Goal: Task Accomplishment & Management: Manage account settings

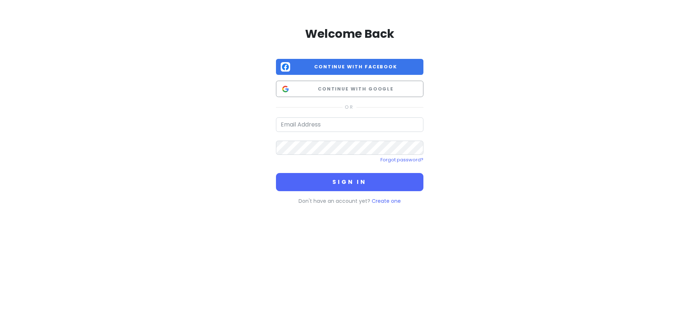
click at [340, 92] on span "Continue with Google" at bounding box center [356, 89] width 126 height 7
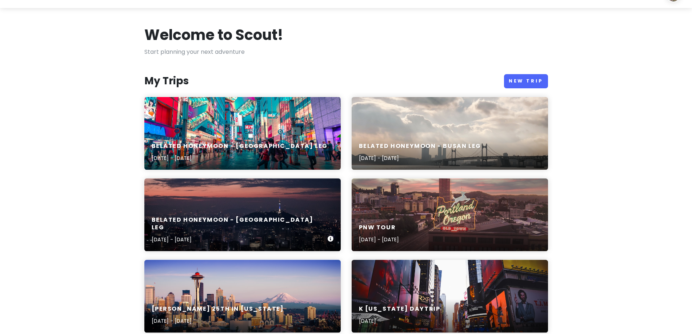
scroll to position [36, 0]
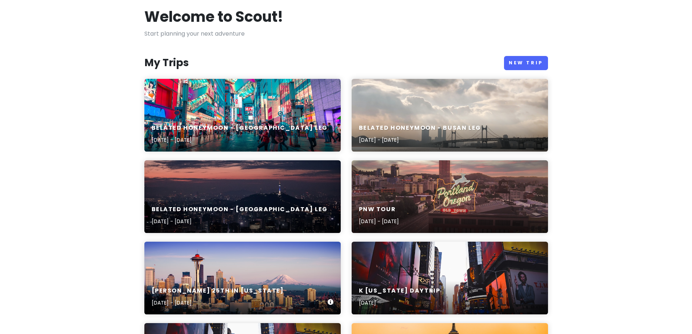
click at [253, 279] on div "Hunter's 25th in Washington Oct 19, 2025 - Oct 26, 2025" at bounding box center [242, 278] width 196 height 73
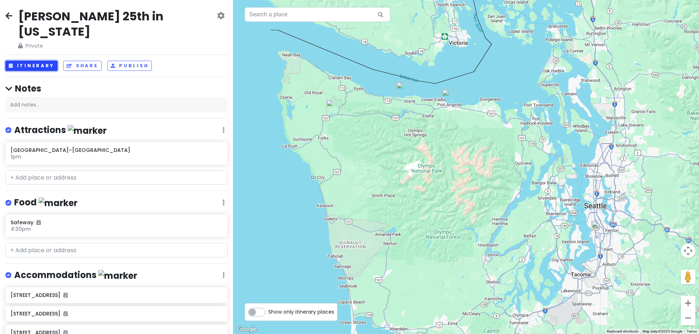
click at [26, 61] on button "Itinerary" at bounding box center [31, 66] width 52 height 11
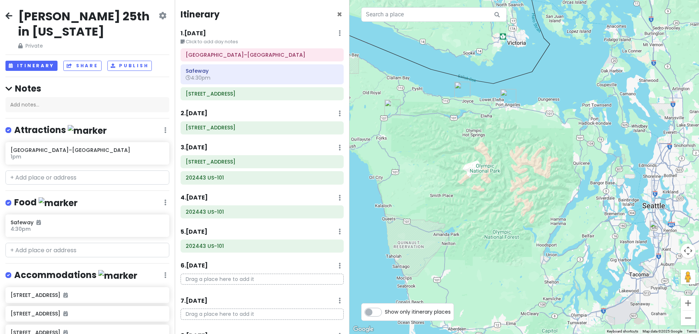
scroll to position [36, 0]
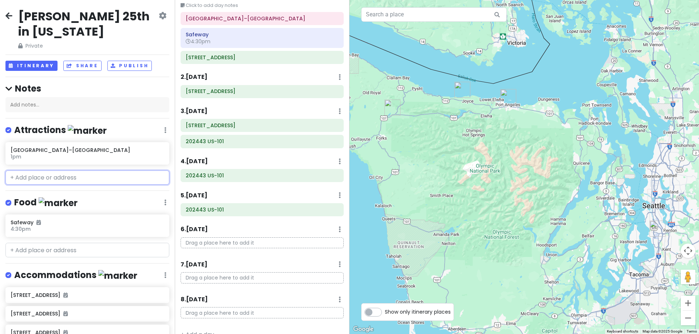
click at [68, 173] on input "text" at bounding box center [87, 178] width 164 height 15
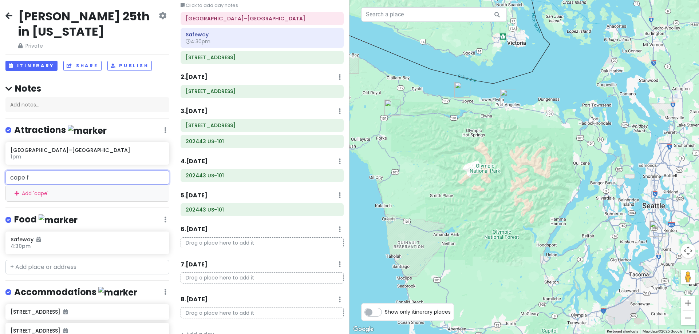
type input "cape fl"
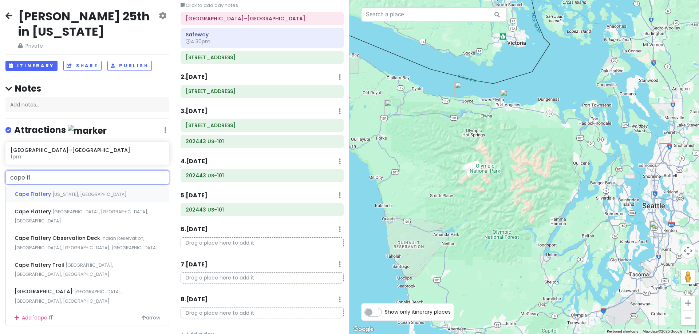
click at [70, 191] on span "Washington, USA" at bounding box center [89, 194] width 74 height 6
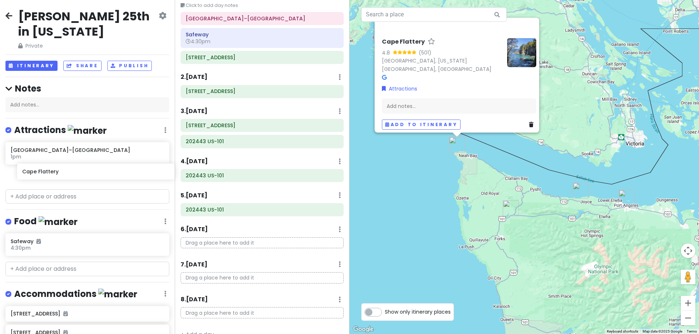
drag, startPoint x: 66, startPoint y: 177, endPoint x: 78, endPoint y: 174, distance: 12.1
click at [78, 174] on div "Seattle–Tacoma International Airport 1pm Cape Flattery" at bounding box center [87, 164] width 175 height 44
click at [44, 196] on input "text" at bounding box center [87, 197] width 164 height 15
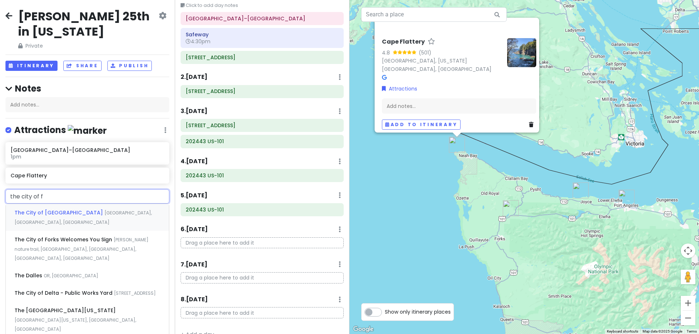
type input "the city of fo"
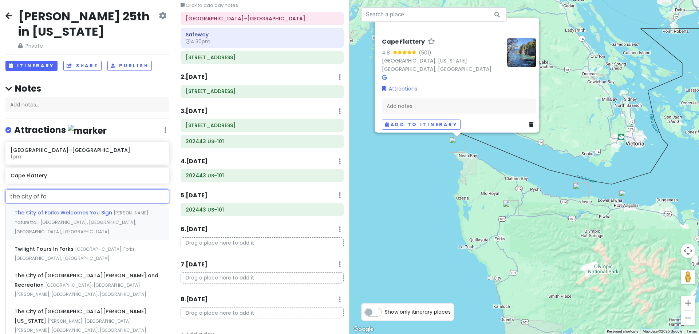
click at [61, 217] on div "The City of Forks Welcomes You Sign Floyd M Thorton nature trail, South Forks A…" at bounding box center [87, 222] width 163 height 36
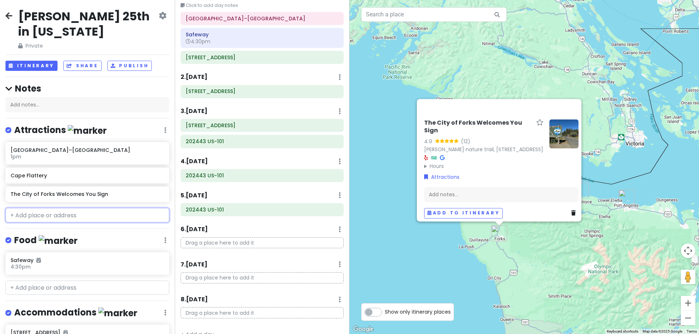
click at [91, 213] on input "text" at bounding box center [87, 215] width 164 height 15
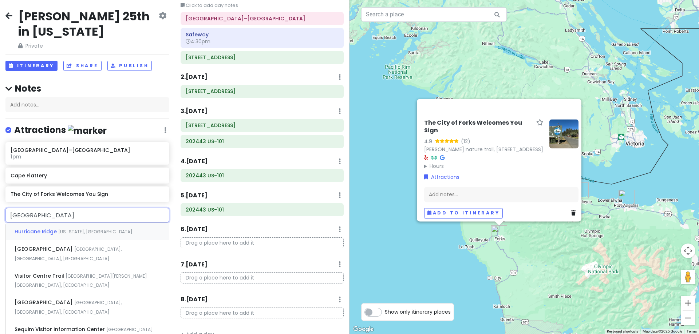
drag, startPoint x: 105, startPoint y: 213, endPoint x: 56, endPoint y: 212, distance: 49.1
click at [56, 212] on input "hurricane ridge visitor center" at bounding box center [87, 215] width 164 height 15
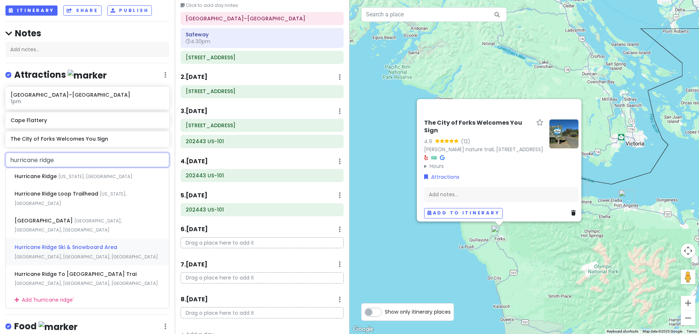
scroll to position [73, 0]
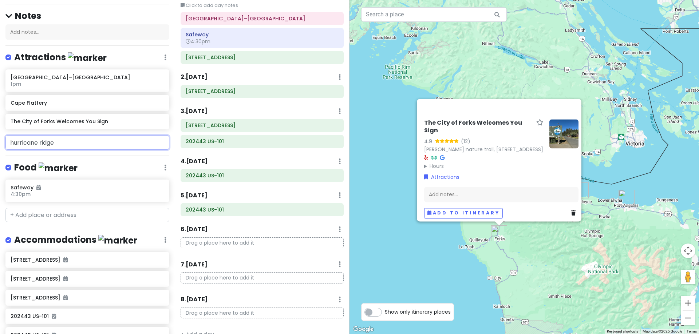
click at [44, 143] on input "hurricane ridge" at bounding box center [87, 142] width 164 height 15
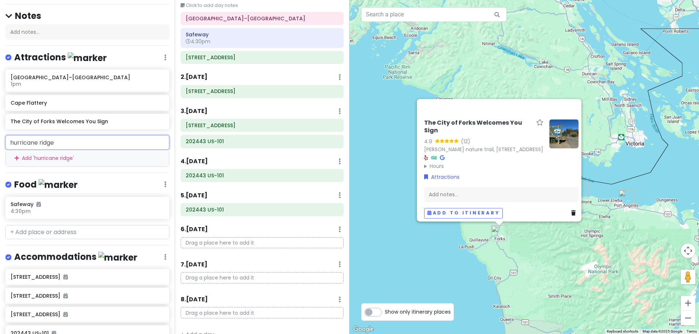
drag, startPoint x: 63, startPoint y: 145, endPoint x: 9, endPoint y: 141, distance: 54.4
click at [9, 141] on input "hurricane ridge" at bounding box center [87, 142] width 164 height 15
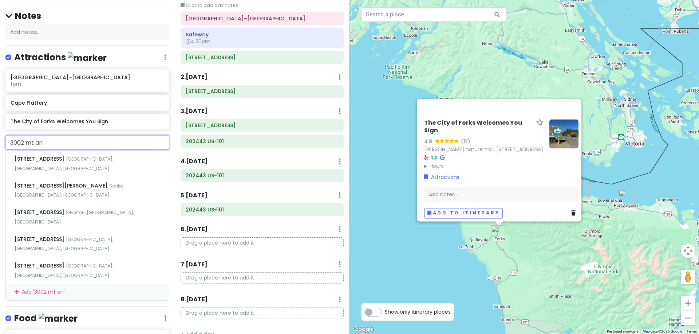
drag, startPoint x: 48, startPoint y: 141, endPoint x: -38, endPoint y: 140, distance: 86.2
click at [0, 140] on html "Hunter's 25th in Washington Private Change Dates Make a Copy Delete Trip Give F…" at bounding box center [349, 167] width 699 height 334
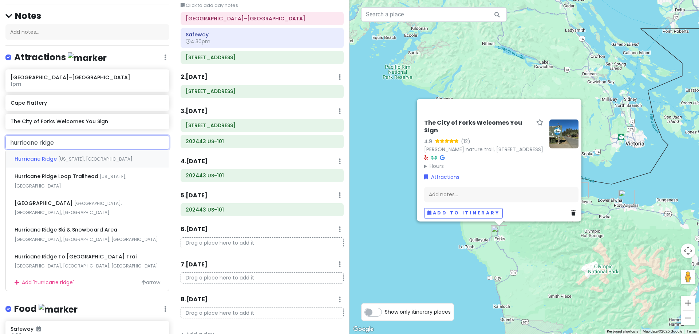
type input "hurricane ridge"
click at [81, 157] on span "Washington, USA" at bounding box center [95, 159] width 74 height 6
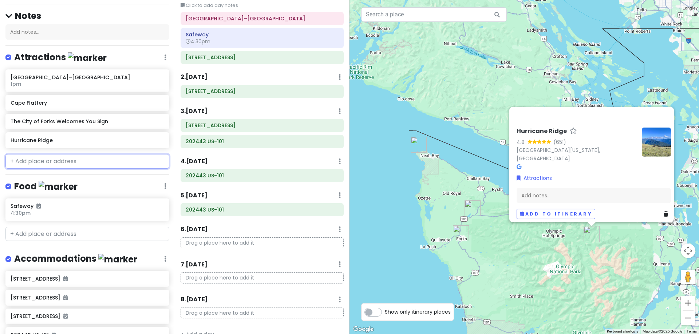
click at [80, 158] on input "text" at bounding box center [87, 161] width 164 height 15
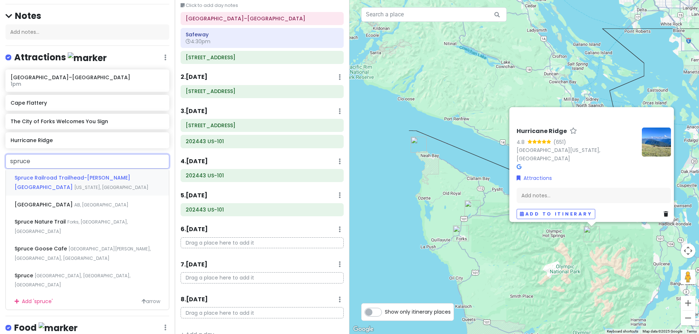
type input "spruce r"
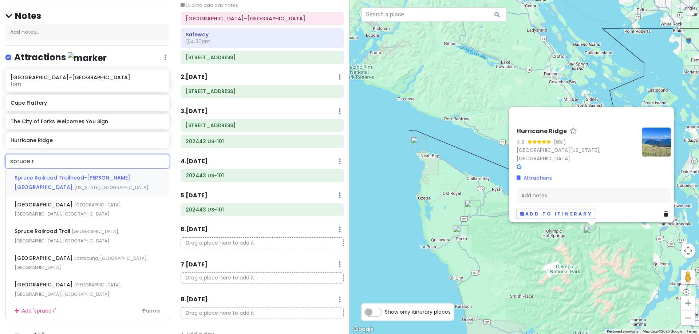
click at [86, 182] on div "Spruce Railroad Trailhead-Camp David Junior Road Washington, USA" at bounding box center [87, 182] width 163 height 27
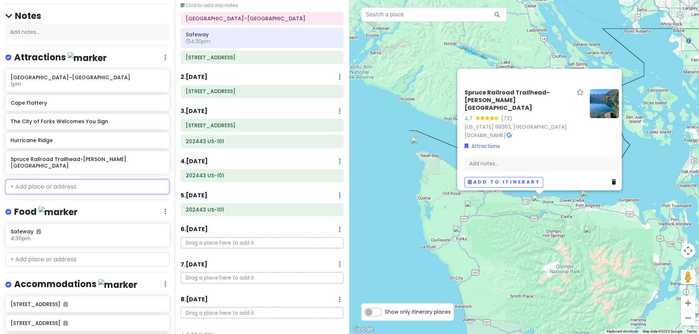
click at [104, 180] on input "text" at bounding box center [87, 187] width 164 height 15
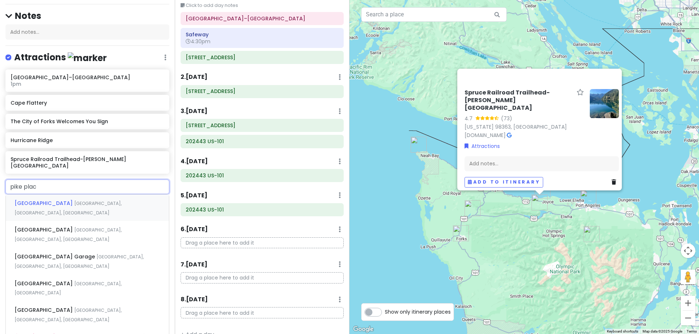
type input "pike place"
click at [102, 196] on div "Pike Place Market Seattle, WA, USA" at bounding box center [87, 208] width 163 height 27
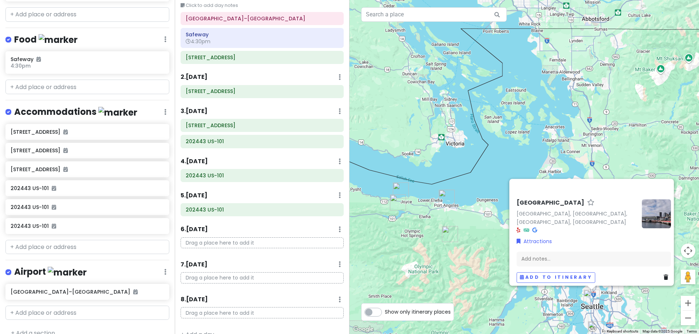
scroll to position [268, 0]
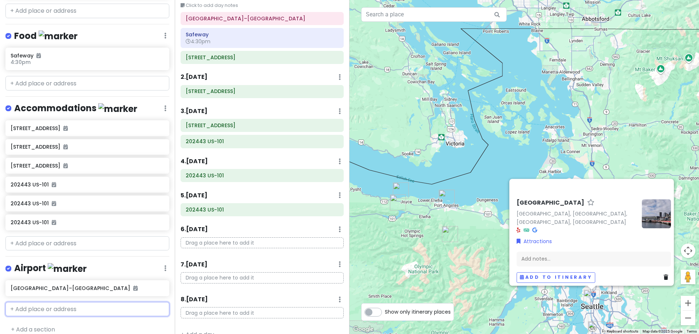
click at [71, 302] on input "text" at bounding box center [87, 309] width 164 height 15
type input "sea"
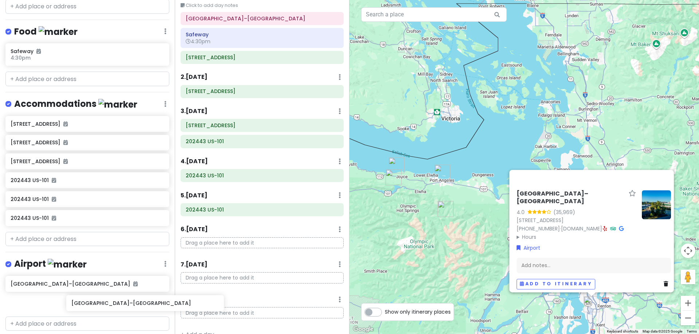
scroll to position [272, 0]
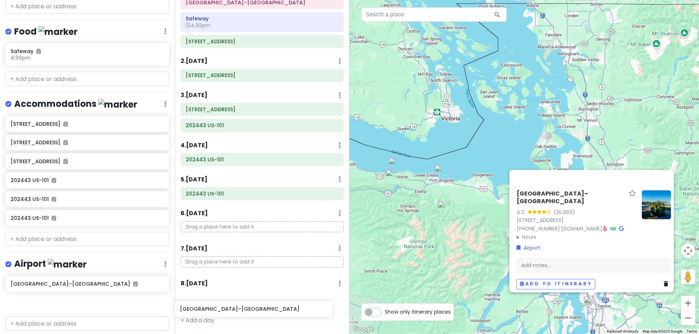
drag, startPoint x: 72, startPoint y: 302, endPoint x: 242, endPoint y: 312, distance: 170.6
click at [242, 313] on div "Hunter's 25th in Washington Private Change Dates Make a Copy Delete Trip Give F…" at bounding box center [349, 167] width 699 height 334
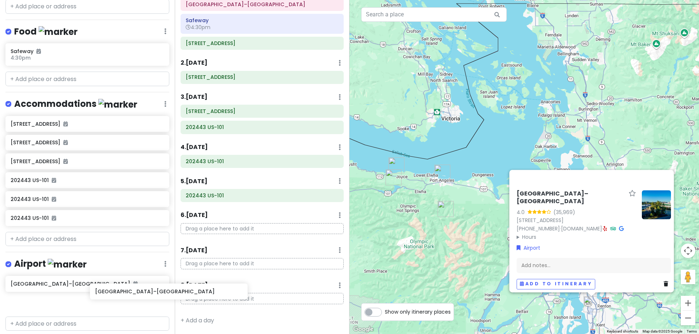
scroll to position [275, 0]
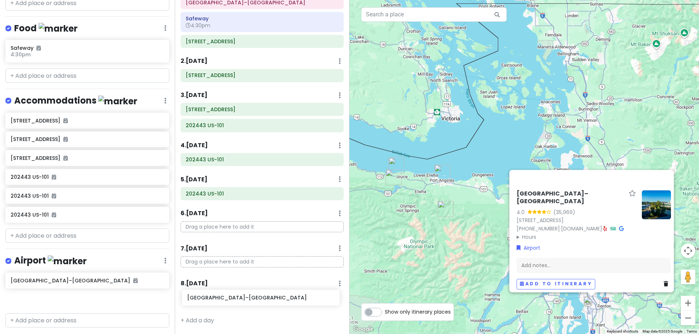
click at [225, 302] on div "Hunter's 25th in Washington Private Change Dates Make a Copy Delete Trip Give F…" at bounding box center [349, 167] width 699 height 334
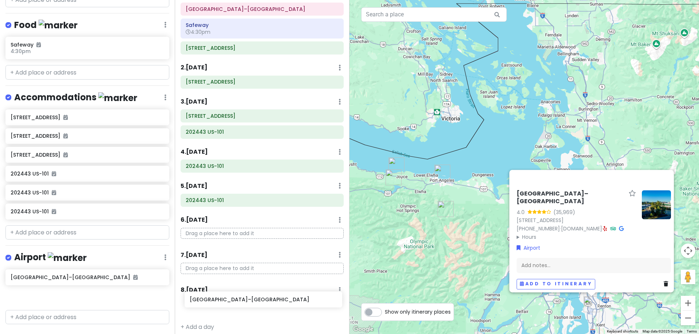
scroll to position [57, 0]
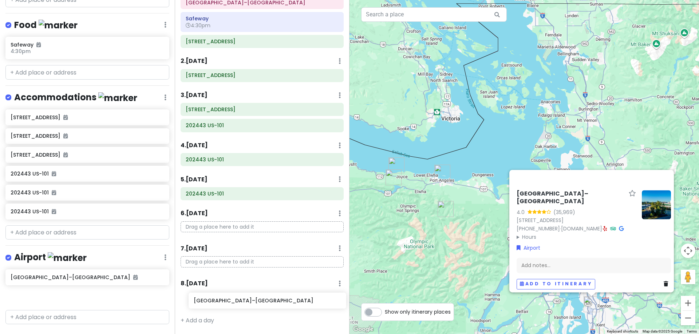
drag, startPoint x: 142, startPoint y: 299, endPoint x: 264, endPoint y: 304, distance: 122.3
click at [264, 304] on div "Hunter's 25th in Washington Private Change Dates Make a Copy Delete Trip Give F…" at bounding box center [349, 167] width 699 height 334
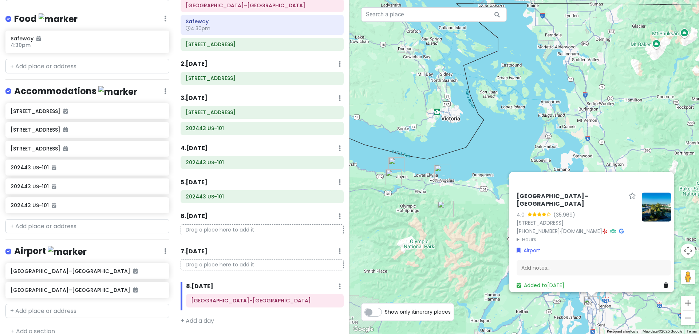
scroll to position [287, 0]
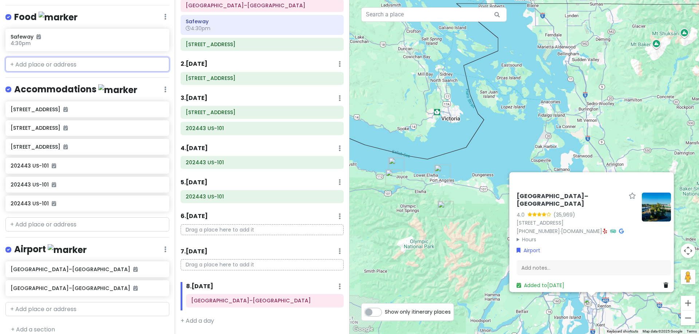
click at [48, 57] on input "text" at bounding box center [87, 64] width 164 height 15
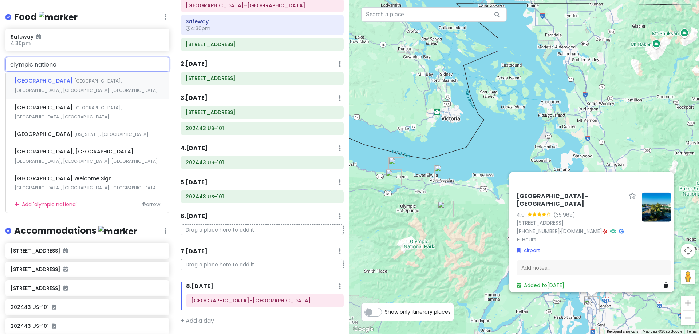
type input "olympic national"
click at [140, 99] on div "Olympic National Park Visitor Center Mount Angeles Road, Port Angeles, WA, USA" at bounding box center [87, 112] width 163 height 27
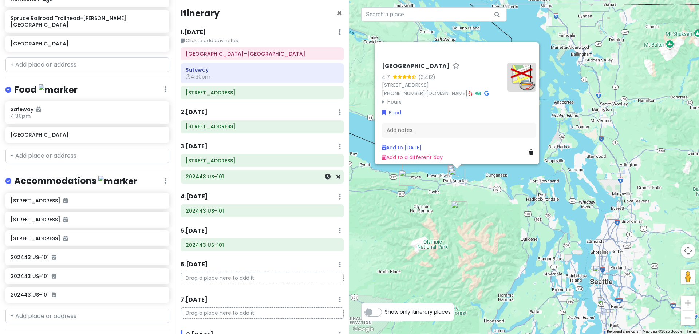
scroll to position [0, 0]
click at [325, 95] on icon at bounding box center [328, 94] width 6 height 6
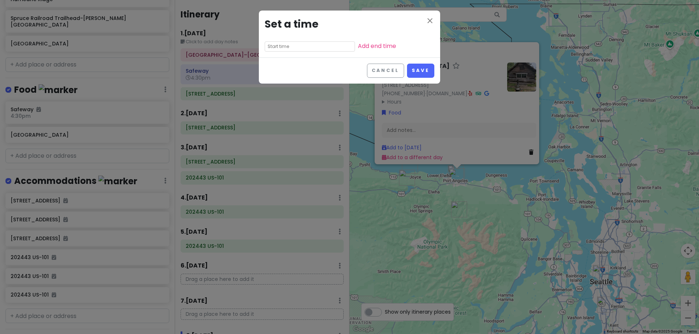
click at [298, 44] on input "text" at bounding box center [310, 46] width 90 height 10
click at [276, 99] on li "05" at bounding box center [275, 100] width 20 height 9
type input "5:55 am"
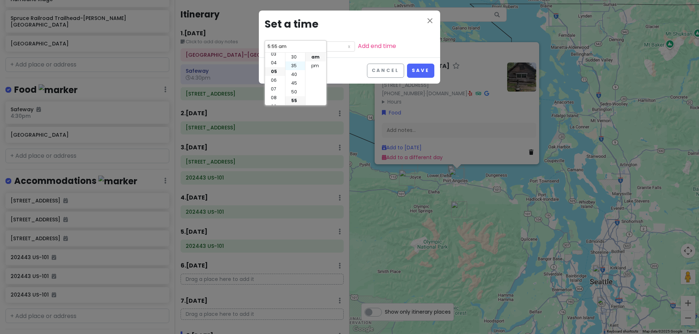
scroll to position [44, 0]
click at [294, 59] on li "30" at bounding box center [295, 57] width 20 height 9
type input "5:30 am"
click at [313, 66] on li "pm" at bounding box center [315, 65] width 20 height 9
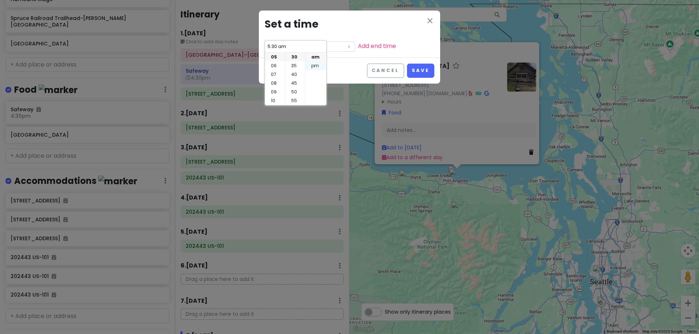
type input "5:30 pm"
click at [425, 68] on button "Save" at bounding box center [420, 71] width 27 height 14
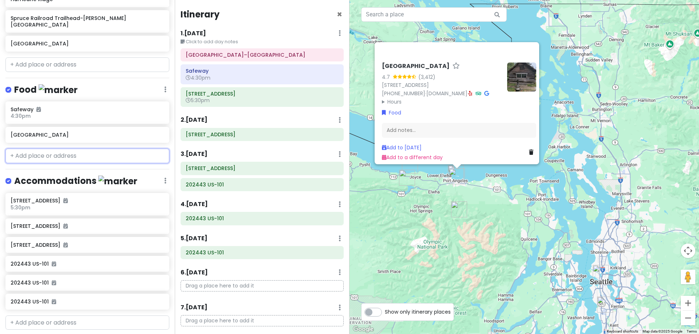
drag, startPoint x: 52, startPoint y: 146, endPoint x: 50, endPoint y: 142, distance: 4.2
click at [52, 149] on input "text" at bounding box center [87, 156] width 164 height 15
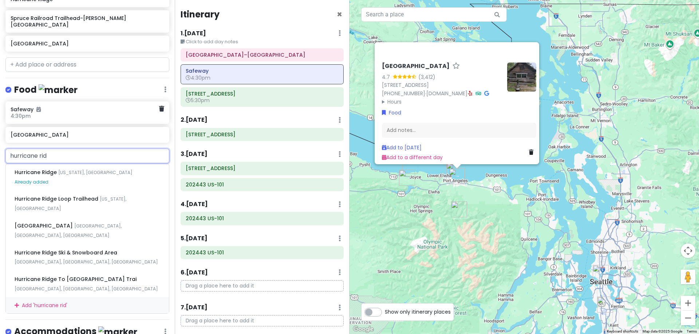
type input "hurricane rid"
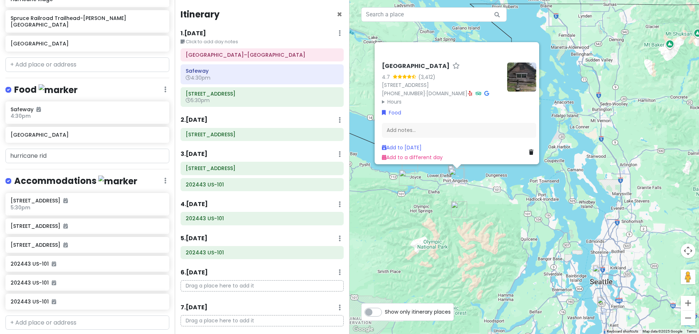
click at [93, 84] on div "Food Edit Reorder Delete List" at bounding box center [87, 91] width 164 height 15
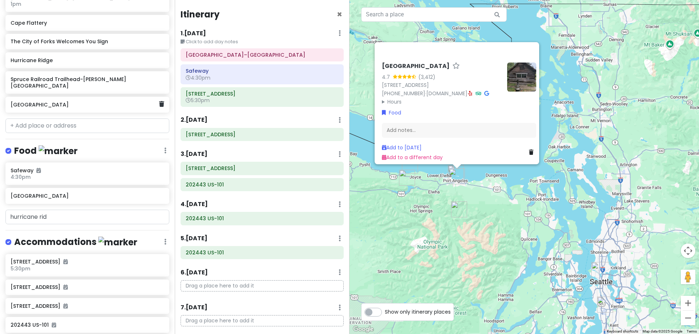
scroll to position [141, 0]
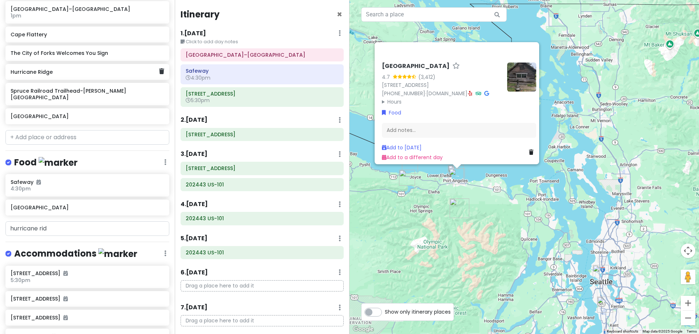
click at [61, 71] on h6 "Hurricane Ridge" at bounding box center [85, 72] width 148 height 7
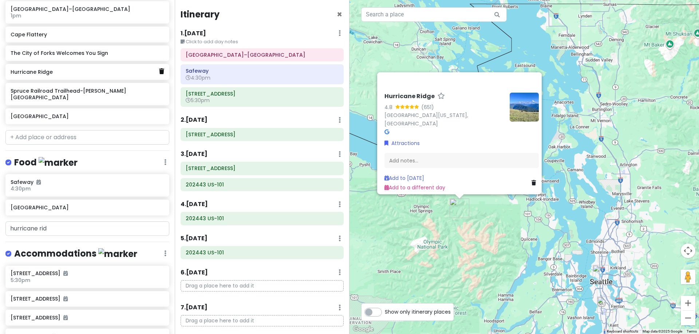
click at [159, 71] on icon at bounding box center [161, 71] width 5 height 6
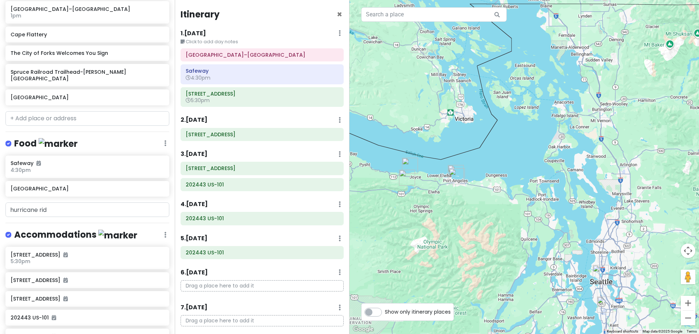
scroll to position [122, 0]
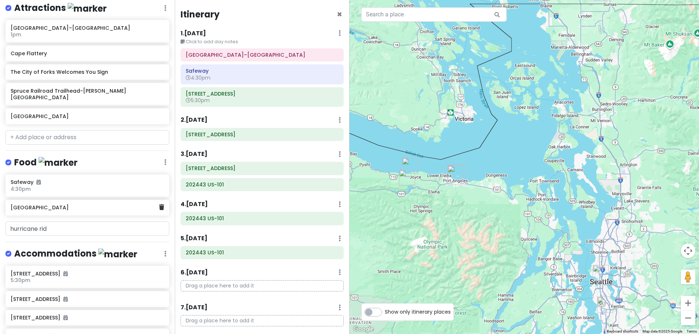
click at [52, 204] on h6 "[GEOGRAPHIC_DATA]" at bounding box center [85, 207] width 148 height 7
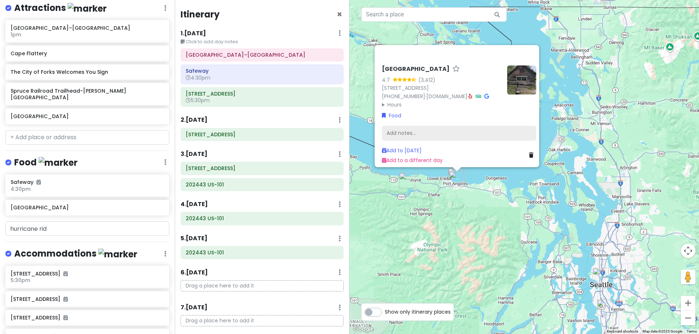
click at [392, 132] on div "Add notes..." at bounding box center [459, 133] width 154 height 15
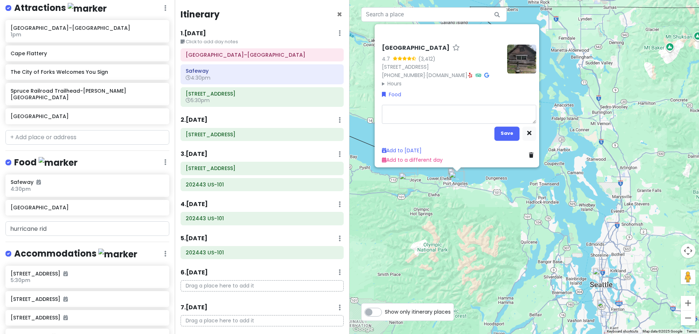
type textarea "x"
type textarea "4"
type textarea "x"
type textarea "45"
type textarea "x"
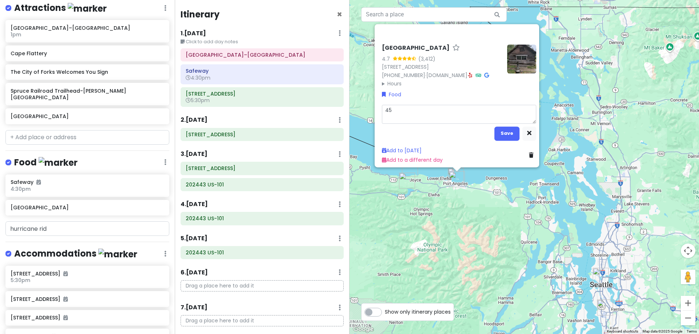
type textarea "45"
type textarea "x"
type textarea "45 m"
type textarea "x"
type textarea "45 mi"
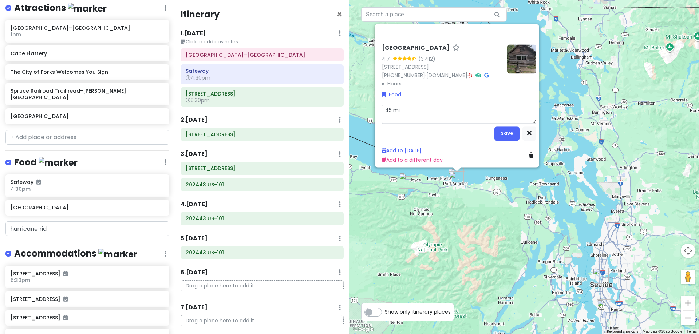
type textarea "x"
type textarea "45 min"
type textarea "x"
type textarea "45 min"
type textarea "x"
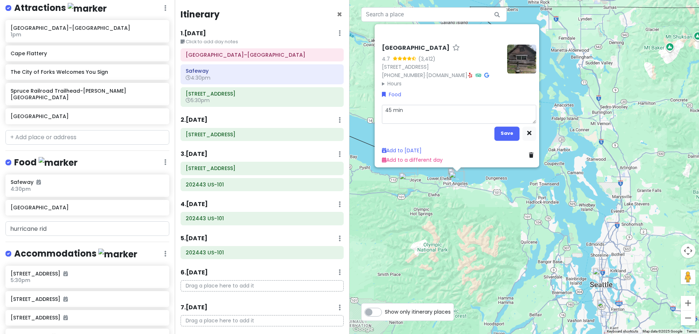
type textarea "45 min d"
type textarea "x"
type textarea "45 min dr"
type textarea "x"
type textarea "45 min dri"
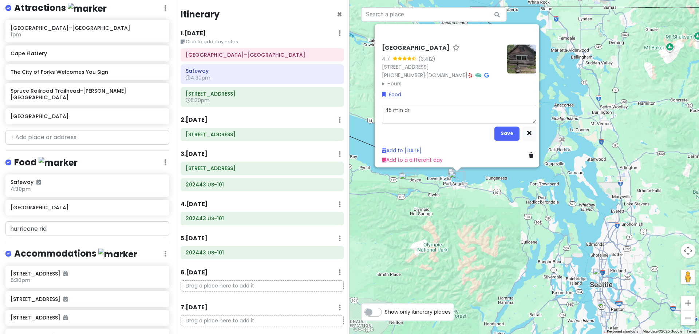
type textarea "x"
type textarea "45 min driv"
type textarea "x"
type textarea "45 min drive"
type textarea "x"
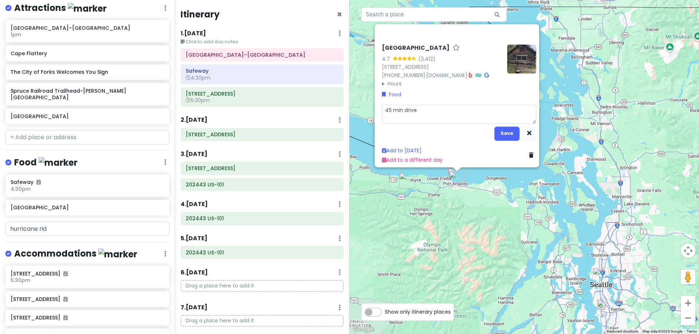
type textarea "45 min drive."
type textarea "x"
type textarea "45 min drive."
type textarea "x"
type textarea "45 min drive. h"
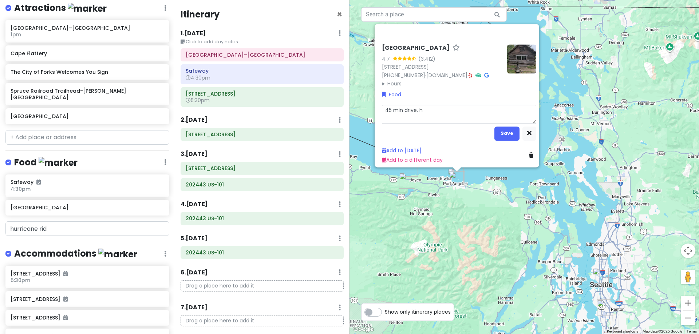
type textarea "x"
type textarea "45 min drive. hu"
type textarea "x"
type textarea "45 min drive. hur"
type textarea "x"
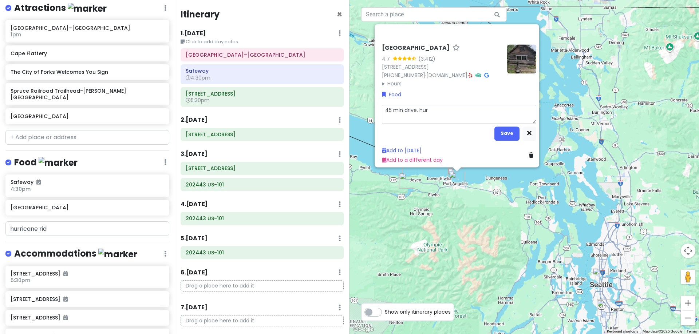
type textarea "45 min drive. hurr"
type textarea "x"
type textarea "45 min drive. hurri"
type textarea "x"
type textarea "45 min drive. hurric"
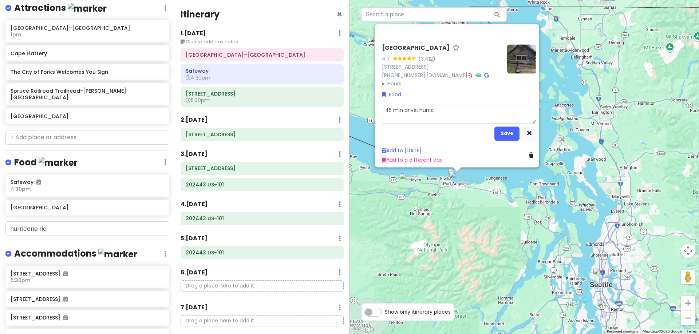
type textarea "x"
type textarea "45 min drive. hurrica"
type textarea "x"
type textarea "45 min drive. hurrican"
type textarea "x"
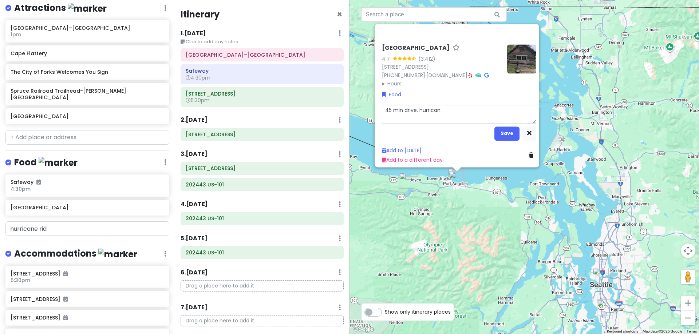
type textarea "45 min drive. hurricane"
type textarea "x"
type textarea "45 min drive. hurricane"
type textarea "x"
type textarea "45 min drive. hurricane g"
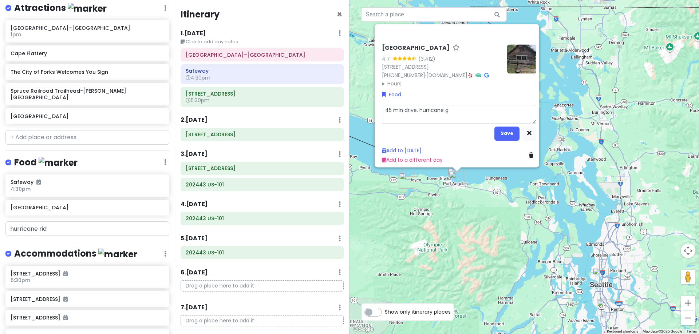
type textarea "x"
type textarea "45 min drive. hurricane gi"
type textarea "x"
type textarea "45 min drive. hurricane gil"
type textarea "x"
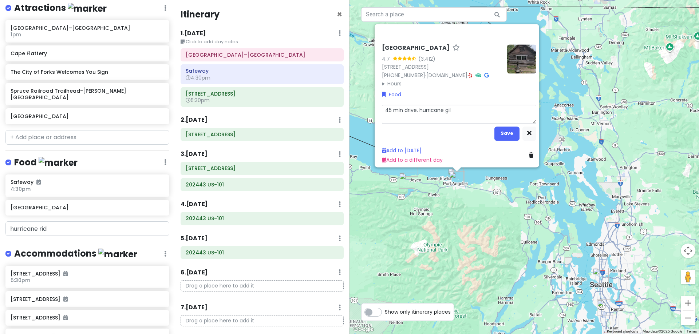
type textarea "45 min drive. hurricane gill"
type textarea "x"
type textarea "45 min drive. hurricane gill"
type textarea "x"
type textarea "45 min drive. hurricane gill t"
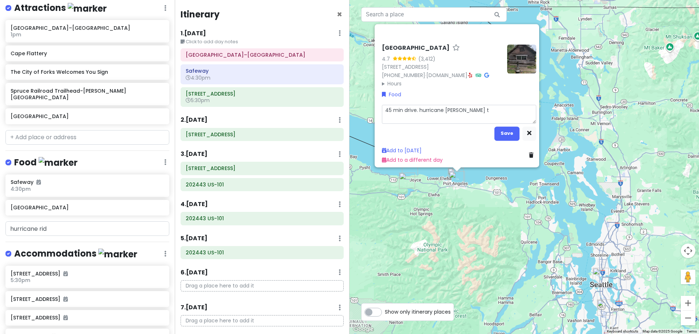
type textarea "x"
type textarea "45 min drive. hurricane gill tr"
type textarea "x"
type textarea "45 min drive. hurricane gill tra"
type textarea "x"
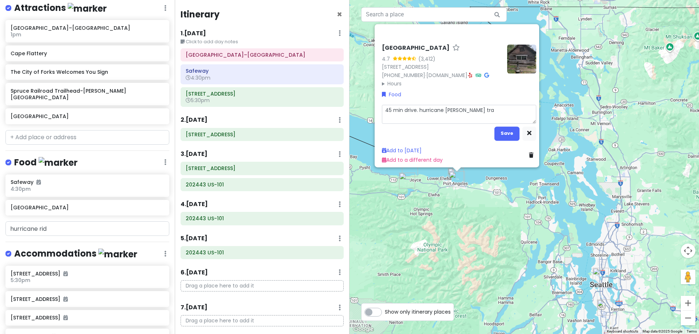
type textarea "45 min drive. hurricane gill trai"
type textarea "x"
type textarea "45 min drive. hurricane gill trail"
type textarea "x"
type textarea "45 min drive. hurricane gill trail,"
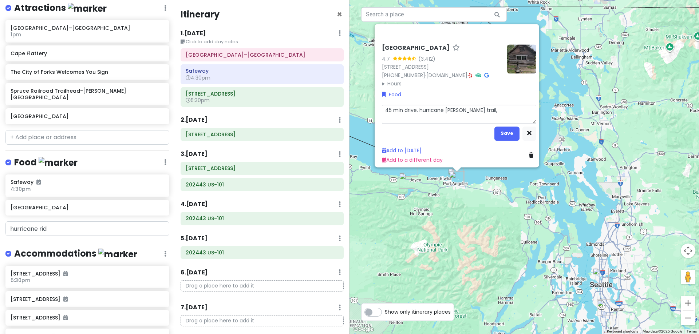
type textarea "x"
type textarea "45 min drive. hurricane gill trail,"
type textarea "x"
type textarea "45 min drive. hurricane gill trail, 3"
type textarea "x"
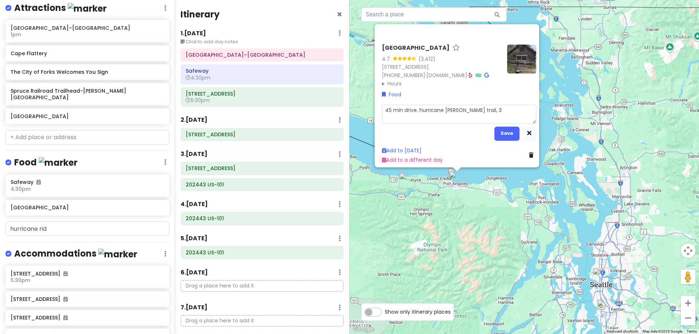
type textarea "45 min drive. hurricane gill trail, 3."
type textarea "x"
type textarea "45 min drive. hurricane gill trail, 3.2"
type textarea "x"
type textarea "45 min drive. hurricane gill trail, 3.2"
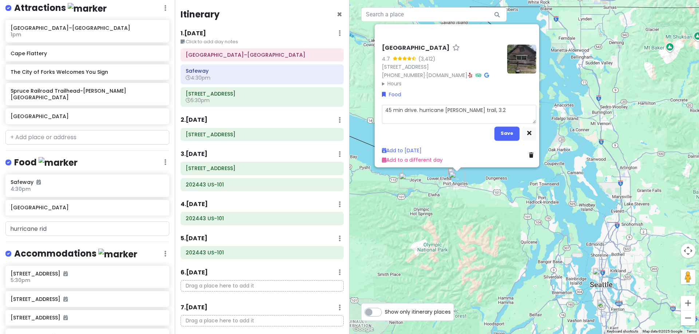
type textarea "x"
type textarea "45 min drive. hurricane gill trail, 3.2 m"
type textarea "x"
type textarea "45 min drive. hurricane gill trail, 3.2 mi"
type textarea "x"
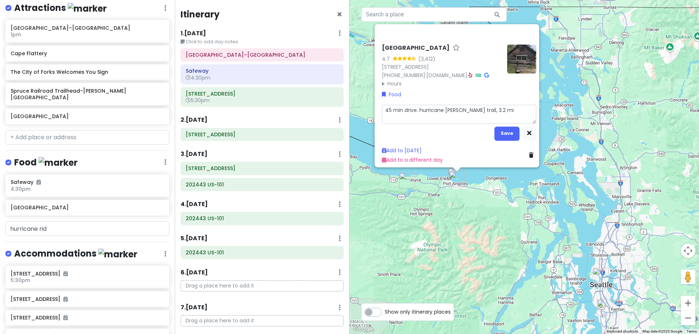
type textarea "45 min drive. hurricane gill trail, 3.2 mil"
type textarea "x"
type textarea "45 min drive. hurricane gill trail, 3.2 mile"
type textarea "x"
type textarea "45 min drive. hurricane gill trail, 3.2 miles"
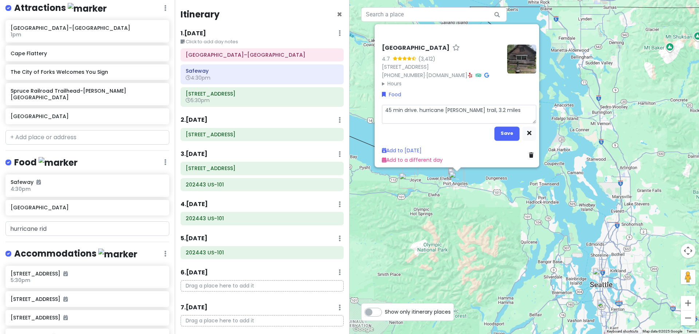
type textarea "x"
type textarea "45 min drive. hurricane gill trail, 3.2 miles"
type textarea "x"
type textarea "45 min drive. hurricane gill trail, 3.2 miles o"
type textarea "x"
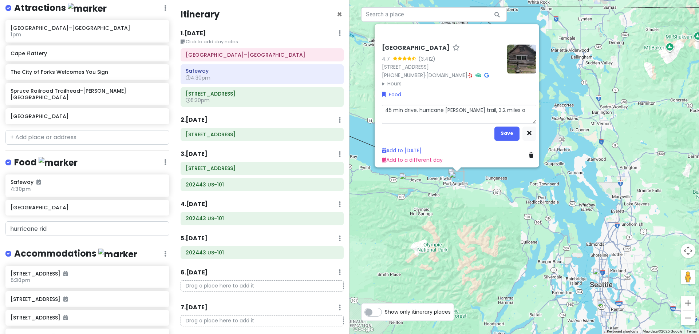
type textarea "45 min drive. hurricane gill trail, 3.2 miles ou"
type textarea "x"
type textarea "45 min drive. hurricane gill trail, 3.2 miles out"
type textarea "x"
type textarea "45 min drive. hurricane gill trail, 3.2 miles out"
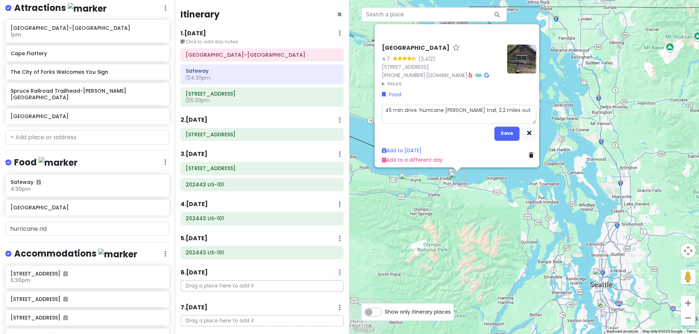
type textarea "x"
type textarea "45 min drive. hurricane gill trail, 3.2 miles out a"
type textarea "x"
type textarea "45 min drive. hurricane gill trail, 3.2 miles out an"
type textarea "x"
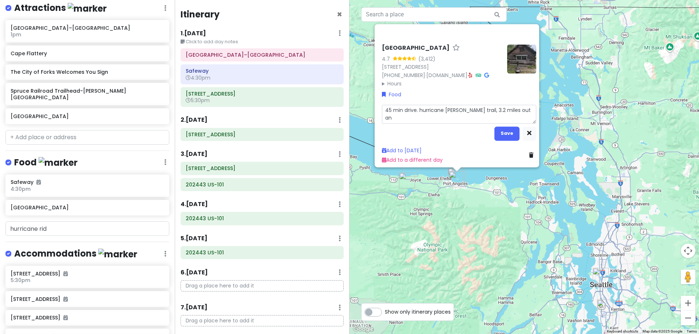
type textarea "45 min drive. hurricane gill trail, 3.2 miles out and"
type textarea "x"
type textarea "45 min drive. hurricane gill trail, 3.2 miles out and"
type textarea "x"
type textarea "45 min drive. hurricane gill trail, 3.2 miles out and b"
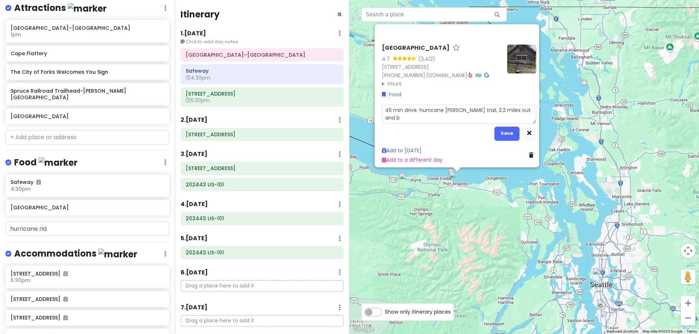
type textarea "x"
type textarea "45 min drive. hurricane gill trail, 3.2 miles out and ba"
type textarea "x"
type textarea "45 min drive. hurricane gill trail, 3.2 miles out and bac"
type textarea "x"
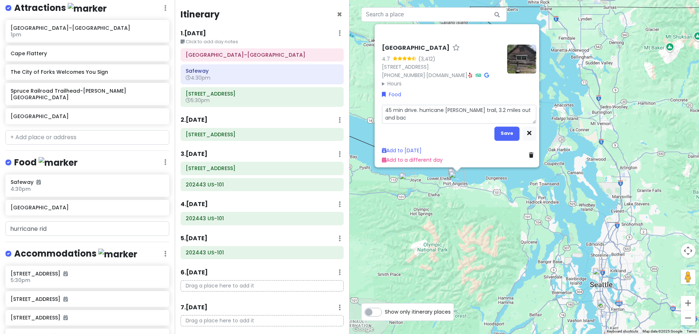
type textarea "45 min drive. hurricane gill trail, 3.2 miles out and back"
type textarea "x"
type textarea "45 min drive. hurricane gill trail, 3.2 miles out and back."
type textarea "x"
type textarea "45 min drive. hurricane gill trail, 3.2 miles out and back."
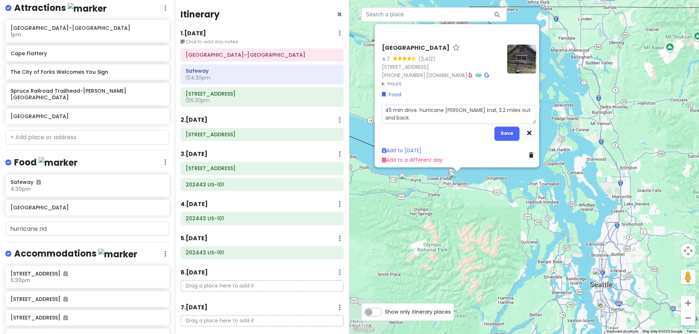
type textarea "x"
type textarea "45 min drive. hurricane gill trail, 3.2 miles out and back. ("
type textarea "x"
type textarea "45 min drive. hurricane gill trail, 3.2 miles out and back. (e"
type textarea "x"
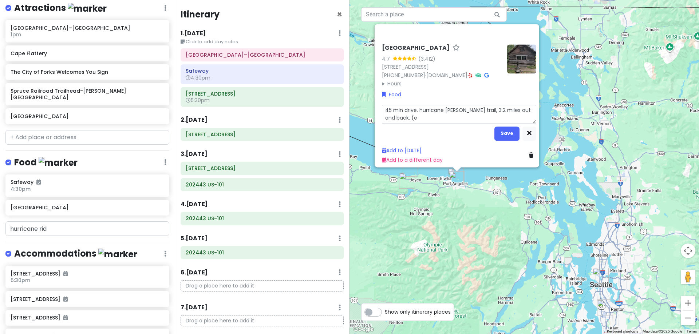
type textarea "45 min drive. hurricane gill trail, 3.2 miles out and back. (es"
type textarea "x"
type textarea "45 min drive. hurricane gill trail, 3.2 miles out and back. (est"
type textarea "x"
type textarea "45 min drive. hurricane gill trail, 3.2 miles out and back. (est."
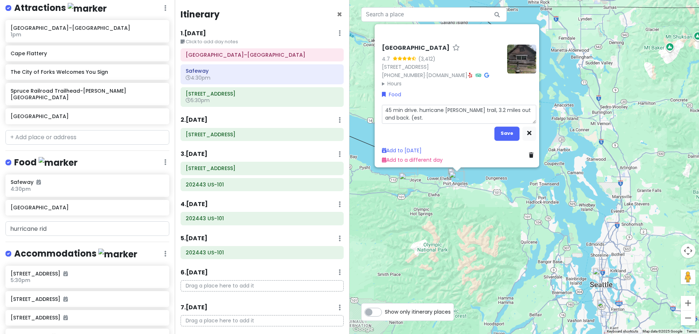
type textarea "x"
type textarea "45 min drive. hurricane gill trail, 3.2 miles out and back. (est."
type textarea "x"
type textarea "45 min drive. hurricane gill trail, 3.2 miles out and back. (est. 2"
type textarea "x"
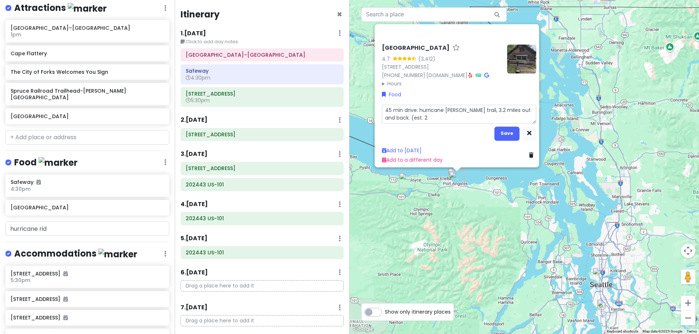
type textarea "45 min drive. hurricane gill trail, 3.2 miles out and back. (est. 2."
type textarea "x"
type textarea "45 min drive. hurricane gill trail, 3.2 miles out and back. (est. 2.5"
type textarea "x"
type textarea "45 min drive. hurricane gill trail, 3.2 miles out and back. (est. 2.5"
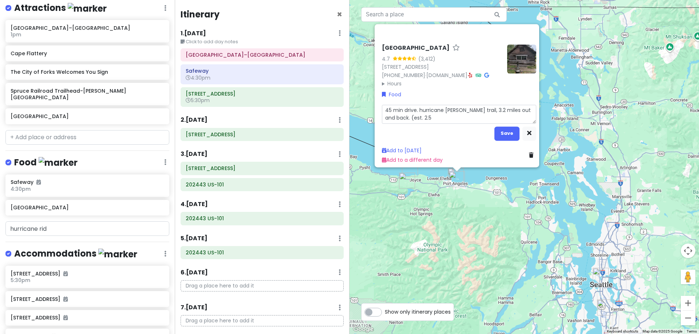
type textarea "x"
type textarea "45 min drive. hurricane gill trail, 3.2 miles out and back. (est. 2.5 h"
type textarea "x"
type textarea "45 min drive. hurricane gill trail, 3.2 miles out and back. (est. 2.5 hr"
type textarea "x"
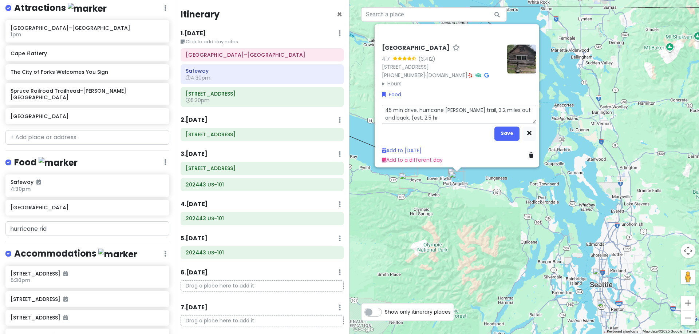
type textarea "45 min drive. hurricane gill trail, 3.2 miles out and back. (est. 2.5 hrs"
type textarea "x"
type textarea "45 min drive. hurricane gill trail, 3.2 miles out and back. (est. 2.5 hrs)"
type textarea "x"
type textarea "45 min drive. hurricane gill trail, 3.2 miles out and back. (est. 2.5 hrs)"
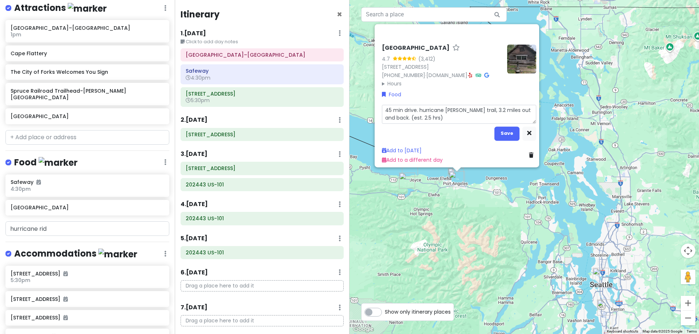
type textarea "x"
type textarea "45 min drive. hurricane gill trail, 3.2 miles out and back. (est. 2.5 hrs) p"
type textarea "x"
type textarea "45 min drive. hurricane gill trail, 3.2 miles out and back. (est. 2.5 hrs) pa"
type textarea "x"
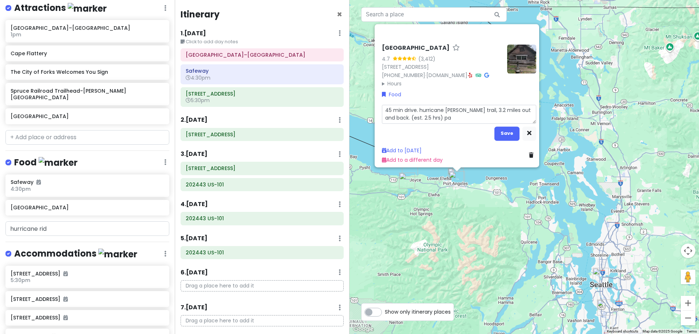
type textarea "45 min drive. hurricane gill trail, 3.2 miles out and back. (est. 2.5 hrs) pas"
type textarea "x"
type textarea "45 min drive. hurricane gill trail, 3.2 miles out and back. (est. 2.5 hrs) pass"
type textarea "x"
type textarea "45 min drive. hurricane gill trail, 3.2 miles out and back. (est. 2.5 hrs) pass"
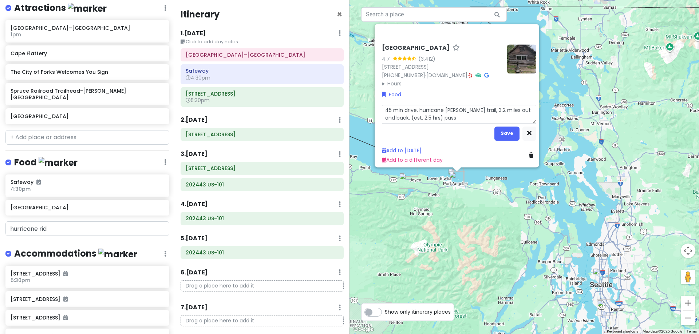
type textarea "x"
type textarea "45 min drive. hurricane gill trail, 3.2 miles out and back. (est. 2.5 hrs) pass…"
type textarea "x"
type textarea "45 min drive. hurricane gill trail, 3.2 miles out and back. (est. 2.5 hrs) pass…"
type textarea "x"
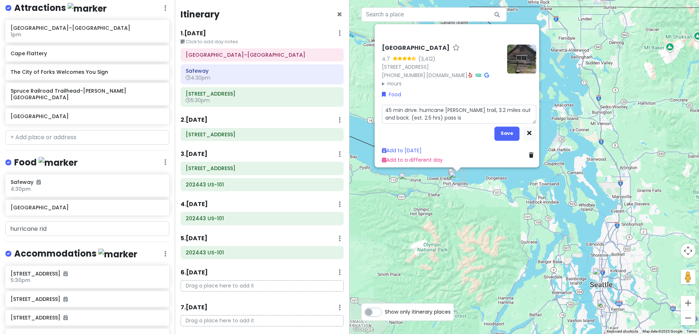
type textarea "45 min drive. hurricane gill trail, 3.2 miles out and back. (est. 2.5 hrs) pass…"
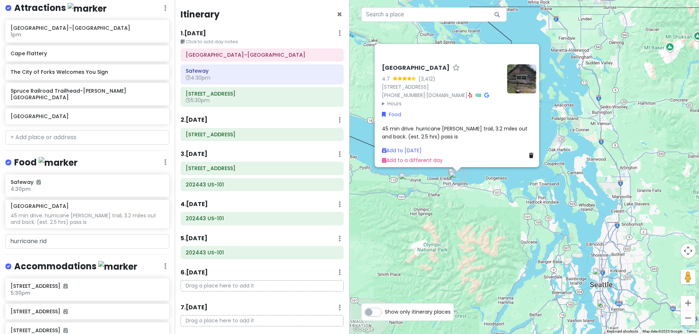
click at [424, 130] on div "45 min drive. hurricane gill trail, 3.2 miles out and back. (est. 2.5 hrs) pass…" at bounding box center [459, 132] width 154 height 16
click at [426, 127] on span "45 min drive. hurricane gill trail, 3.2 miles out and back. (est. 2.5 hrs) pass…" at bounding box center [455, 132] width 147 height 15
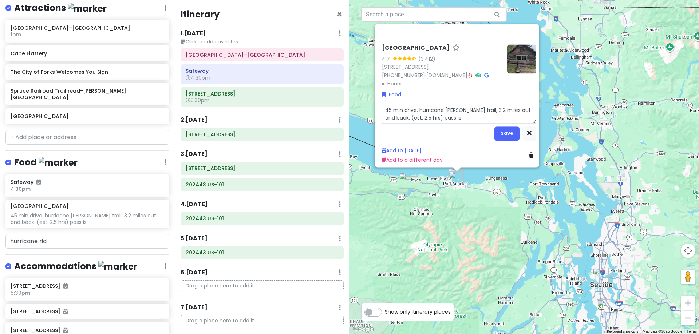
scroll to position [0, 0]
click at [444, 114] on textarea "45 min drive. hurricane gill trail, 3.2 miles out and back. (est. 2.5 hrs) pass…" at bounding box center [459, 113] width 154 height 19
type textarea "x"
type textarea "45 min drive. hurricane gill trail, 3.2 miles out and back. (est. 2.5 hrs) pass…"
type textarea "x"
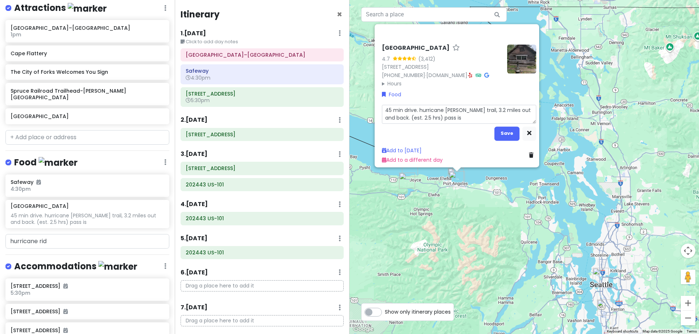
type textarea "45 min drive. hurricane gill trail, 3.2 miles out and back. (est. 2.5 hrs) pass…"
type textarea "x"
type textarea "45 min drive. hurricane gill trail, 3.2 miles out and back. (est. 2.5 hrs) pass…"
type textarea "x"
type textarea "45 min drive. hurricane gill trail, 3.2 miles out and back. (est. 2.5 hrs) pass…"
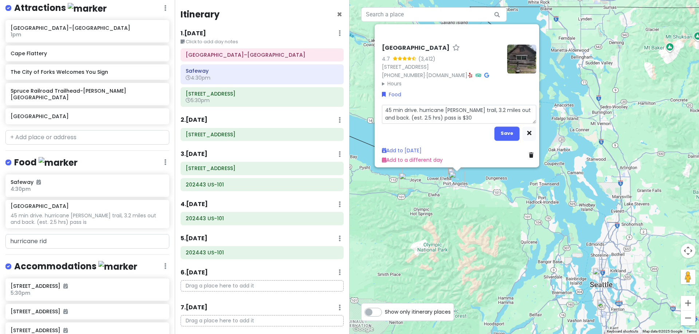
type textarea "x"
type textarea "45 min drive. hurricane gill trail, 3.2 miles out and back. (est. 2.5 hrs) pass…"
type textarea "x"
type textarea "45 min drive. hurricane gill trail, 3.2 miles out and back. (est. 2.5 hrs) pass…"
type textarea "x"
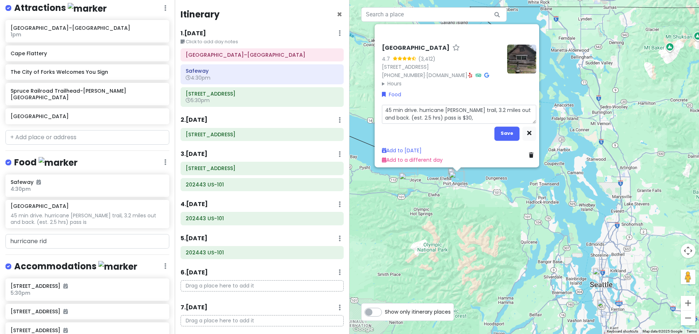
type textarea "45 min drive. hurricane gill trail, 3.2 miles out and back. (est. 2.5 hrs) pass…"
type textarea "x"
type textarea "45 min drive. hurricane gill trail, 3.2 miles out and back. (est. 2.5 hrs) pass…"
type textarea "x"
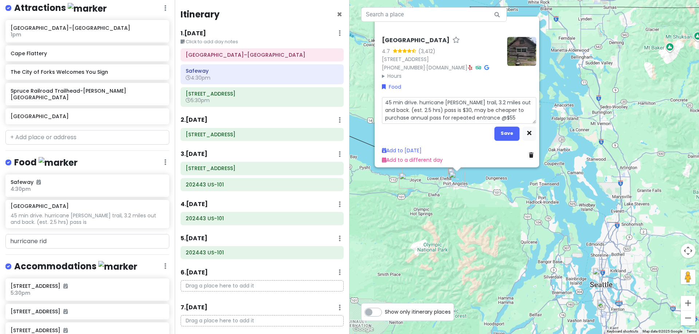
click at [417, 98] on textarea "45 min drive. hurricane gill trail, 3.2 miles out and back. (est. 2.5 hrs) pass…" at bounding box center [459, 110] width 154 height 27
click at [449, 98] on textarea "45 min drive. Hurricane gill trail, 3.2 miles out and back. (est. 2.5 hrs) pass…" at bounding box center [459, 110] width 154 height 27
click at [513, 128] on button "Save" at bounding box center [506, 133] width 25 height 14
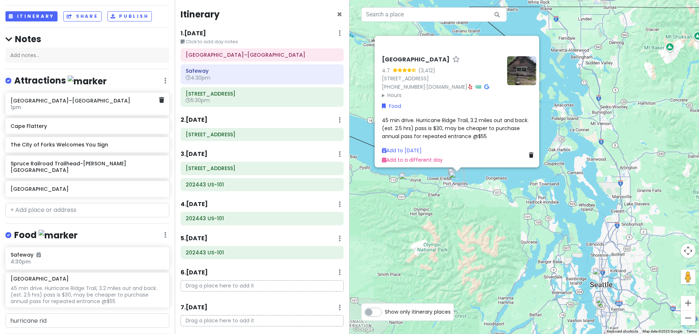
scroll to position [86, 0]
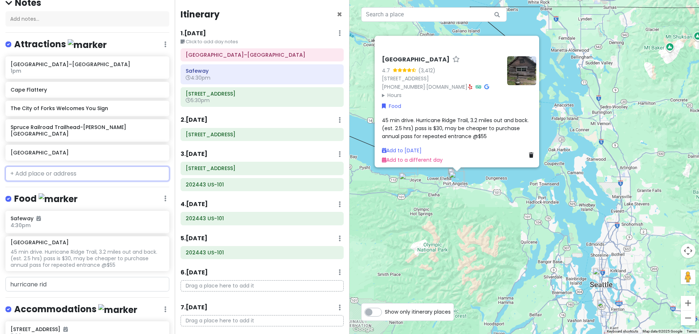
click at [59, 167] on input "text" at bounding box center [87, 174] width 164 height 15
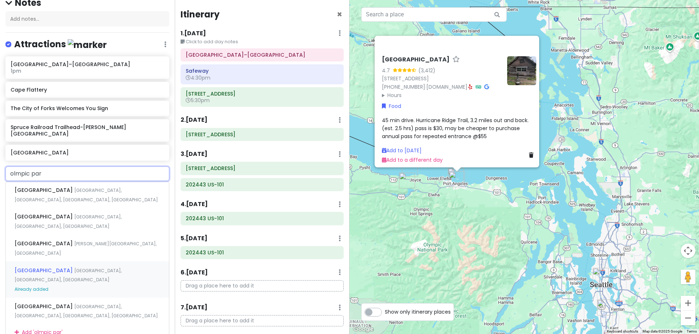
click at [71, 262] on div "Olympic National Park Visitor Center Mount Angeles Road, Port Angeles, WA, USA …" at bounding box center [87, 280] width 163 height 36
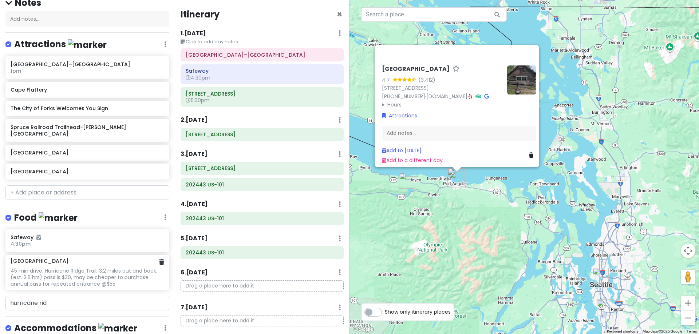
click at [68, 269] on div "45 min drive. Hurricane Ridge Trail, 3.2 miles out and back. (est. 2.5 hrs) pas…" at bounding box center [87, 278] width 153 height 20
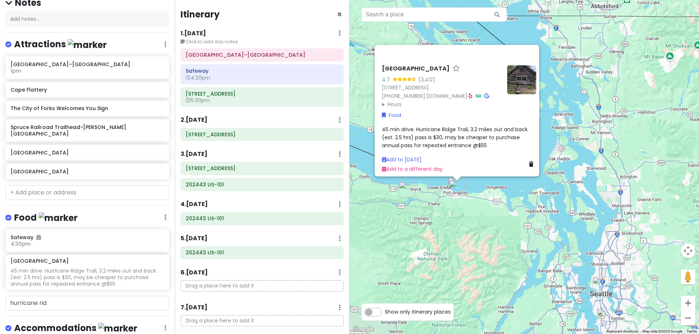
click at [429, 133] on span "45 min drive. Hurricane Ridge Trail, 3.2 miles out and back. (est. 2.5 hrs) pas…" at bounding box center [456, 138] width 148 height 24
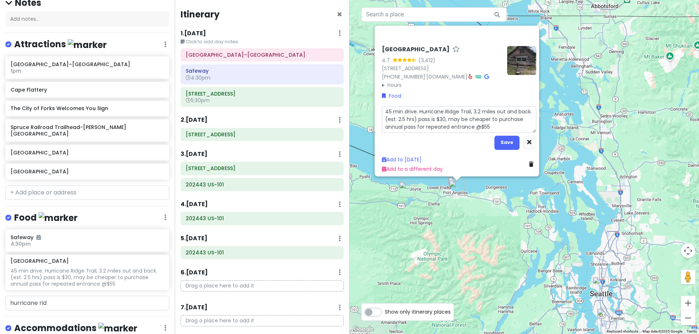
click at [427, 114] on textarea "45 min drive. Hurricane Ridge Trail, 3.2 miles out and back. (est. 2.5 hrs) pas…" at bounding box center [459, 119] width 154 height 27
click at [51, 168] on h6 "[GEOGRAPHIC_DATA]" at bounding box center [85, 171] width 148 height 7
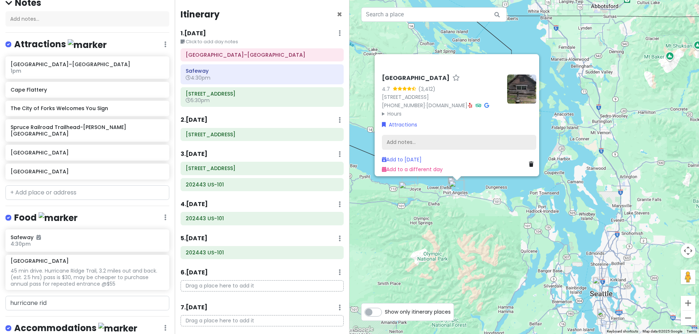
click at [438, 138] on div "Add notes..." at bounding box center [459, 142] width 154 height 15
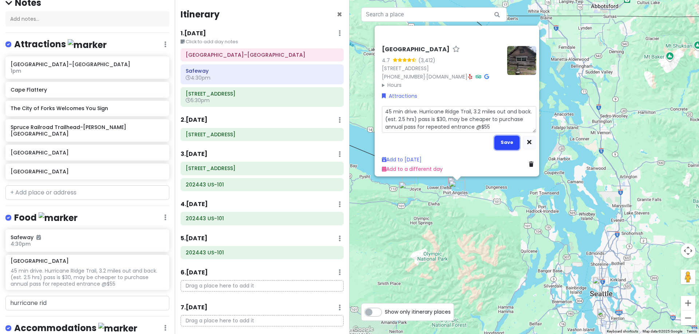
click at [500, 136] on button "Save" at bounding box center [506, 142] width 25 height 14
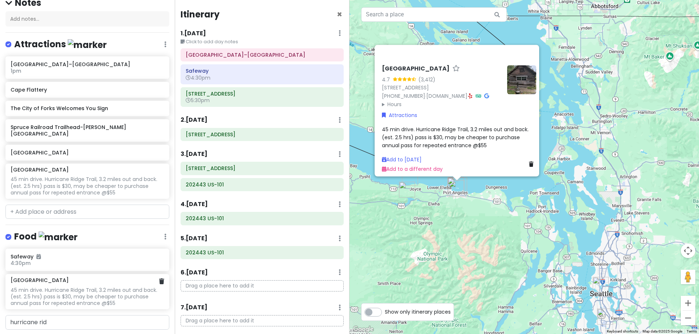
click at [159, 278] on div at bounding box center [161, 281] width 5 height 9
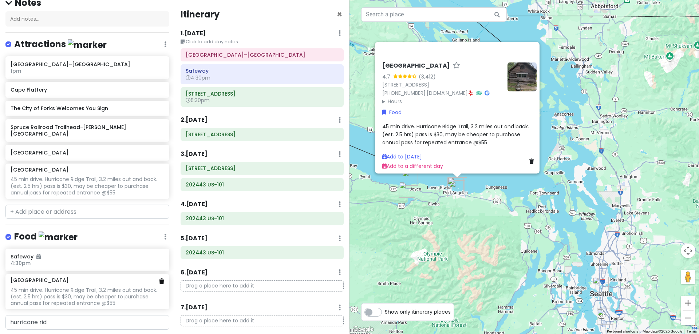
click at [159, 279] on icon at bounding box center [161, 282] width 5 height 6
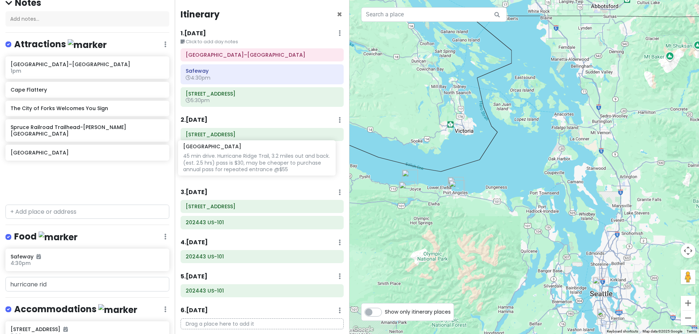
drag, startPoint x: 71, startPoint y: 185, endPoint x: 243, endPoint y: 169, distance: 173.2
click at [243, 169] on div "Hunter's 25th in Washington Private Change Dates Make a Copy Delete Trip Give F…" at bounding box center [349, 167] width 699 height 334
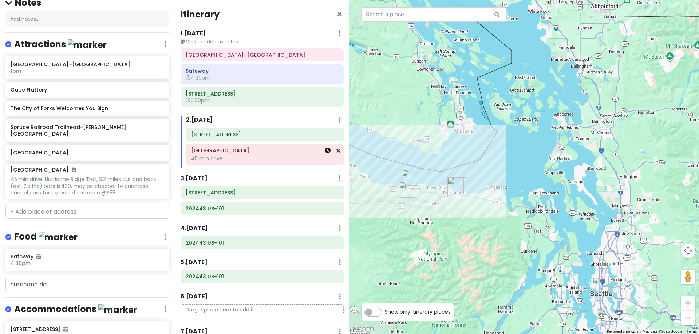
click at [325, 151] on icon at bounding box center [328, 151] width 6 height 6
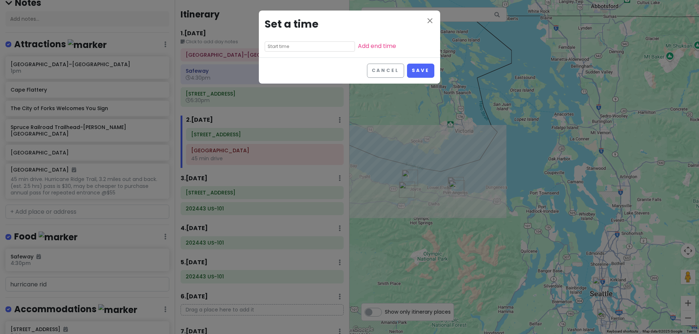
click at [281, 47] on input "text" at bounding box center [310, 46] width 90 height 10
click at [272, 90] on li "08" at bounding box center [275, 90] width 20 height 9
click at [293, 58] on li "30" at bounding box center [295, 57] width 20 height 9
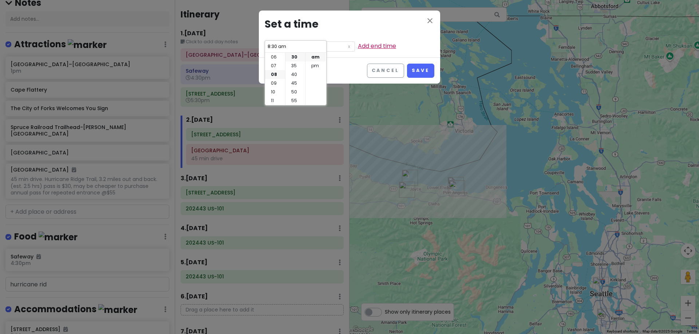
click at [358, 45] on link "Add end time" at bounding box center [377, 46] width 38 height 8
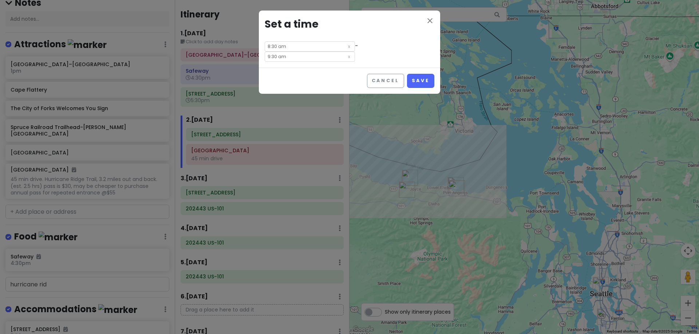
click at [350, 52] on input "9:30 am" at bounding box center [310, 57] width 90 height 10
click at [339, 99] on li "11" at bounding box center [342, 100] width 20 height 9
click at [359, 59] on li "00" at bounding box center [362, 57] width 20 height 9
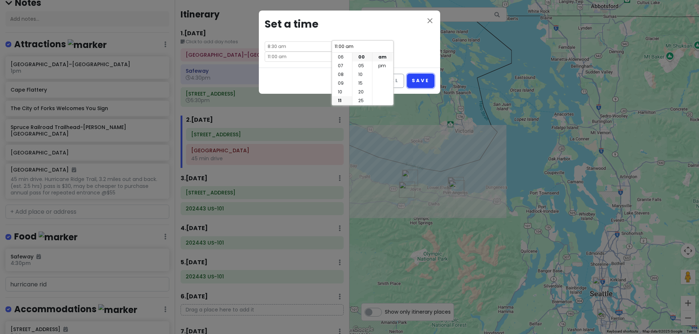
click at [422, 74] on button "Save" at bounding box center [420, 81] width 27 height 14
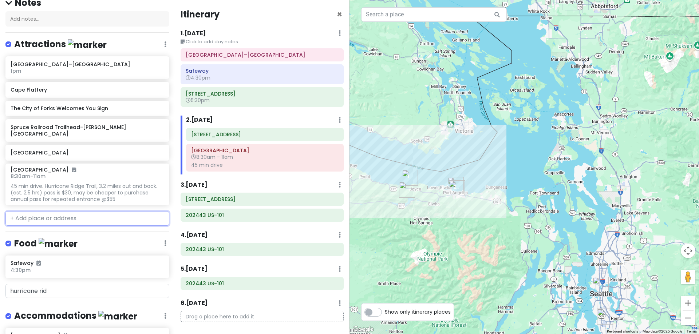
click at [65, 214] on input "text" at bounding box center [87, 218] width 164 height 15
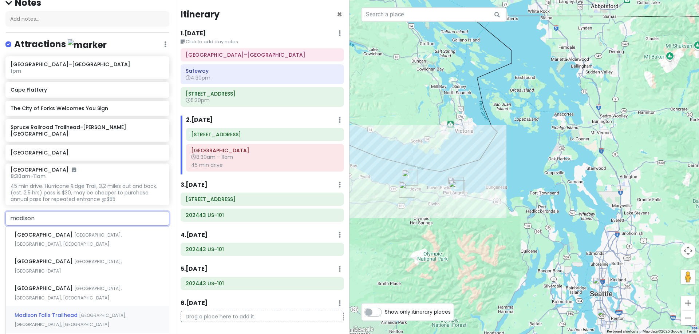
click at [59, 239] on span "Madison Falls Trailhead" at bounding box center [45, 234] width 60 height 7
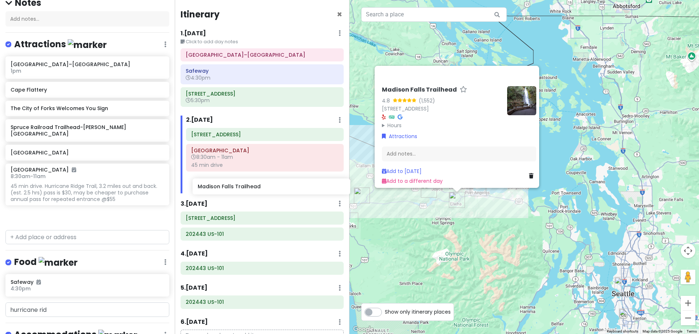
drag, startPoint x: 88, startPoint y: 211, endPoint x: 275, endPoint y: 190, distance: 187.9
click at [275, 190] on div "Hunter's 25th in Washington Private Change Dates Make a Copy Delete Trip Give F…" at bounding box center [349, 167] width 699 height 334
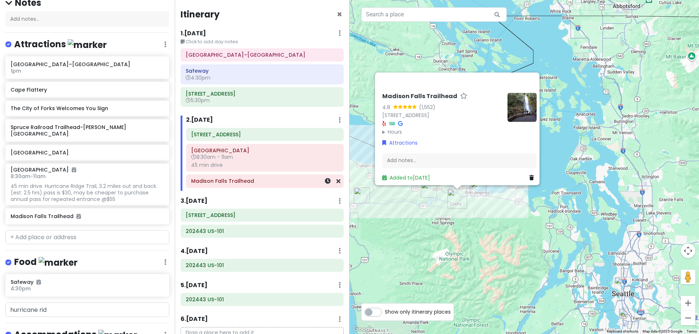
click at [301, 181] on h6 "Madison Falls Trailhead" at bounding box center [264, 181] width 147 height 7
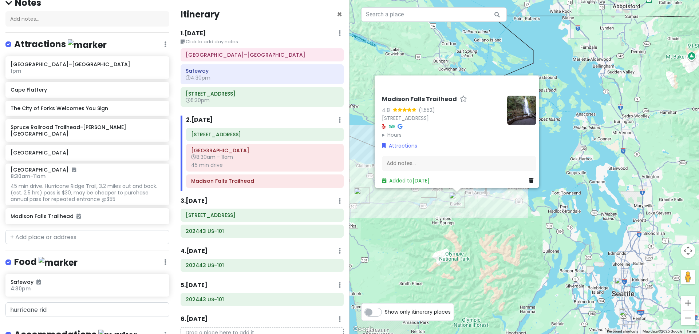
click at [394, 131] on summary "Hours" at bounding box center [441, 135] width 119 height 8
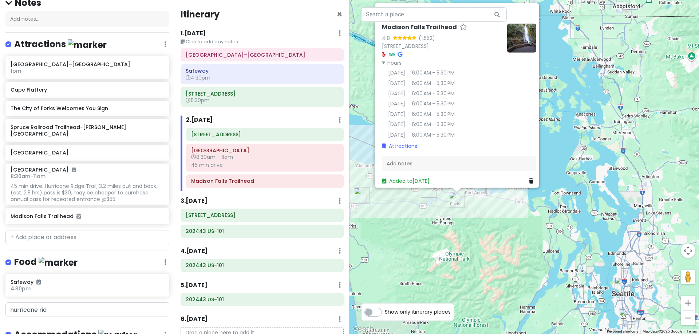
click at [390, 59] on summary "Hours" at bounding box center [441, 63] width 119 height 8
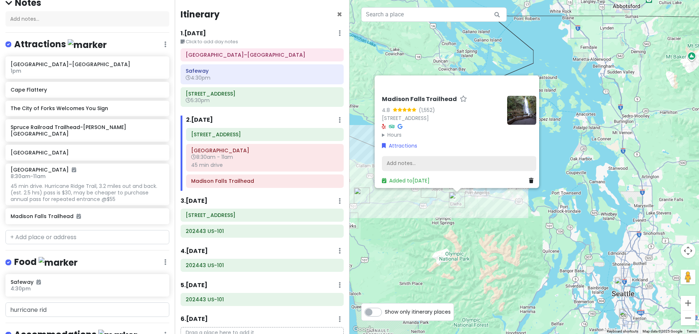
click at [419, 158] on div "Add notes..." at bounding box center [459, 163] width 154 height 15
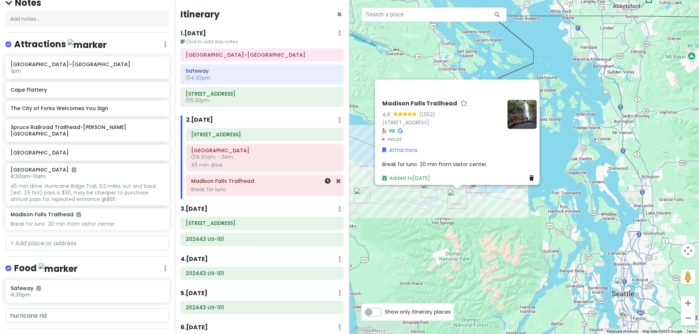
click at [249, 168] on div "Break for lunc" at bounding box center [264, 165] width 147 height 7
click at [325, 182] on icon at bounding box center [328, 181] width 6 height 6
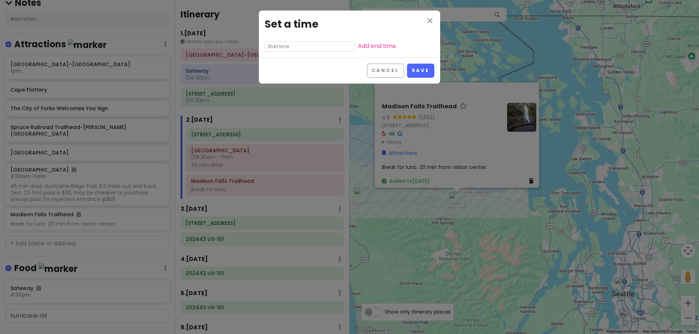
click at [299, 47] on input "text" at bounding box center [310, 46] width 90 height 10
click at [274, 54] on li "12" at bounding box center [275, 57] width 20 height 9
click at [290, 59] on li "00" at bounding box center [295, 57] width 20 height 9
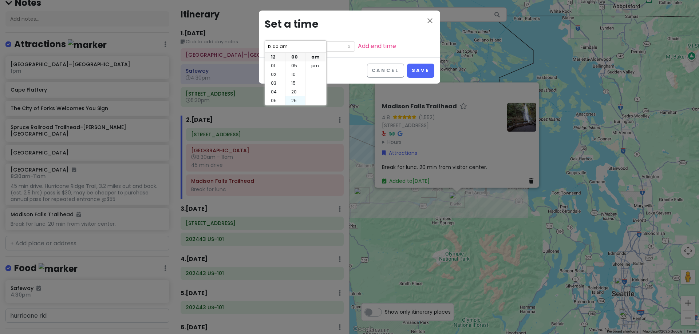
scroll to position [36, 0]
click at [293, 72] on li "30" at bounding box center [295, 73] width 20 height 9
click at [311, 66] on li "pm" at bounding box center [315, 65] width 20 height 9
click at [362, 46] on link "Add end time" at bounding box center [377, 46] width 38 height 8
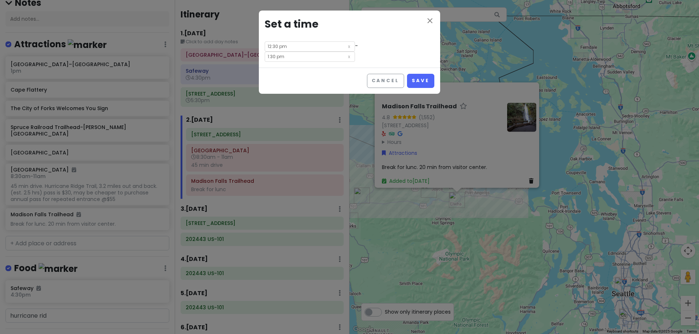
click at [338, 52] on input "1:30 pm" at bounding box center [310, 57] width 90 height 10
click at [360, 80] on li "15" at bounding box center [362, 83] width 20 height 9
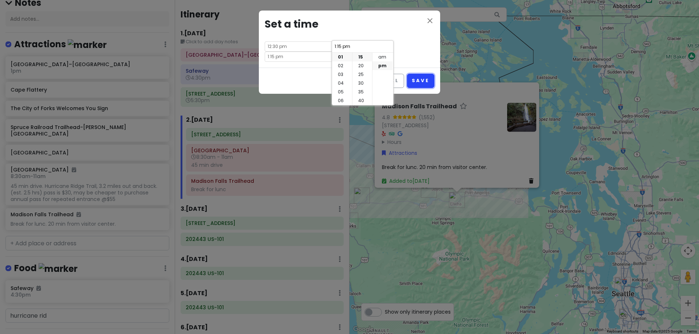
click at [418, 74] on button "Save" at bounding box center [420, 81] width 27 height 14
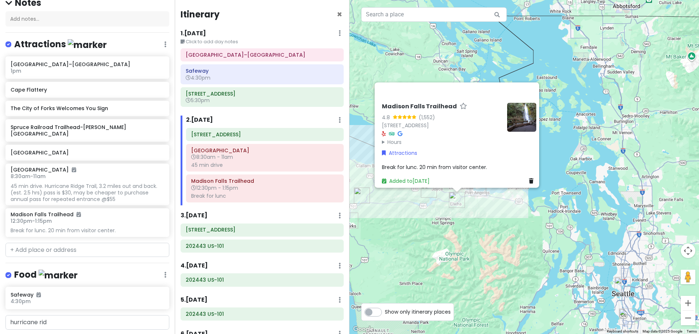
click at [428, 163] on span "Break for lunc. 20 min from visitor center." at bounding box center [434, 166] width 105 height 7
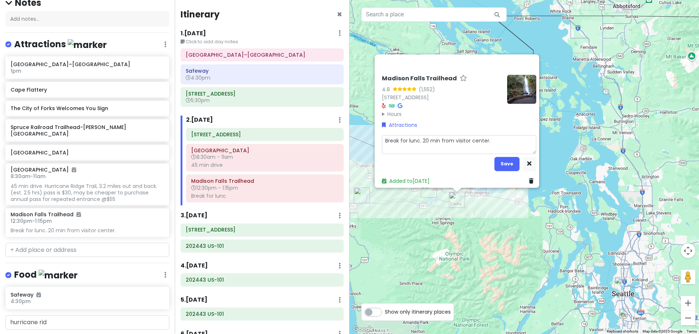
click at [417, 136] on textarea "Break for lunc. 20 min from visitor center." at bounding box center [459, 144] width 154 height 19
click at [505, 157] on button "Save" at bounding box center [506, 164] width 25 height 14
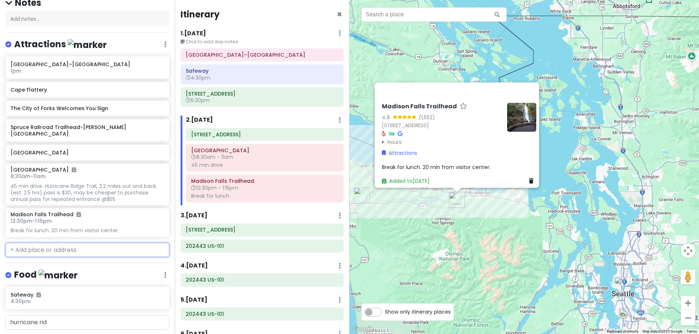
click at [68, 243] on input "text" at bounding box center [87, 250] width 164 height 15
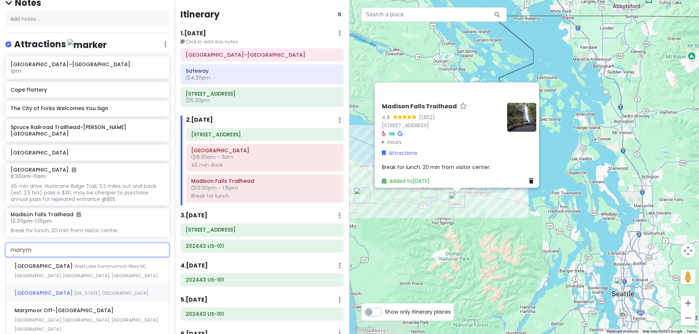
click at [74, 279] on span "Washington, USA" at bounding box center [86, 271] width 143 height 16
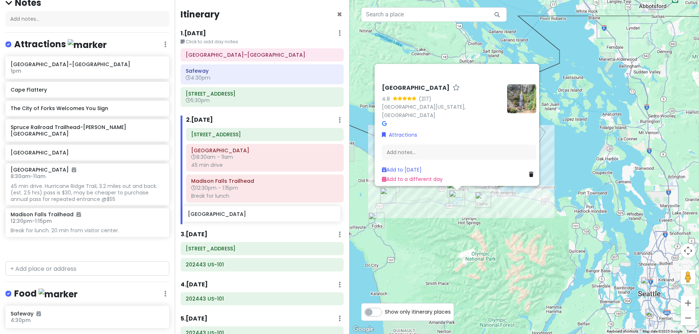
drag, startPoint x: 72, startPoint y: 243, endPoint x: 250, endPoint y: 217, distance: 179.2
click at [250, 217] on div "Hunter's 25th in Washington Private Change Dates Make a Copy Delete Trip Give F…" at bounding box center [349, 167] width 699 height 334
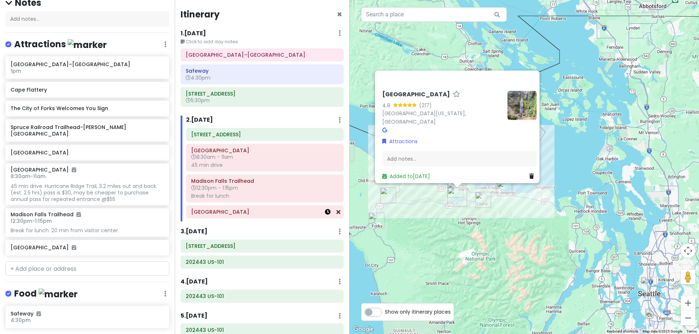
click at [325, 212] on icon at bounding box center [328, 212] width 6 height 6
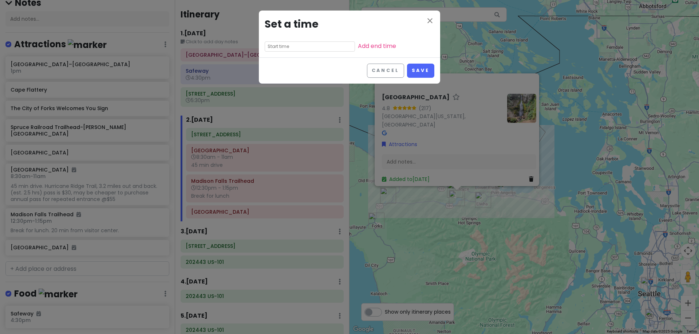
click at [273, 47] on input "text" at bounding box center [310, 46] width 90 height 10
click at [273, 67] on li "01" at bounding box center [275, 65] width 20 height 9
click at [294, 82] on li "45" at bounding box center [295, 83] width 20 height 9
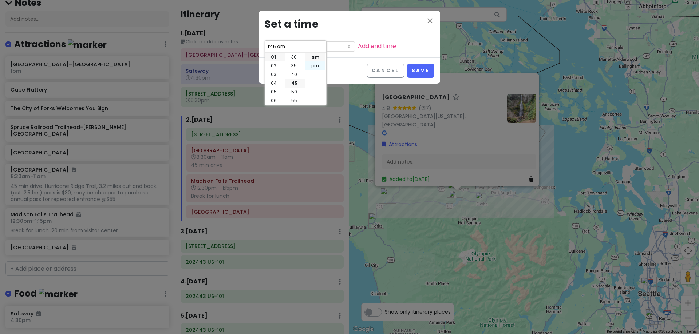
click at [313, 68] on li "pm" at bounding box center [315, 65] width 20 height 9
click at [358, 47] on link "Add end time" at bounding box center [377, 46] width 38 height 8
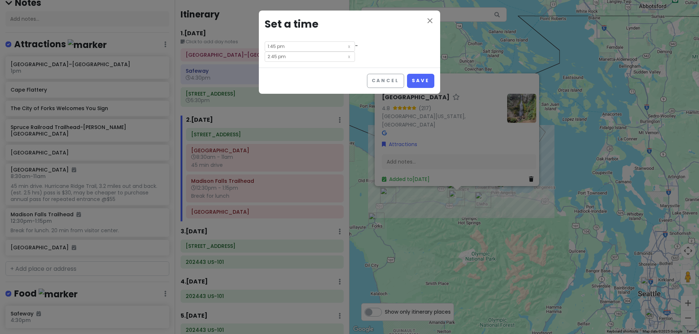
click at [338, 52] on input "2:45 pm" at bounding box center [310, 57] width 90 height 10
click at [359, 59] on li "30" at bounding box center [362, 57] width 20 height 9
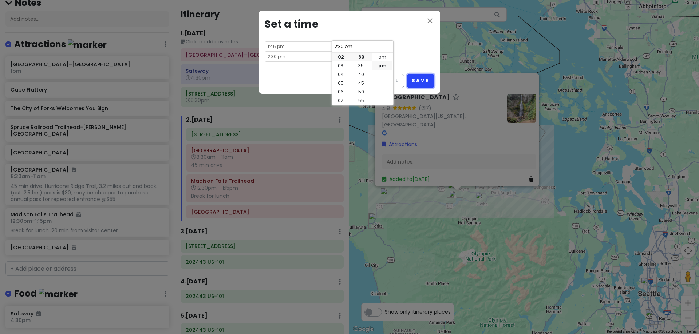
click at [416, 74] on button "Save" at bounding box center [420, 81] width 27 height 14
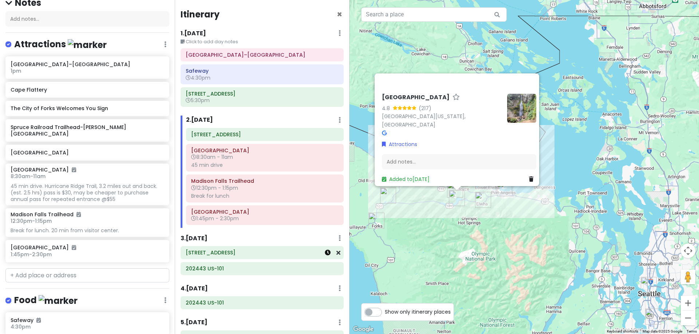
click at [325, 252] on icon at bounding box center [328, 253] width 6 height 6
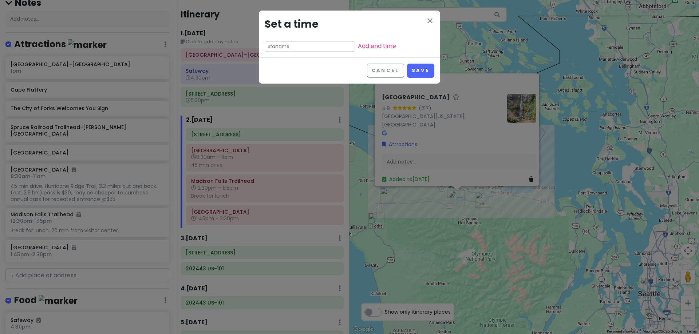
click at [304, 42] on input "text" at bounding box center [310, 46] width 90 height 10
click at [275, 90] on li "10" at bounding box center [275, 92] width 20 height 9
click at [295, 82] on li "45" at bounding box center [295, 83] width 20 height 9
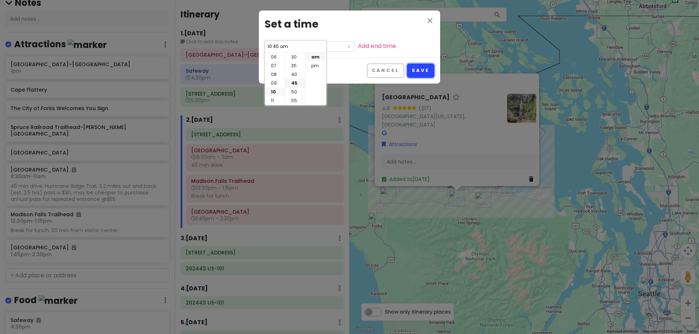
click at [425, 66] on button "Save" at bounding box center [420, 71] width 27 height 14
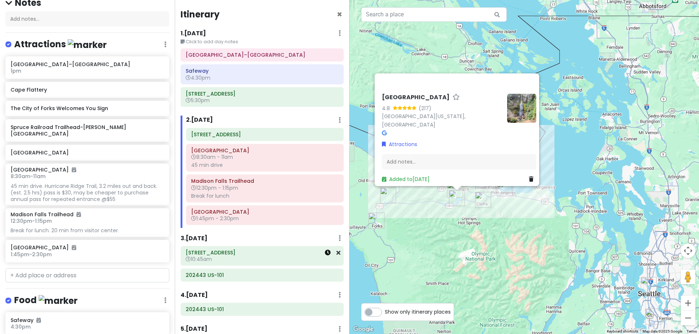
click at [325, 254] on icon at bounding box center [328, 253] width 6 height 6
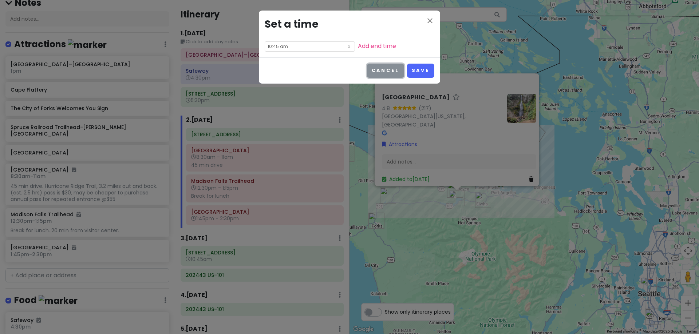
click at [380, 69] on button "Cancel" at bounding box center [385, 71] width 37 height 14
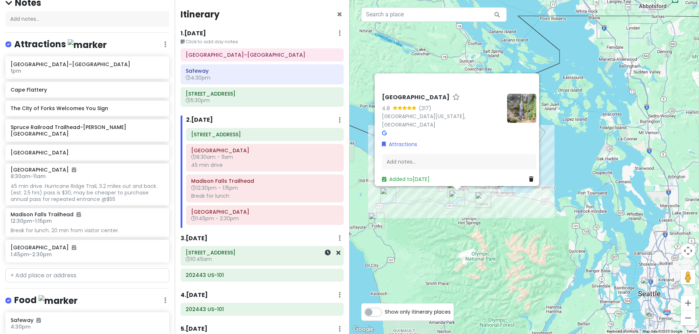
click at [238, 255] on h6 "[STREET_ADDRESS]" at bounding box center [262, 253] width 153 height 7
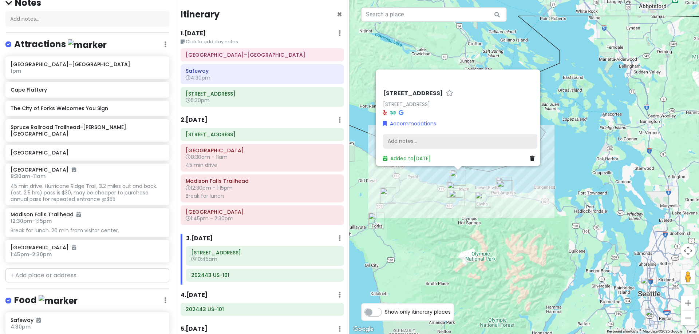
click at [413, 134] on div "Add notes..." at bounding box center [460, 141] width 154 height 15
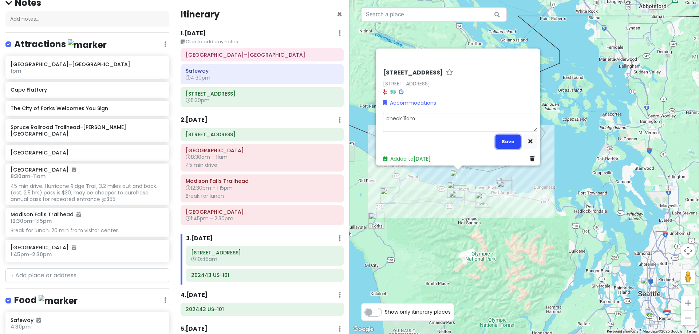
click at [508, 135] on button "Save" at bounding box center [507, 142] width 25 height 14
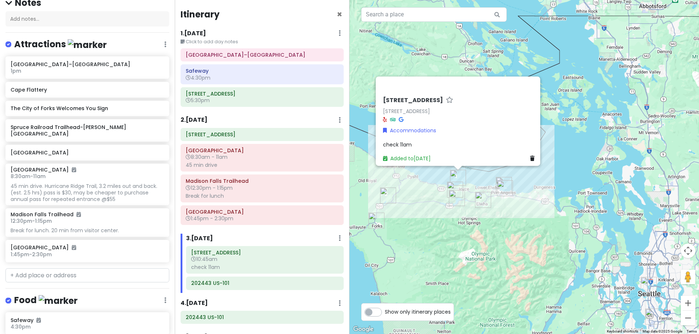
click at [398, 141] on span "check 11am" at bounding box center [397, 144] width 29 height 7
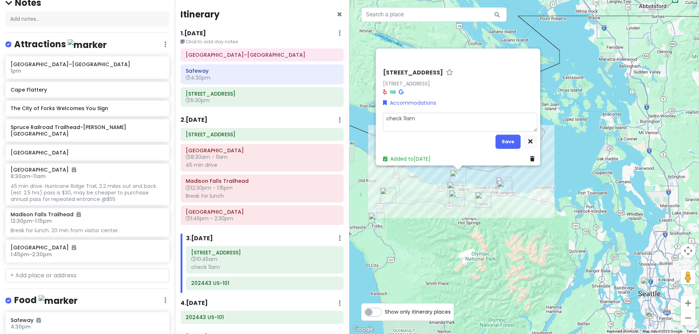
click at [398, 115] on textarea "check 11am" at bounding box center [460, 122] width 154 height 19
click at [509, 138] on button "Save" at bounding box center [507, 142] width 25 height 14
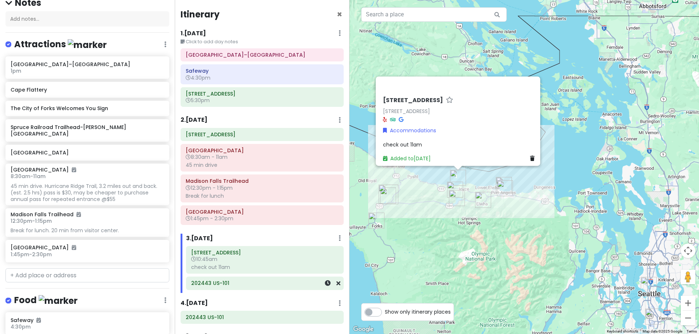
click at [301, 284] on h6 "202443 US-101" at bounding box center [264, 283] width 147 height 7
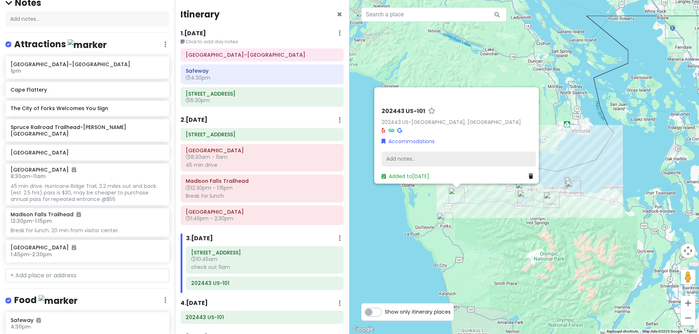
click at [426, 154] on div "Add notes..." at bounding box center [458, 159] width 154 height 15
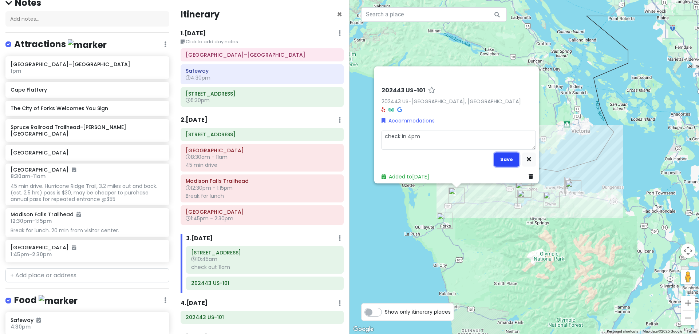
click at [494, 155] on button "Save" at bounding box center [506, 159] width 25 height 14
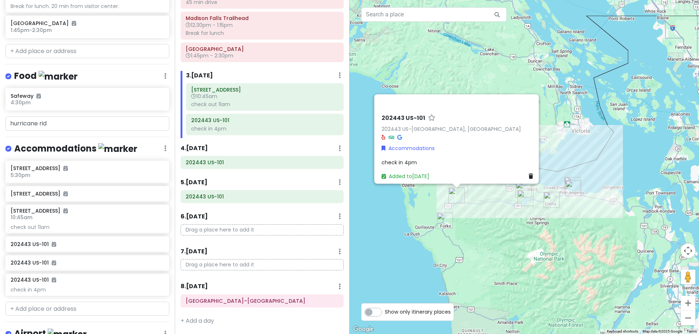
scroll to position [377, 0]
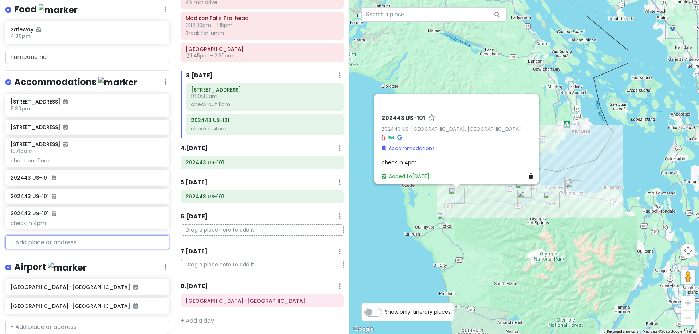
click at [78, 235] on input "text" at bounding box center [87, 242] width 164 height 15
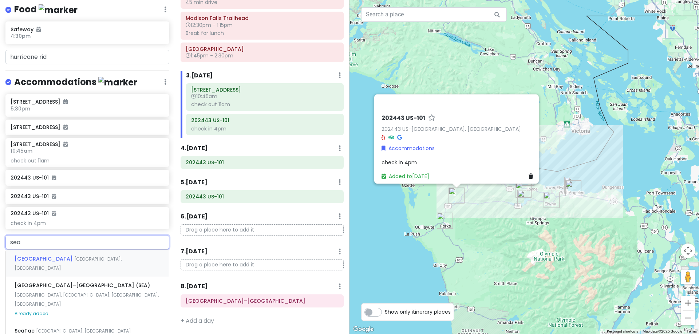
click at [66, 250] on div "Seattle WA, USA" at bounding box center [87, 263] width 163 height 27
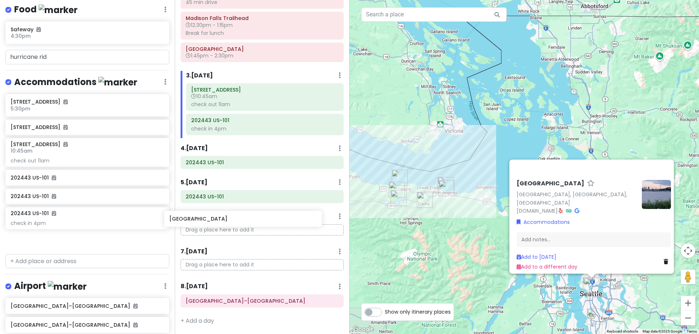
scroll to position [163, 0]
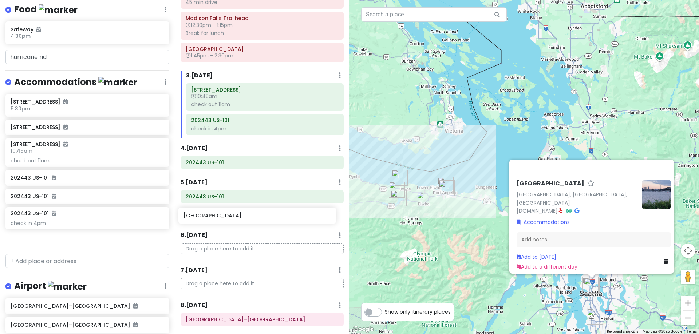
drag, startPoint x: 98, startPoint y: 234, endPoint x: 271, endPoint y: 218, distance: 173.6
click at [271, 218] on div "Hunter's 25th in Washington Private Change Dates Make a Copy Delete Trip Give F…" at bounding box center [349, 167] width 699 height 334
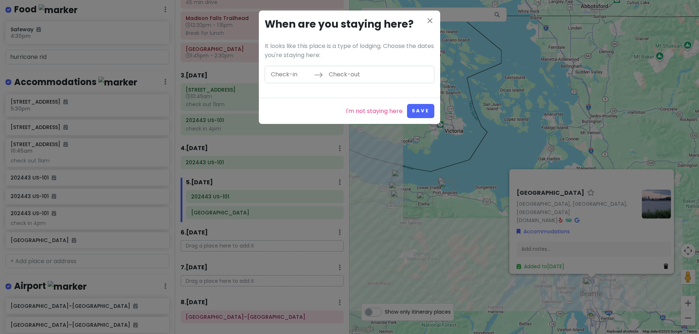
click at [245, 163] on div "close When are you staying here? It looks like this place is a type of lodging.…" at bounding box center [349, 167] width 699 height 334
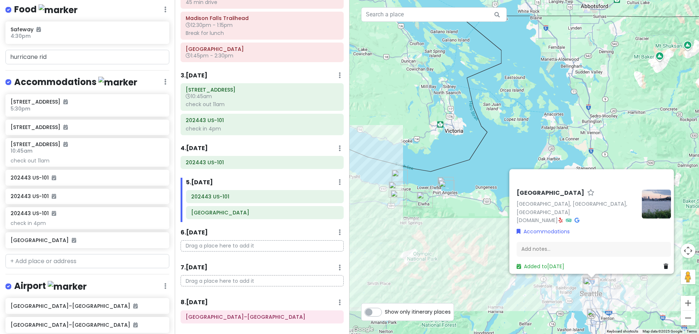
click at [245, 163] on h6 "202443 US-101" at bounding box center [262, 162] width 153 height 7
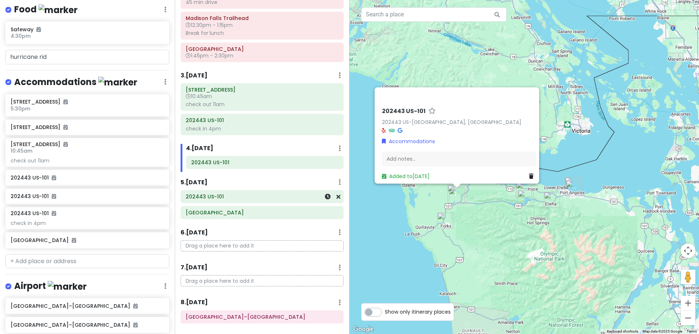
click at [201, 201] on div "202443 US-101" at bounding box center [262, 197] width 153 height 10
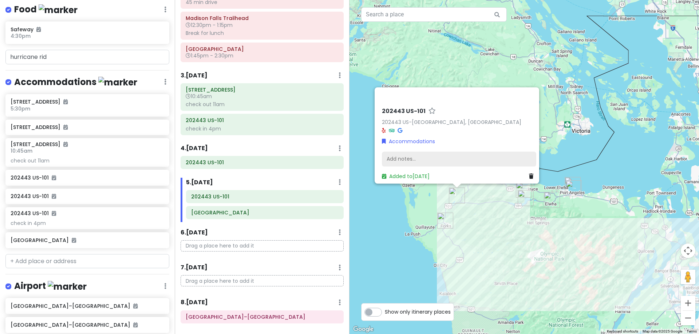
click at [437, 152] on div "Add notes..." at bounding box center [459, 159] width 154 height 15
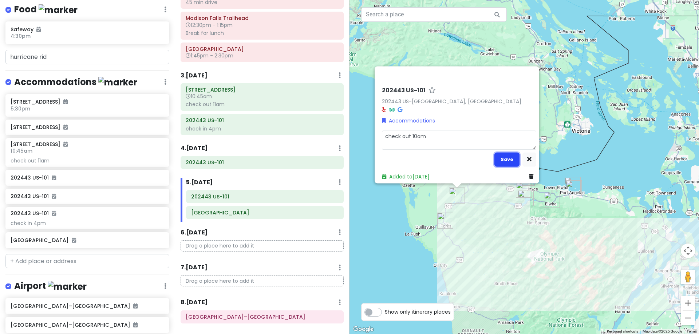
click at [497, 152] on button "Save" at bounding box center [506, 159] width 25 height 14
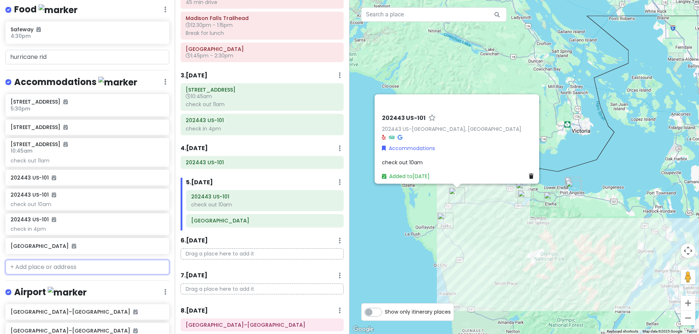
click at [74, 260] on input "text" at bounding box center [87, 267] width 164 height 15
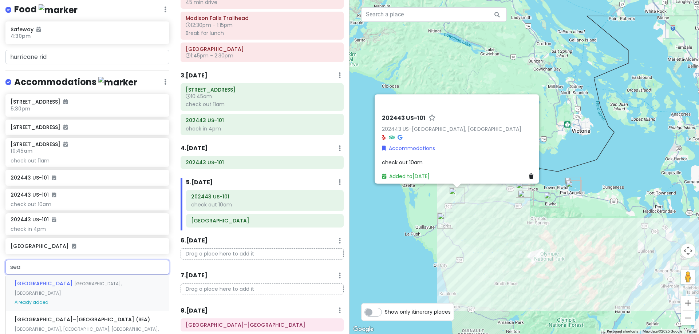
click at [66, 286] on div "Seattle WA, USA Already added" at bounding box center [87, 293] width 163 height 36
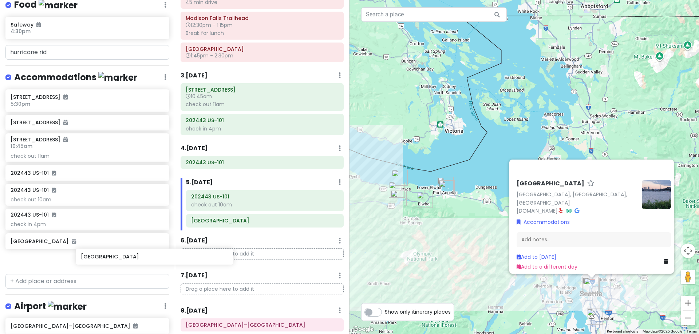
scroll to position [382, 0]
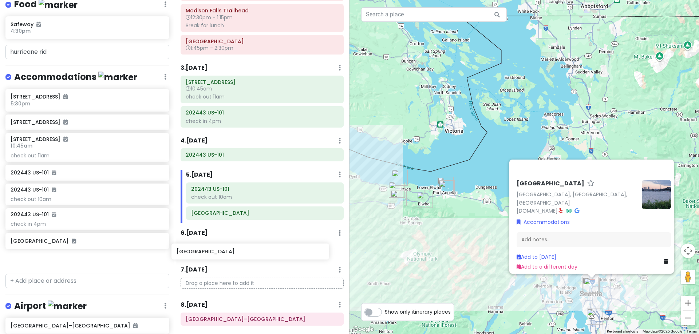
drag, startPoint x: 73, startPoint y: 259, endPoint x: 240, endPoint y: 255, distance: 166.7
click at [240, 255] on div "Hunter's 25th in Washington Private Change Dates Make a Copy Delete Trip Give F…" at bounding box center [349, 167] width 699 height 334
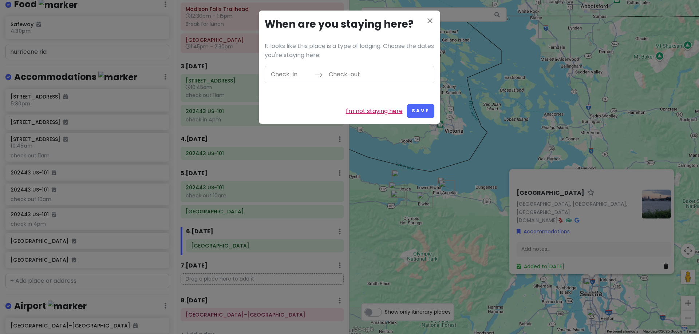
click at [386, 108] on link "I'm not staying here" at bounding box center [374, 111] width 57 height 9
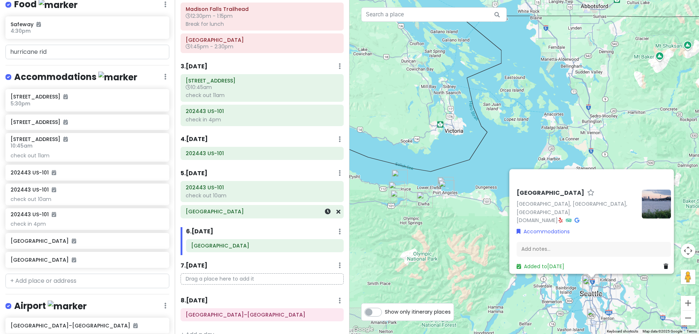
click at [225, 213] on h6 "Seattle" at bounding box center [262, 211] width 153 height 7
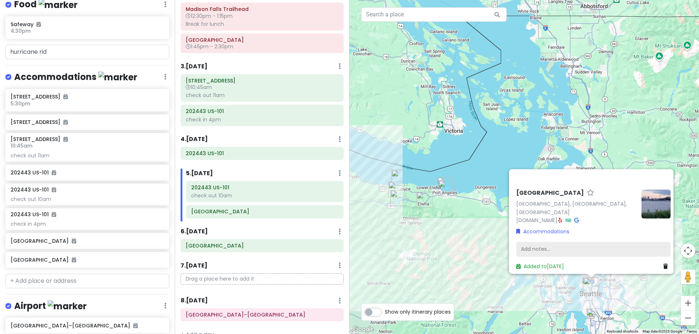
click at [532, 247] on div "Add notes..." at bounding box center [593, 249] width 154 height 15
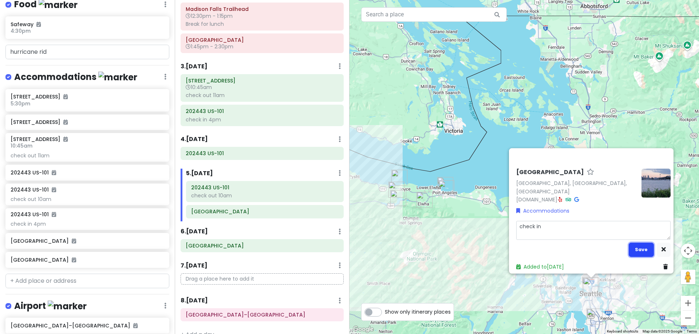
click at [643, 246] on button "Save" at bounding box center [640, 250] width 25 height 14
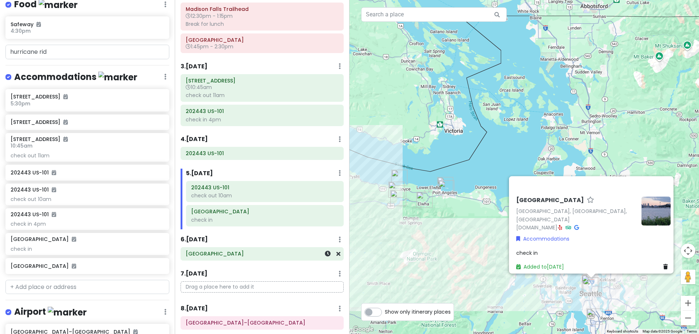
click at [213, 252] on h6 "Seattle" at bounding box center [262, 254] width 153 height 7
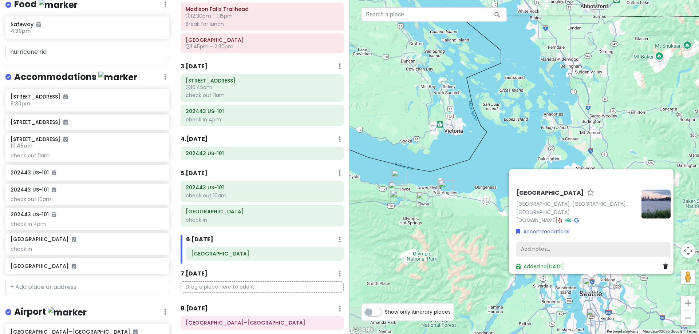
click at [560, 245] on div "Add notes..." at bounding box center [593, 249] width 154 height 15
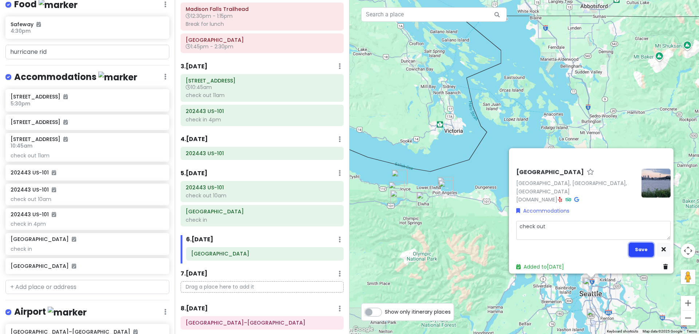
click at [639, 245] on button "Save" at bounding box center [640, 250] width 25 height 14
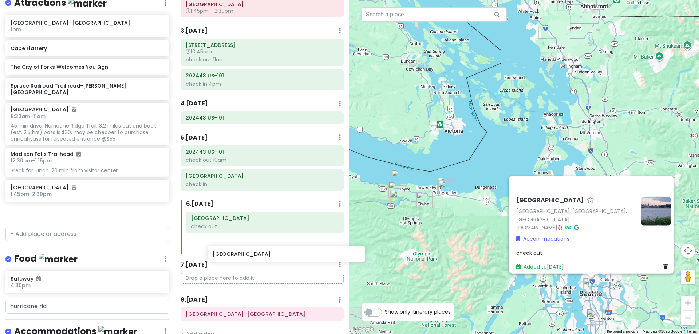
scroll to position [208, 0]
drag, startPoint x: 50, startPoint y: 108, endPoint x: 232, endPoint y: 242, distance: 226.1
click at [232, 242] on div "Hunter's 25th in Washington Private Change Dates Make a Copy Delete Trip Give F…" at bounding box center [349, 167] width 699 height 334
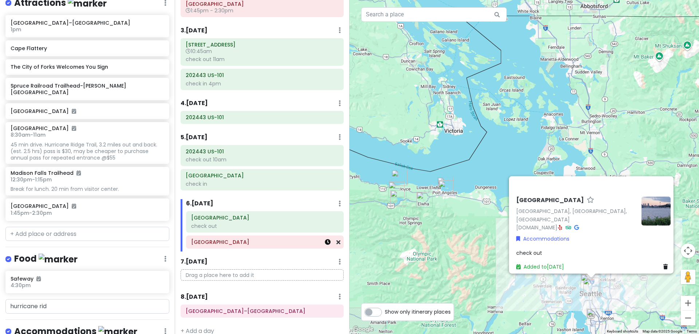
click at [325, 241] on icon at bounding box center [328, 242] width 6 height 6
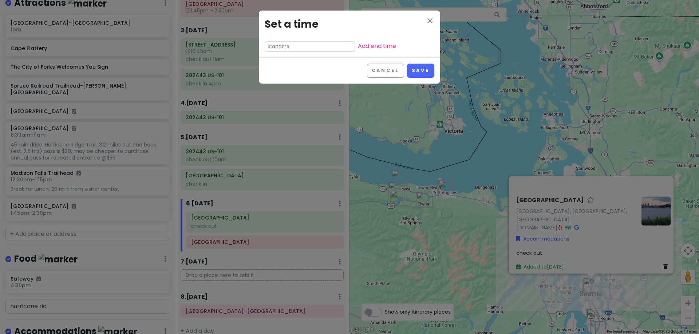
click at [275, 46] on input "text" at bounding box center [310, 46] width 90 height 10
click at [274, 89] on li "08" at bounding box center [275, 90] width 20 height 9
click at [296, 57] on li "30" at bounding box center [295, 57] width 20 height 9
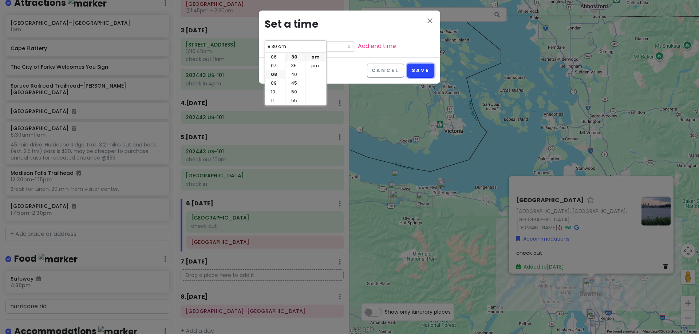
click at [423, 68] on button "Save" at bounding box center [420, 71] width 27 height 14
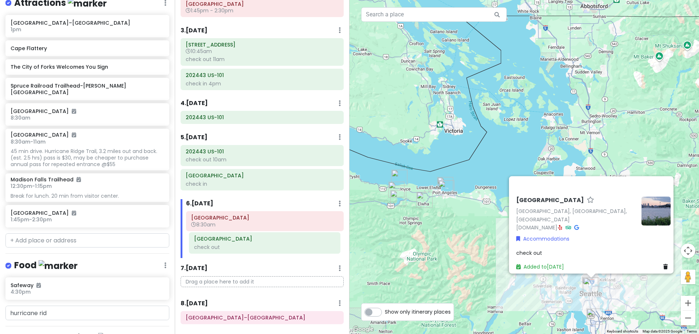
drag, startPoint x: 226, startPoint y: 223, endPoint x: 229, endPoint y: 245, distance: 22.4
click at [229, 245] on div "Seattle check out Pike Place Market 8:30am" at bounding box center [264, 234] width 168 height 47
click at [58, 234] on input "text" at bounding box center [87, 241] width 164 height 15
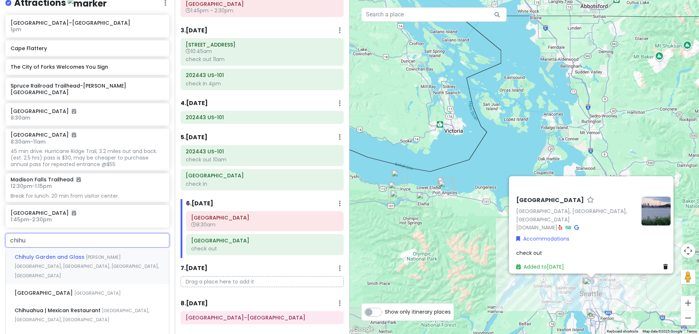
click at [59, 254] on span "Chihuly Garden and Glass" at bounding box center [50, 257] width 71 height 7
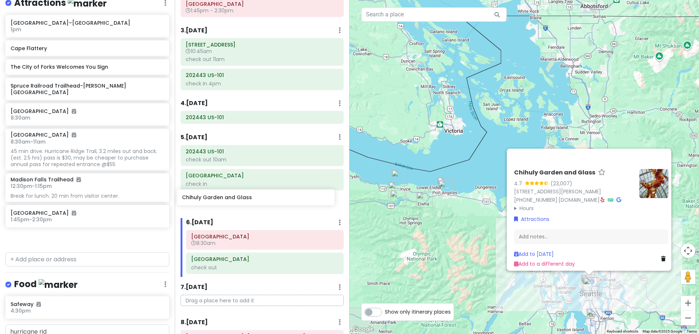
drag, startPoint x: 59, startPoint y: 235, endPoint x: 231, endPoint y: 201, distance: 174.7
click at [231, 201] on div "Hunter's 25th in Washington Private Change Dates Make a Copy Delete Trip Give F…" at bounding box center [349, 167] width 699 height 334
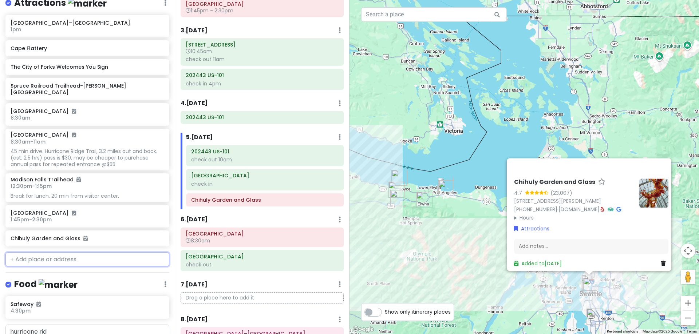
click at [112, 253] on input "text" at bounding box center [87, 260] width 164 height 15
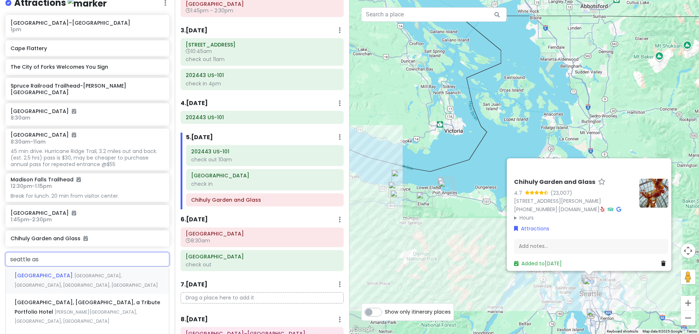
click at [110, 273] on span "East Prospect Street, Seattle, WA, USA" at bounding box center [86, 281] width 143 height 16
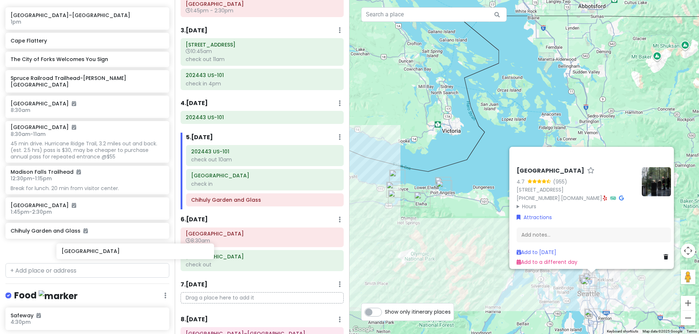
scroll to position [136, 0]
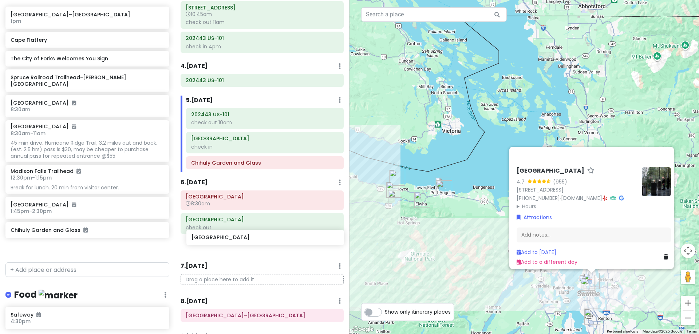
drag, startPoint x: 71, startPoint y: 253, endPoint x: 251, endPoint y: 244, distance: 180.7
click at [251, 244] on div "Hunter's 25th in Washington Private Change Dates Make a Copy Delete Trip Give F…" at bounding box center [349, 167] width 699 height 334
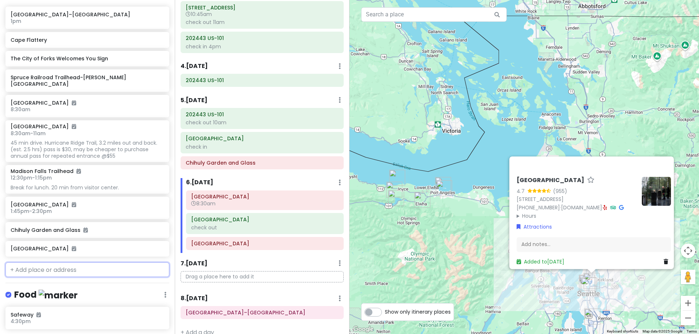
click at [43, 265] on input "text" at bounding box center [87, 270] width 164 height 15
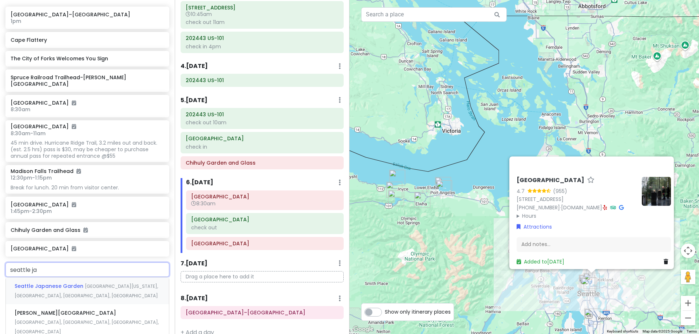
click at [55, 283] on span "Seattle Japanese Garden" at bounding box center [50, 286] width 70 height 7
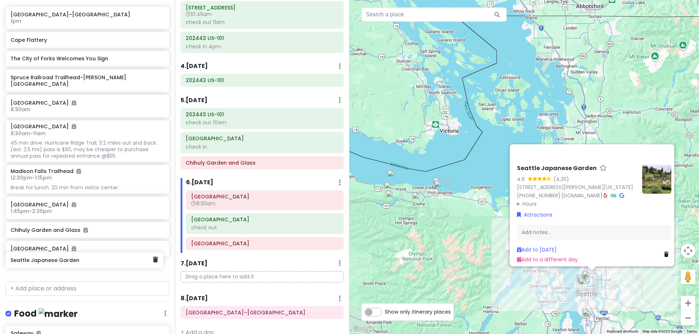
scroll to position [137, 0]
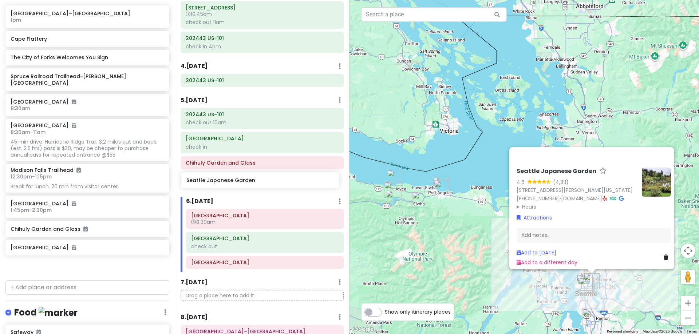
drag, startPoint x: 88, startPoint y: 263, endPoint x: 264, endPoint y: 183, distance: 193.1
click at [264, 183] on div "Hunter's 25th in Washington Private Change Dates Make a Copy Delete Trip Give F…" at bounding box center [349, 167] width 699 height 334
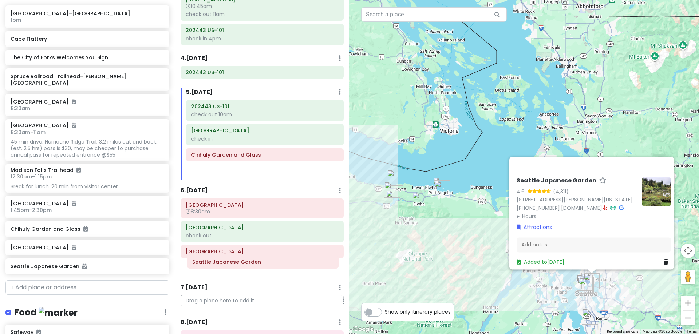
scroll to position [255, 0]
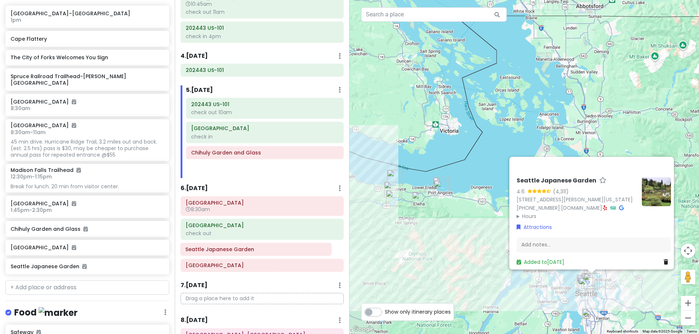
drag, startPoint x: 257, startPoint y: 183, endPoint x: 250, endPoint y: 252, distance: 69.4
click at [250, 252] on div "Itinerary × 1 . Sun 10/19 Edit Day Notes Delete Day Click to add day notes Seat…" at bounding box center [262, 167] width 175 height 334
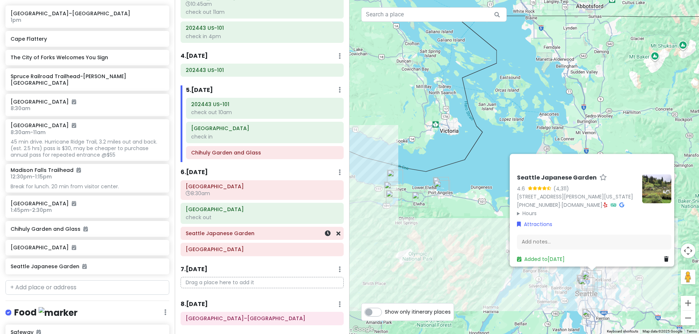
click at [268, 238] on div "Seattle Japanese Garden" at bounding box center [262, 234] width 153 height 10
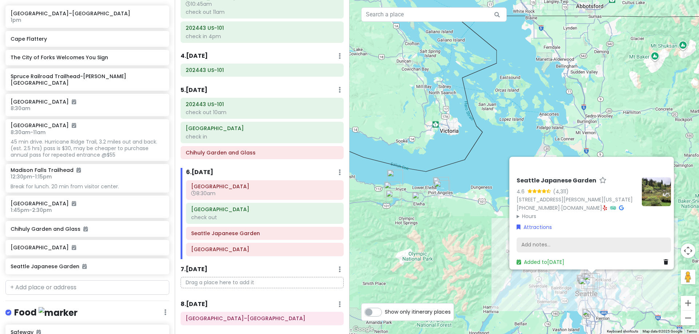
click at [565, 238] on div "Add notes..." at bounding box center [593, 245] width 154 height 15
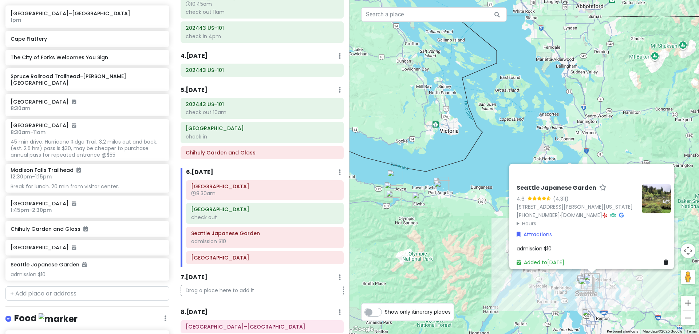
click at [539, 246] on span "admission $10" at bounding box center [533, 248] width 35 height 7
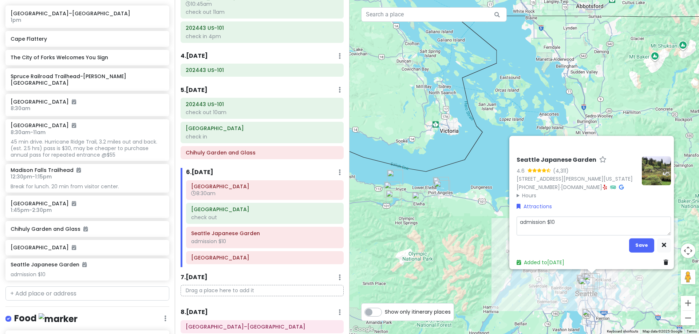
click at [568, 219] on textarea "admission $10" at bounding box center [593, 225] width 154 height 19
click at [633, 238] on button "Save" at bounding box center [641, 245] width 25 height 14
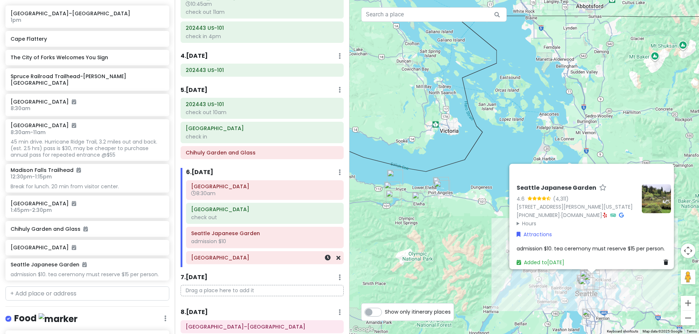
click at [260, 259] on h6 "[GEOGRAPHIC_DATA]" at bounding box center [264, 258] width 147 height 7
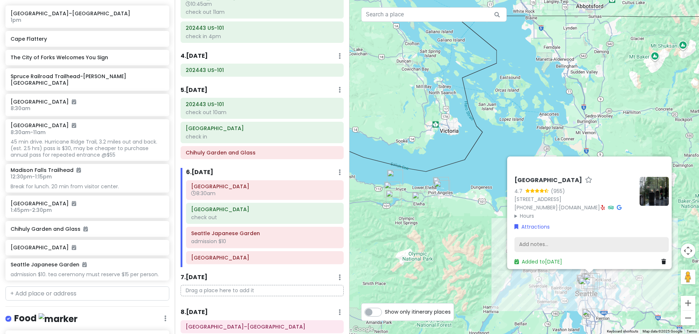
click at [561, 237] on div "Add notes..." at bounding box center [591, 244] width 154 height 15
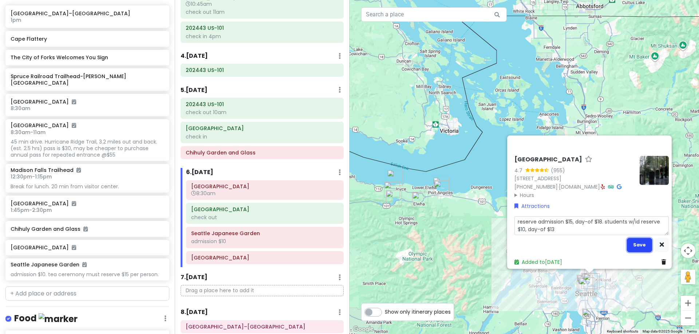
click at [633, 238] on button "Save" at bounding box center [639, 245] width 25 height 14
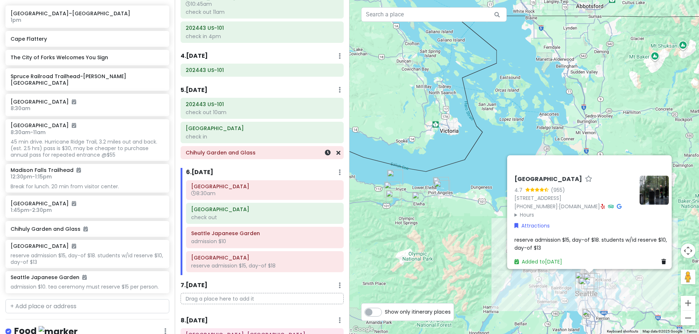
click at [235, 152] on h6 "Chihuly Garden and Glass" at bounding box center [262, 153] width 153 height 7
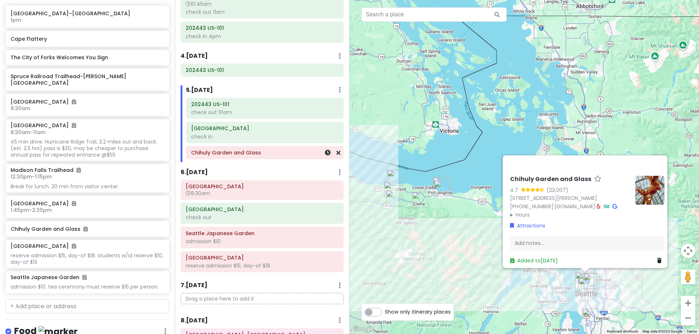
click at [229, 151] on h6 "Chihuly Garden and Glass" at bounding box center [264, 153] width 147 height 7
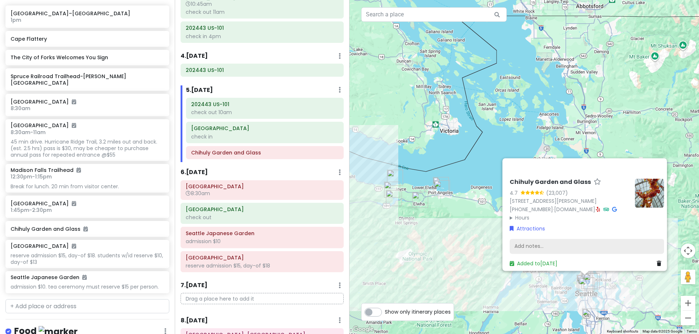
click at [566, 241] on div "Add notes..." at bounding box center [586, 246] width 154 height 15
click at [545, 244] on div "Add notes..." at bounding box center [586, 246] width 154 height 15
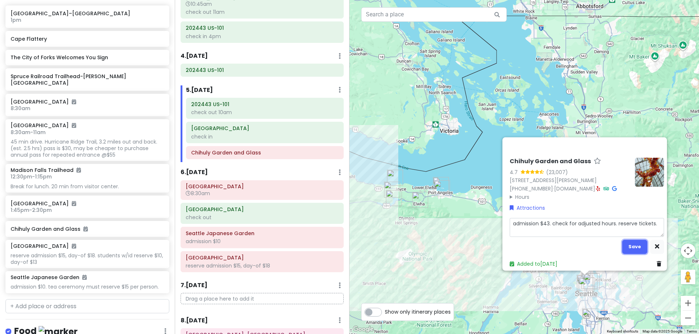
click at [626, 246] on button "Save" at bounding box center [634, 247] width 25 height 14
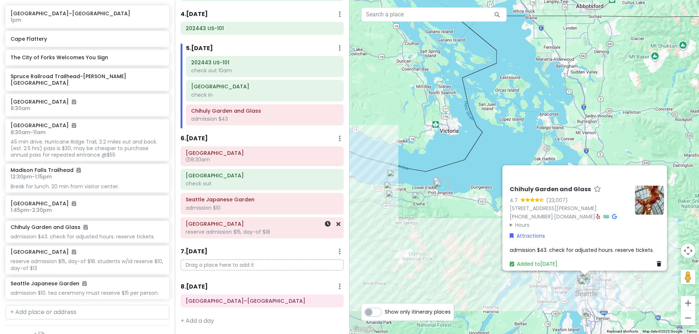
scroll to position [298, 0]
click at [267, 306] on div "[GEOGRAPHIC_DATA]–[GEOGRAPHIC_DATA]" at bounding box center [262, 301] width 162 height 12
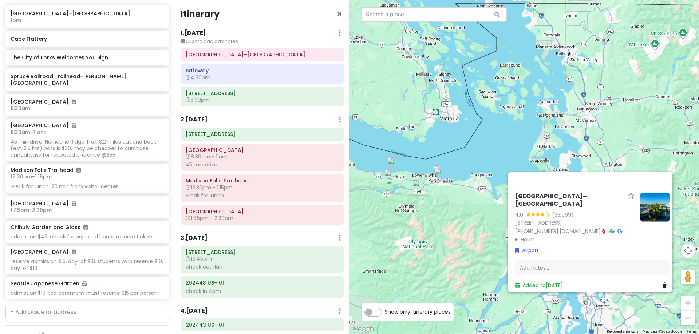
scroll to position [0, 0]
click at [294, 56] on h6 "[GEOGRAPHIC_DATA]–[GEOGRAPHIC_DATA]" at bounding box center [262, 55] width 153 height 7
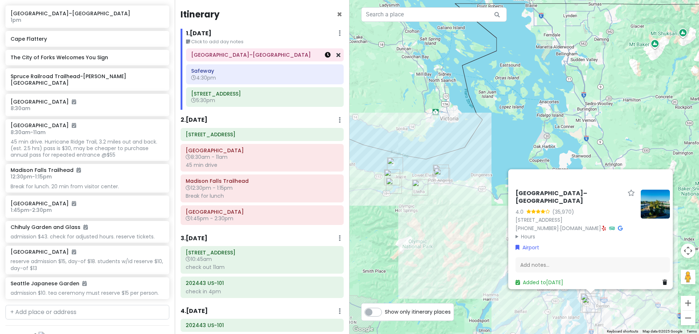
click at [325, 56] on icon at bounding box center [328, 55] width 6 height 6
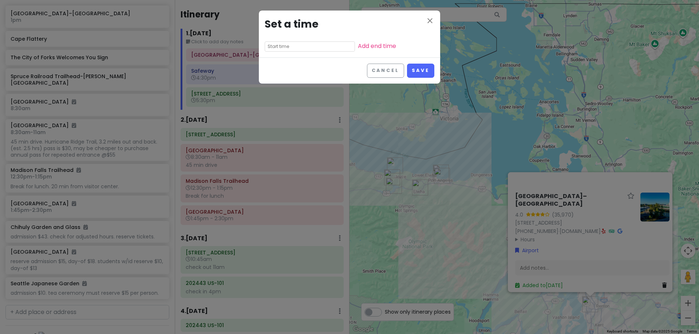
click at [309, 46] on input "text" at bounding box center [310, 46] width 90 height 10
click at [273, 68] on li "01" at bounding box center [275, 65] width 20 height 9
click at [296, 56] on li "00" at bounding box center [295, 57] width 20 height 9
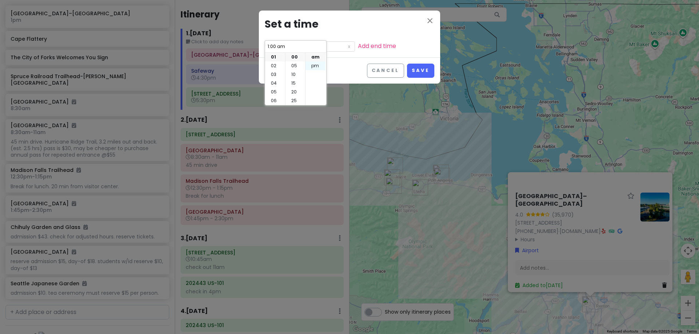
click at [321, 66] on li "pm" at bounding box center [315, 65] width 20 height 9
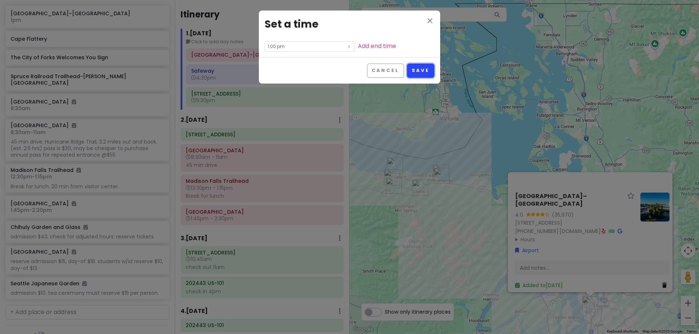
click at [428, 71] on button "Save" at bounding box center [420, 71] width 27 height 14
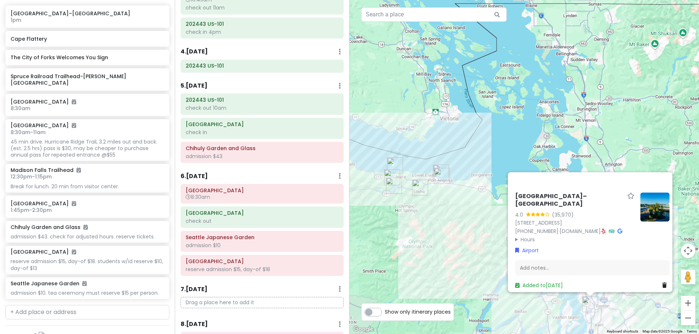
scroll to position [304, 0]
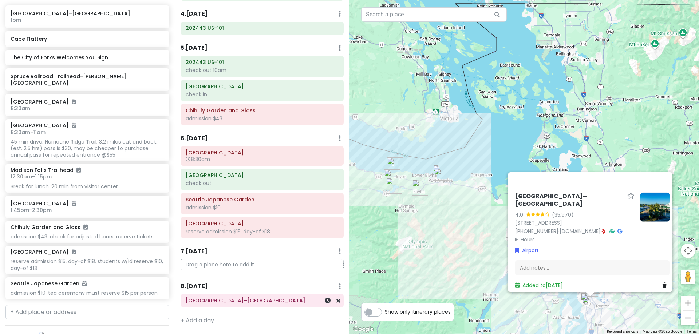
click at [246, 302] on h6 "[GEOGRAPHIC_DATA]–[GEOGRAPHIC_DATA]" at bounding box center [262, 301] width 153 height 7
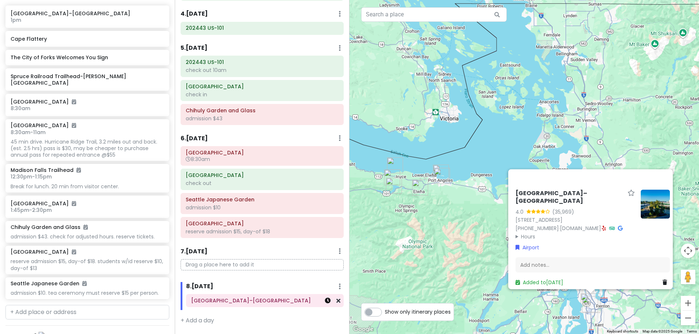
click at [325, 303] on icon at bounding box center [328, 301] width 6 height 6
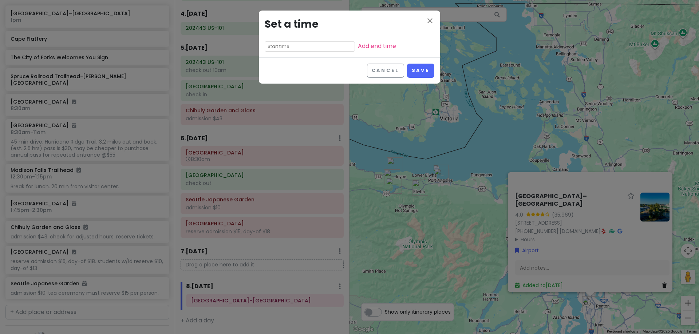
click at [298, 46] on input "text" at bounding box center [310, 46] width 90 height 10
click at [271, 57] on li "12" at bounding box center [275, 57] width 20 height 9
click at [295, 57] on li "00" at bounding box center [295, 57] width 20 height 9
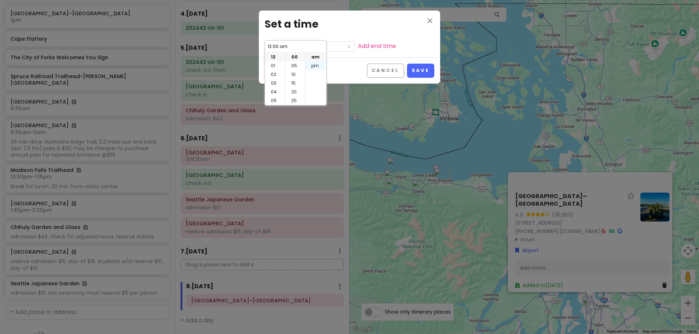
click at [315, 63] on li "pm" at bounding box center [315, 65] width 20 height 9
click at [297, 80] on li "15" at bounding box center [295, 83] width 20 height 9
click at [293, 83] on li "30" at bounding box center [295, 83] width 20 height 9
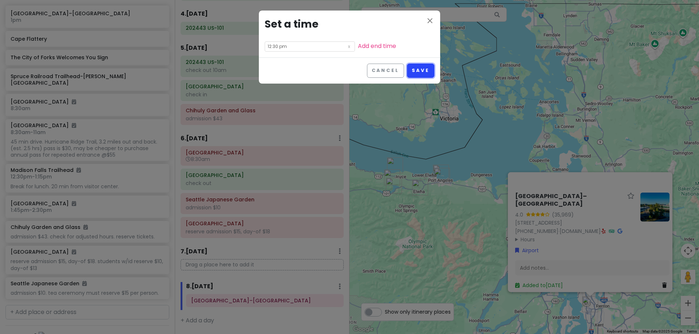
click at [415, 72] on button "Save" at bounding box center [420, 71] width 27 height 14
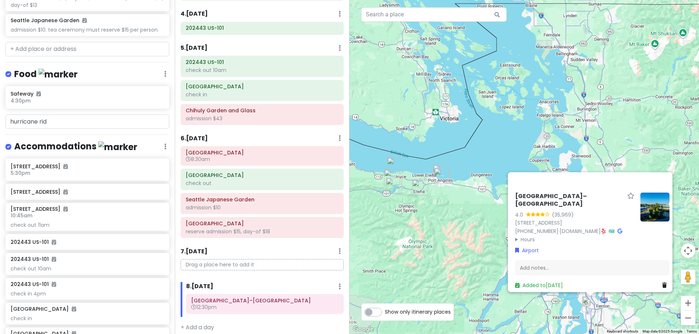
scroll to position [558, 0]
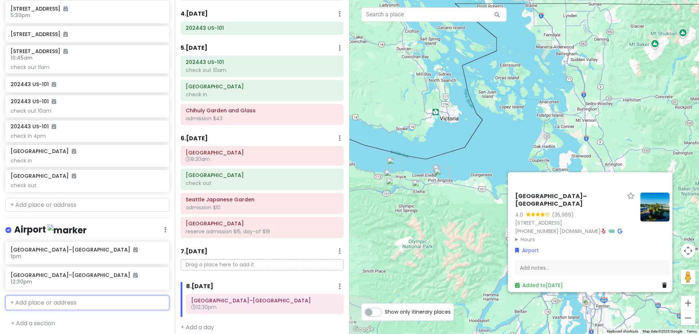
drag, startPoint x: 71, startPoint y: 298, endPoint x: 70, endPoint y: 294, distance: 4.9
click at [71, 297] on input "text" at bounding box center [87, 303] width 164 height 15
click at [77, 319] on span "Hertz Car Rental - Seatac - Seattle-tacoma International Airport (SEA)" at bounding box center [82, 324] width 135 height 17
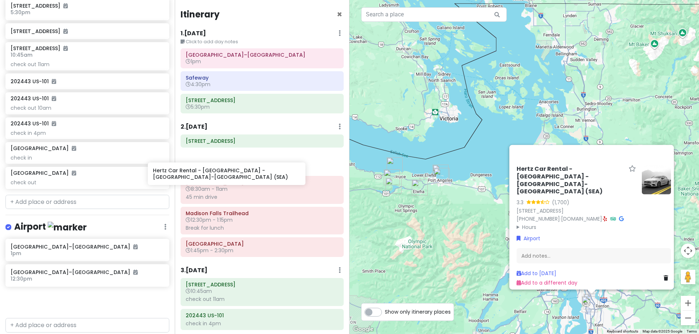
scroll to position [561, 0]
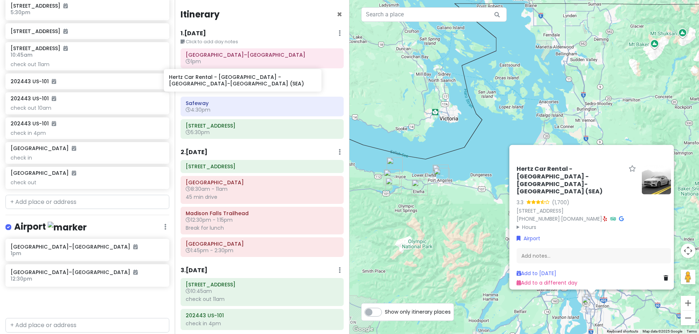
drag, startPoint x: 84, startPoint y: 304, endPoint x: 243, endPoint y: 83, distance: 272.0
click at [243, 83] on div "Hunter's 25th in Washington Private Change Dates Make a Copy Delete Trip Give F…" at bounding box center [349, 167] width 699 height 334
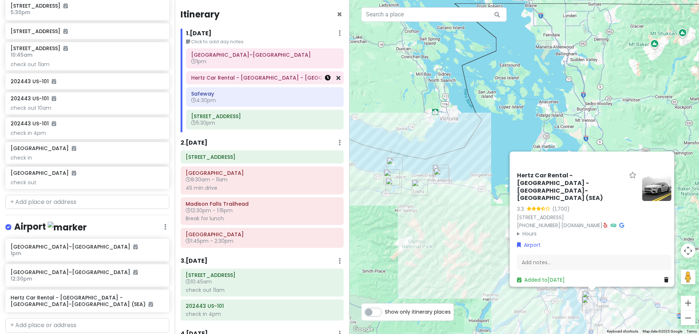
click at [325, 80] on icon at bounding box center [328, 78] width 6 height 6
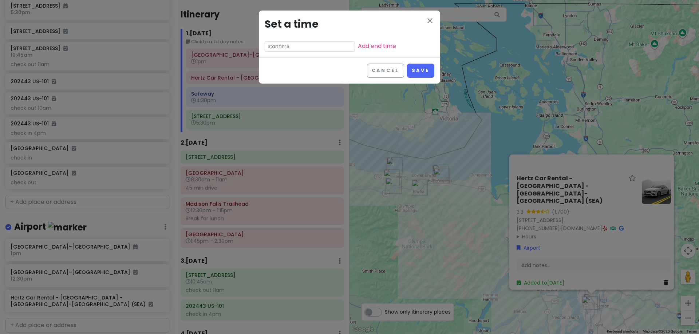
click at [305, 47] on input "text" at bounding box center [310, 46] width 90 height 10
click at [272, 64] on li "01" at bounding box center [275, 65] width 20 height 9
drag, startPoint x: 288, startPoint y: 55, endPoint x: 293, endPoint y: 55, distance: 5.1
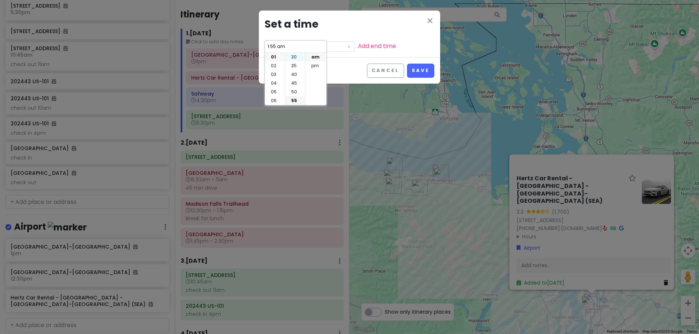
click at [289, 55] on li "30" at bounding box center [295, 57] width 20 height 9
click at [315, 67] on li "pm" at bounding box center [315, 65] width 20 height 9
click at [424, 70] on button "Save" at bounding box center [420, 71] width 27 height 14
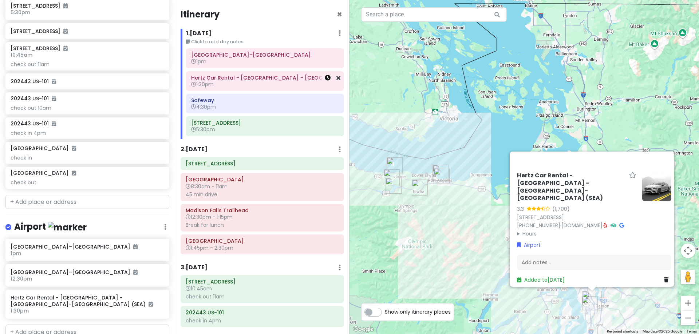
click at [325, 78] on icon at bounding box center [328, 78] width 6 height 6
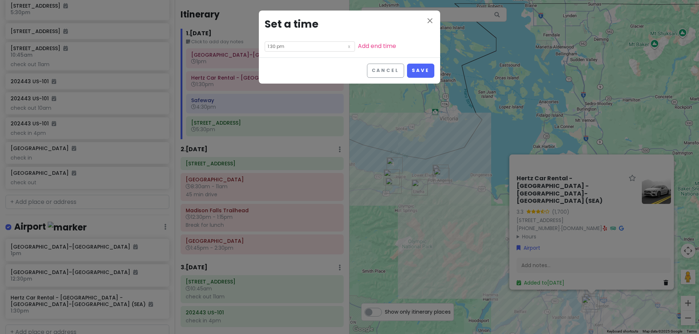
click at [295, 49] on input "1:30 pm" at bounding box center [310, 46] width 90 height 10
click at [294, 83] on li "45" at bounding box center [295, 83] width 20 height 9
click at [421, 71] on button "Save" at bounding box center [420, 71] width 27 height 14
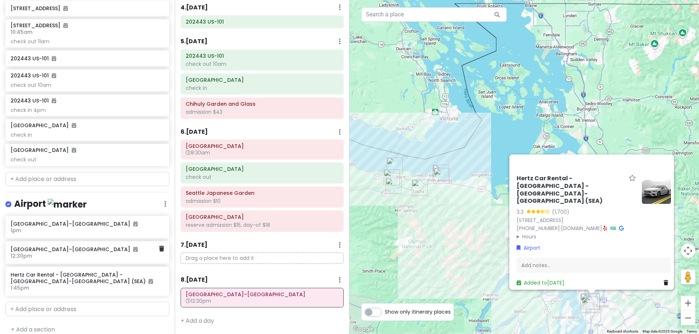
scroll to position [591, 0]
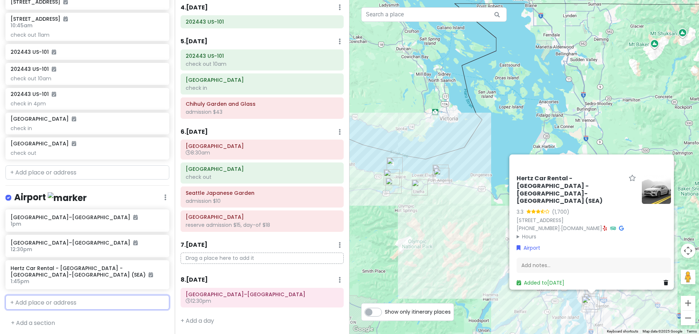
click at [75, 301] on input "text" at bounding box center [87, 302] width 164 height 15
click at [79, 315] on span "Hertz Car Rental - Seatac - Seattle-tacoma International Airport (SEA)" at bounding box center [82, 323] width 135 height 17
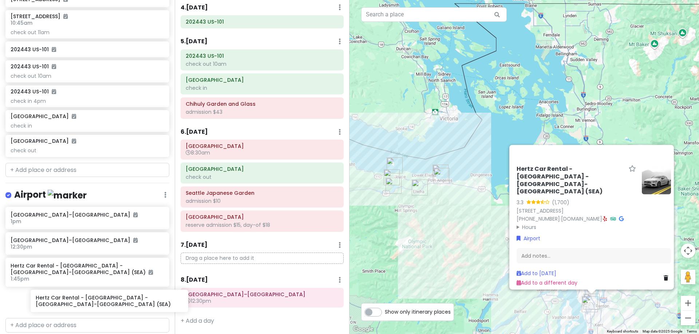
scroll to position [595, 0]
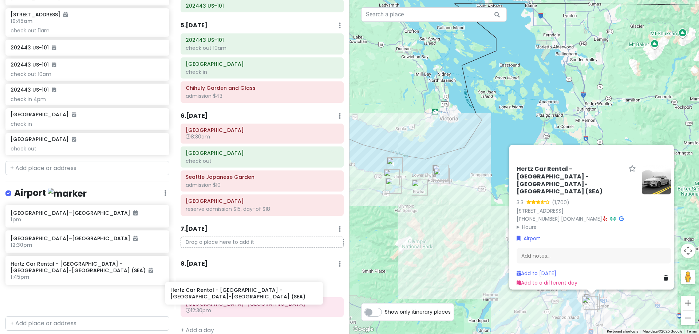
drag, startPoint x: 82, startPoint y: 306, endPoint x: 242, endPoint y: 298, distance: 159.9
click at [242, 298] on div "Hunter's 25th in Washington Private Change Dates Make a Copy Delete Trip Give F…" at bounding box center [349, 167] width 699 height 334
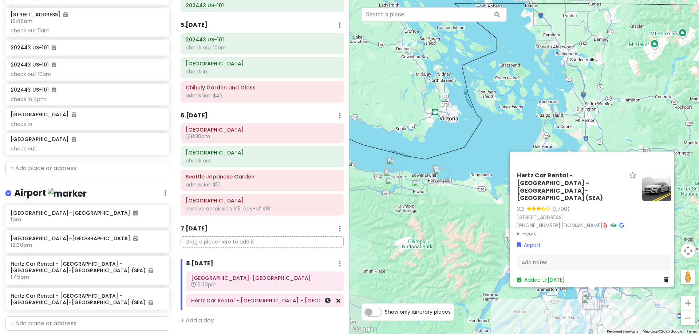
scroll to position [350, 0]
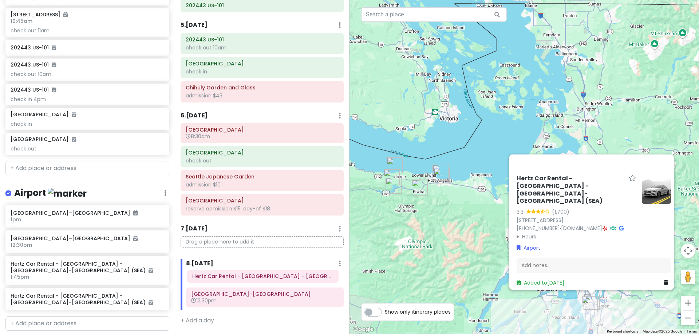
drag, startPoint x: 240, startPoint y: 302, endPoint x: 241, endPoint y: 277, distance: 24.4
click at [241, 277] on div "Seattle–Tacoma International Airport 12:30pm Hertz Car Rental - Seatac - Seattl…" at bounding box center [264, 291] width 168 height 39
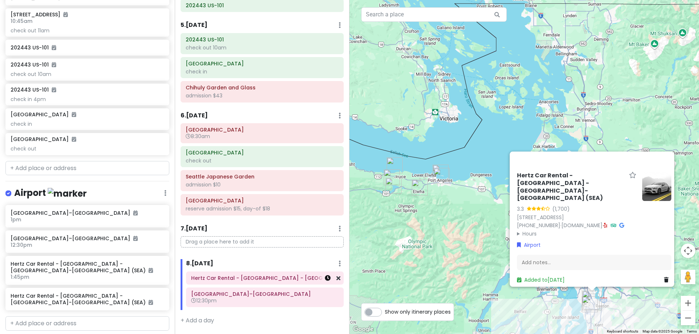
click at [325, 280] on icon at bounding box center [328, 278] width 6 height 6
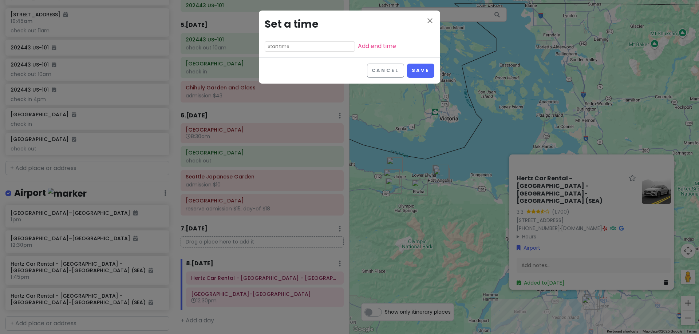
click at [296, 44] on input "text" at bounding box center [310, 46] width 90 height 10
click at [293, 59] on li "00" at bounding box center [295, 57] width 20 height 9
click at [310, 68] on li "pm" at bounding box center [315, 65] width 20 height 9
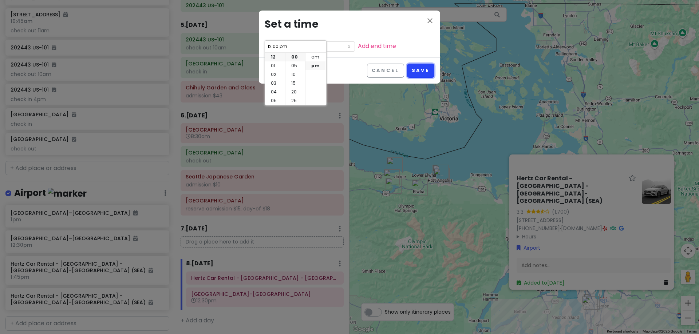
click at [427, 74] on button "Save" at bounding box center [420, 71] width 27 height 14
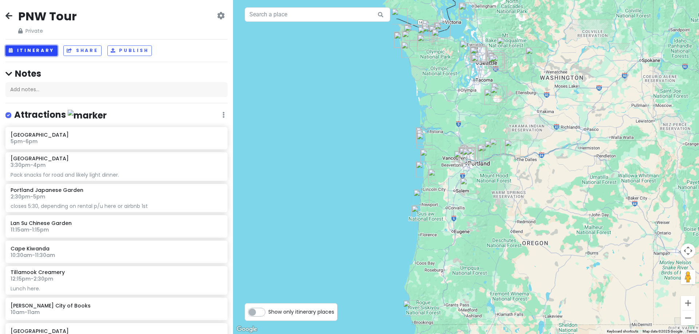
click at [44, 48] on button "Itinerary" at bounding box center [31, 50] width 52 height 11
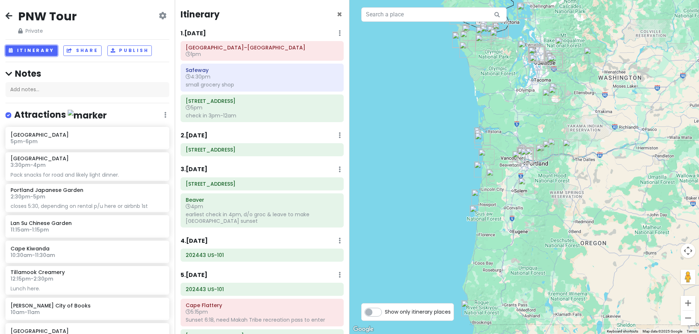
click at [5, 45] on button "Itinerary" at bounding box center [31, 50] width 52 height 11
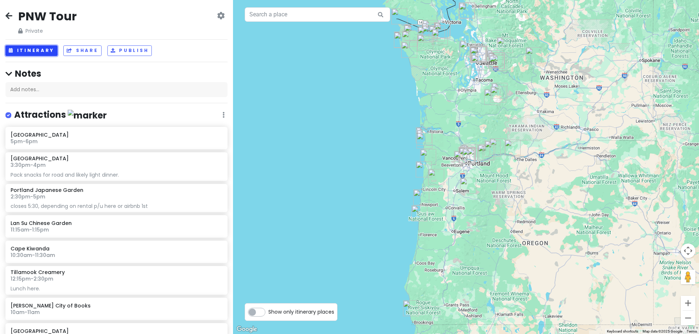
click at [43, 51] on button "Itinerary" at bounding box center [31, 50] width 52 height 11
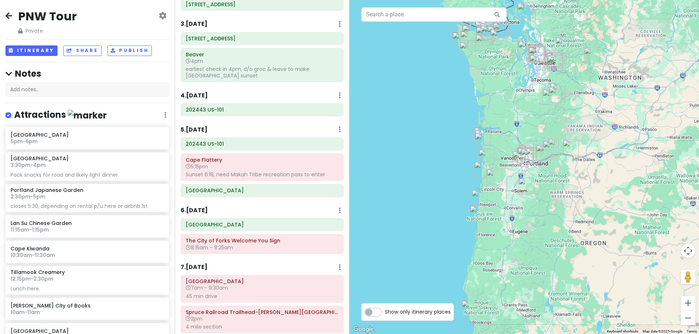
scroll to position [182, 0]
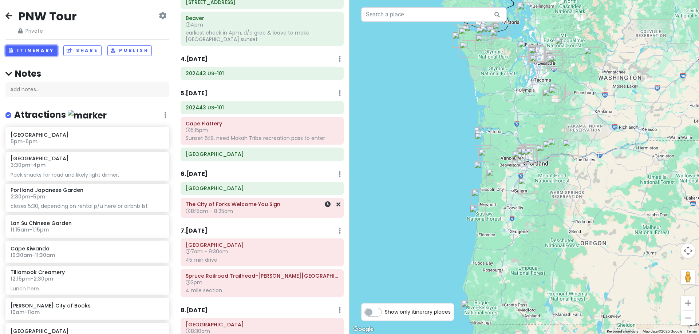
click at [226, 213] on span "8:15am - 8:25am" at bounding box center [209, 211] width 47 height 7
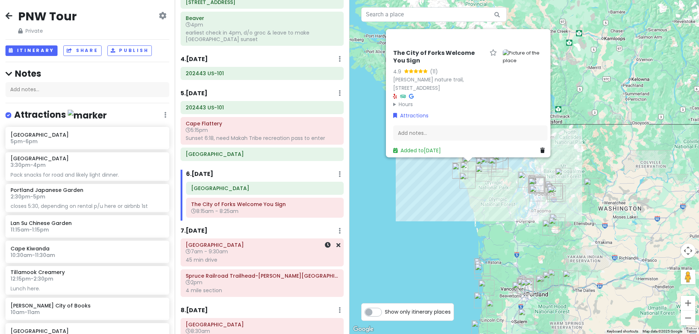
click at [237, 254] on h6 "7am - 9:30am" at bounding box center [262, 252] width 153 height 7
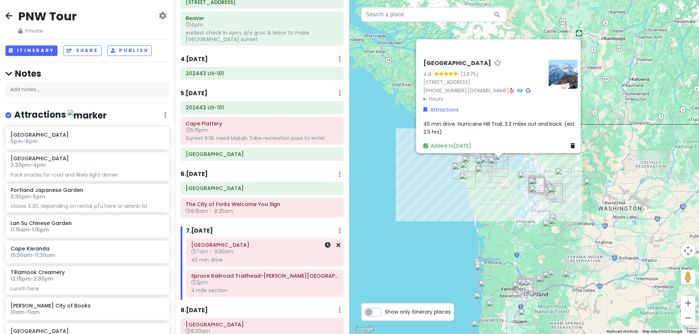
click at [229, 252] on span "7am - 9:30am" at bounding box center [212, 251] width 42 height 7
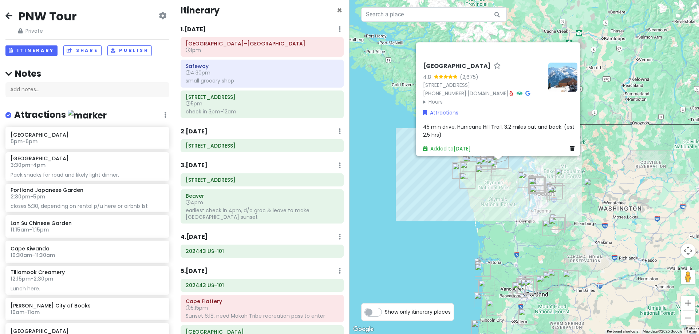
scroll to position [0, 0]
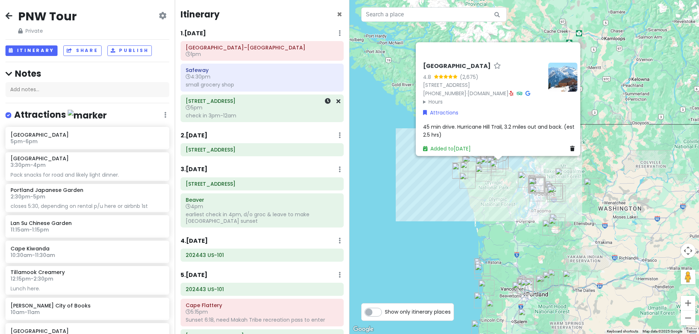
click at [252, 104] on h6 "[STREET_ADDRESS]" at bounding box center [262, 101] width 153 height 7
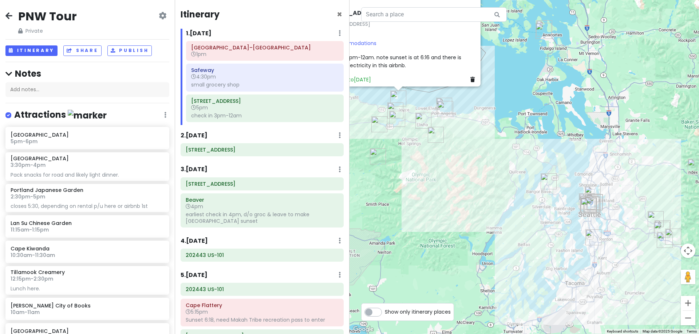
drag, startPoint x: 441, startPoint y: 170, endPoint x: 613, endPoint y: 231, distance: 183.2
click at [613, 231] on div "[GEOGRAPHIC_DATA] [STREET_ADDRESS] Accommodations check in 3pm-12am. note sunse…" at bounding box center [523, 167] width 349 height 334
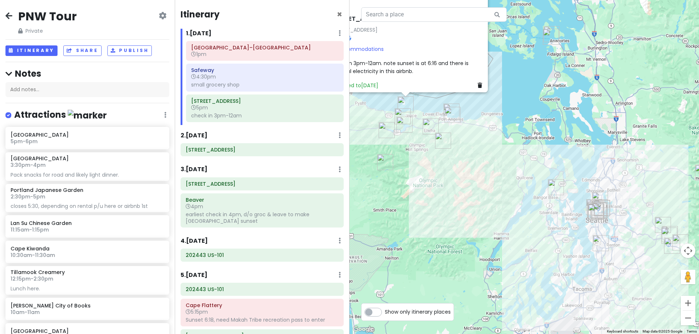
drag, startPoint x: 432, startPoint y: 152, endPoint x: 460, endPoint y: 190, distance: 47.5
click at [461, 190] on div "[GEOGRAPHIC_DATA] [STREET_ADDRESS] Accommodations check in 3pm-12am. note sunse…" at bounding box center [523, 167] width 349 height 334
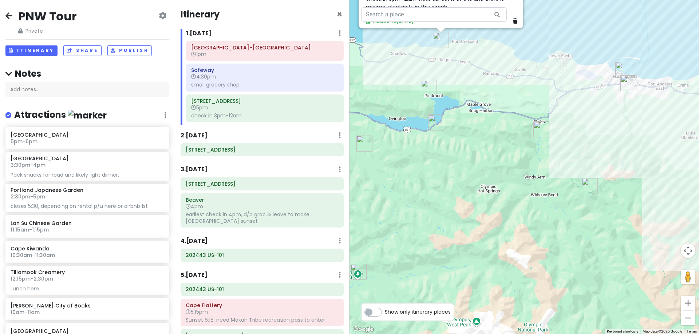
click at [625, 86] on img "Olympic National Park Visitor Center" at bounding box center [628, 83] width 22 height 22
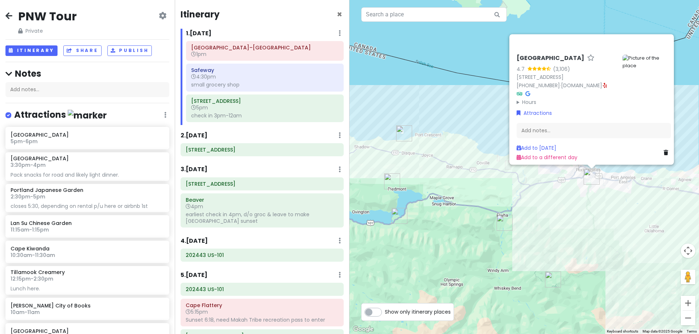
click at [529, 98] on summary "Hours" at bounding box center [566, 102] width 100 height 8
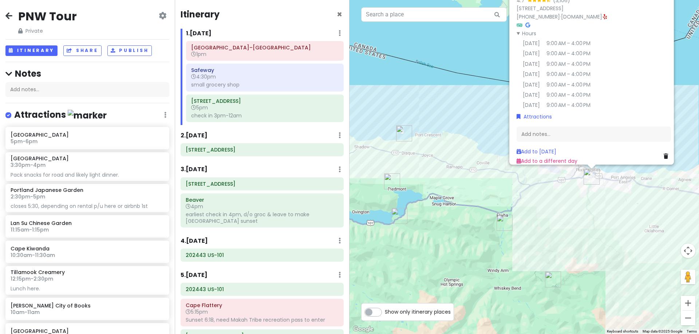
click at [517, 35] on summary "Hours" at bounding box center [566, 33] width 100 height 8
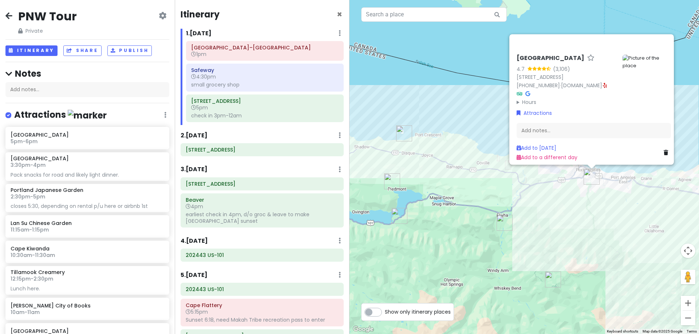
click at [591, 176] on img "Olympic National Park Visitor Center" at bounding box center [591, 177] width 22 height 22
click at [550, 280] on img "Hurricane Ridge Visitor Center" at bounding box center [553, 280] width 22 height 22
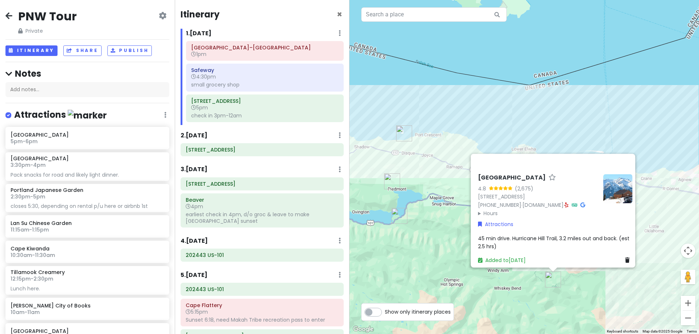
click at [424, 257] on div "[GEOGRAPHIC_DATA] 4.8 (2,675) [STREET_ADDRESS] [PHONE_NUMBER] · [DOMAIN_NAME] ·…" at bounding box center [523, 167] width 349 height 334
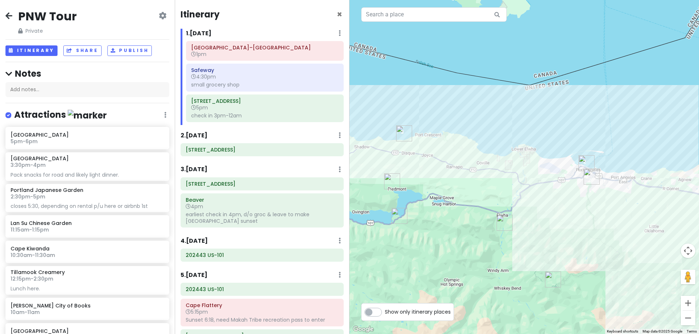
click at [503, 222] on img "Madison Falls Trailhead" at bounding box center [504, 223] width 22 height 22
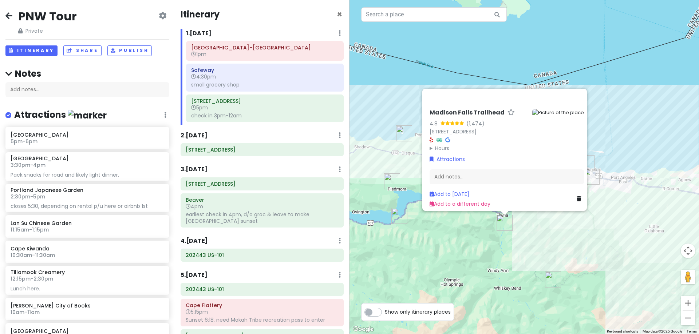
click at [397, 215] on img "Marymere Falls" at bounding box center [399, 216] width 22 height 22
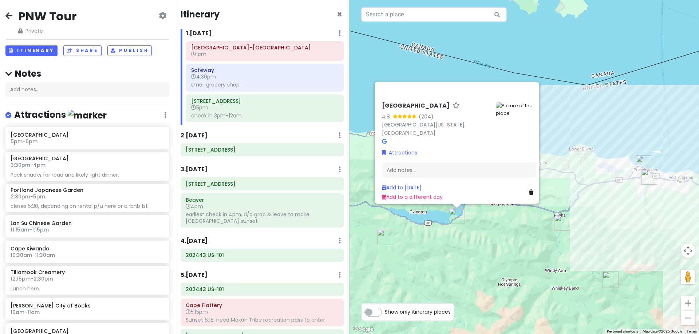
click at [561, 221] on img "Madison Falls Trailhead" at bounding box center [562, 223] width 22 height 22
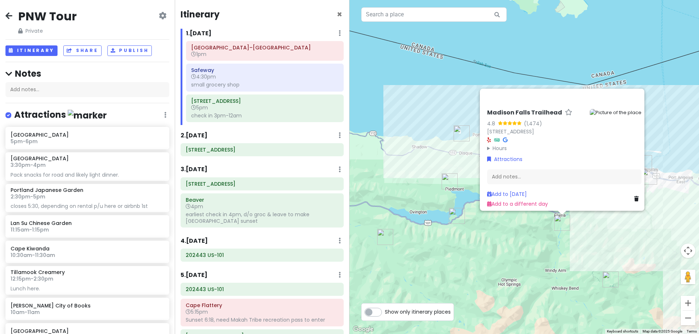
click at [446, 184] on img "Spruce Railroad Trailhead-Camp David Junior Road" at bounding box center [449, 182] width 22 height 22
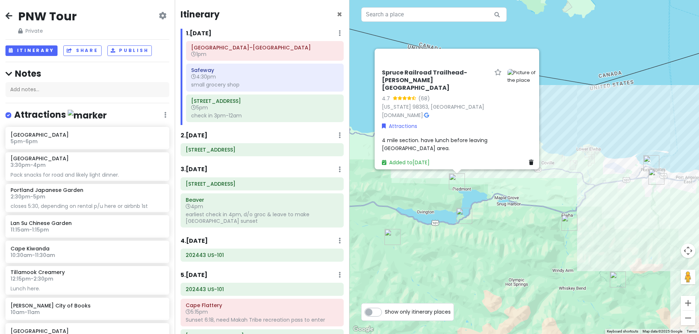
click at [569, 221] on img "Madison Falls Trailhead" at bounding box center [569, 223] width 22 height 22
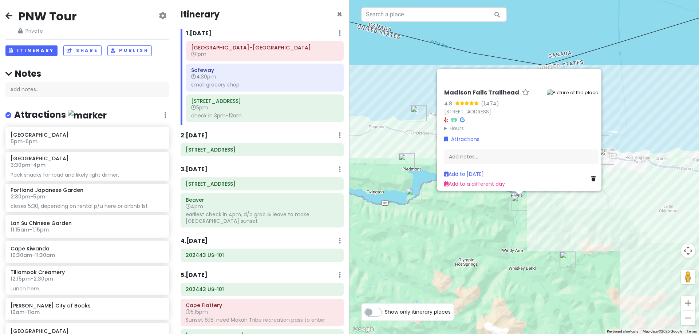
drag, startPoint x: 584, startPoint y: 293, endPoint x: 533, endPoint y: 273, distance: 54.9
click at [533, 273] on div "[GEOGRAPHIC_DATA] 4.8 (1,474) [STREET_ADDRESS] Hours [DATE] 6:00 AM – 5:30 PM […" at bounding box center [523, 167] width 349 height 334
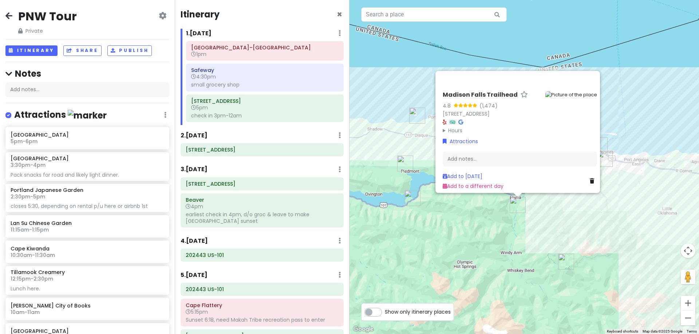
click at [564, 259] on img "Hurricane Ridge Visitor Center" at bounding box center [566, 262] width 22 height 22
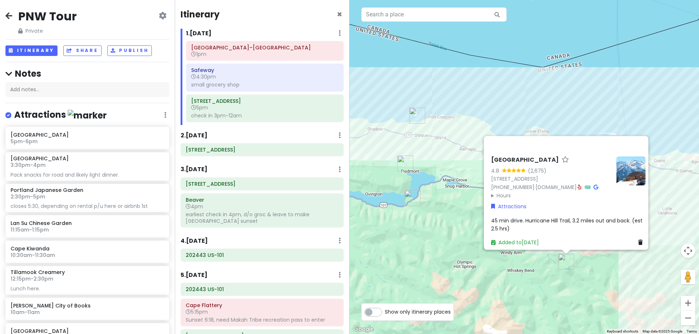
click at [460, 227] on div "[GEOGRAPHIC_DATA] 4.8 (2,675) [STREET_ADDRESS] [PHONE_NUMBER] · [DOMAIN_NAME] ·…" at bounding box center [523, 167] width 349 height 334
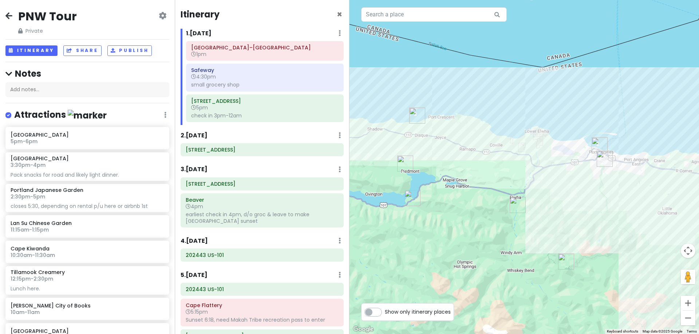
click at [602, 160] on img "Olympic National Park Visitor Center" at bounding box center [604, 159] width 22 height 22
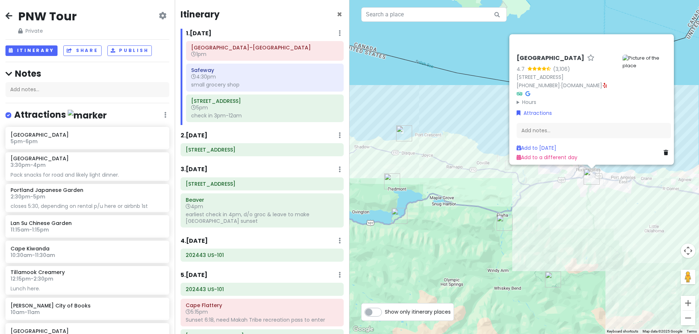
click at [550, 279] on img "Hurricane Ridge Visitor Center" at bounding box center [553, 280] width 22 height 22
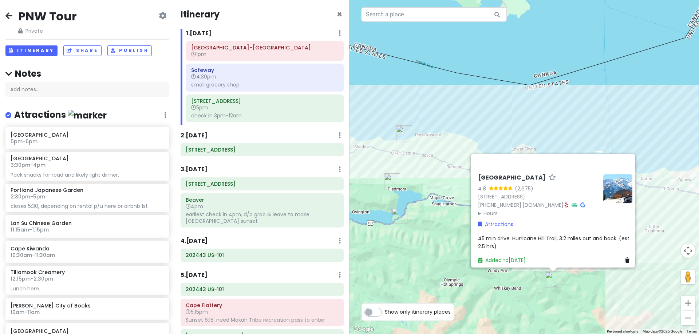
click at [390, 178] on img "Spruce Railroad Trailhead-Camp David Junior Road" at bounding box center [392, 182] width 22 height 22
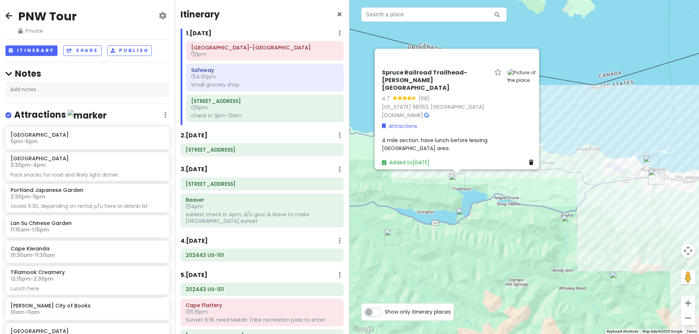
click at [615, 279] on img "Hurricane Ridge Visitor Center" at bounding box center [618, 280] width 22 height 22
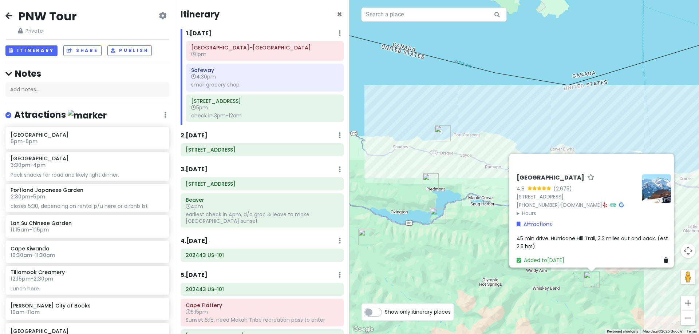
click at [663, 258] on icon at bounding box center [665, 260] width 4 height 5
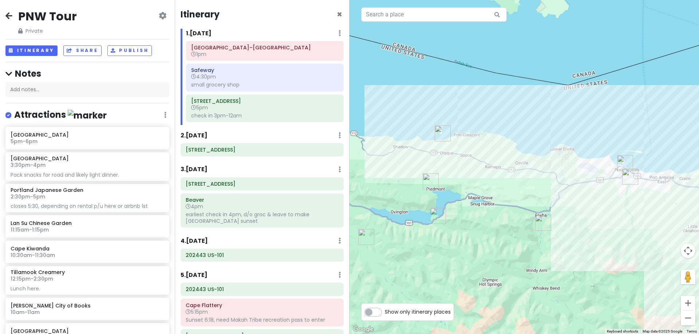
click at [544, 226] on img "Madison Falls Trailhead" at bounding box center [543, 223] width 22 height 22
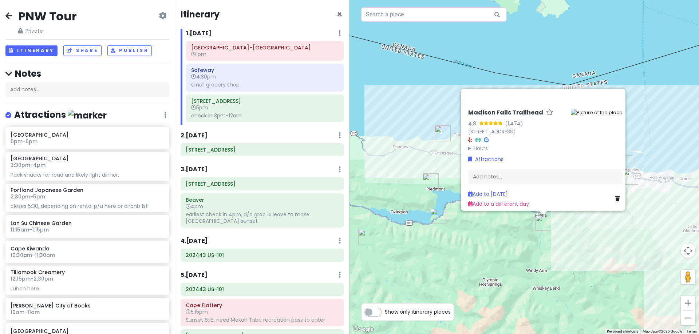
click at [433, 216] on img "Marymere Falls" at bounding box center [438, 216] width 22 height 22
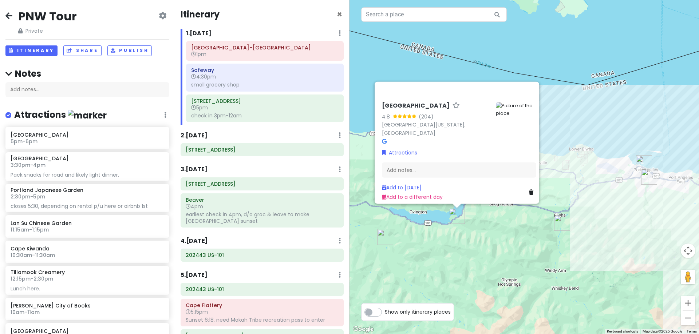
click at [383, 239] on img "Salmon Cascades" at bounding box center [385, 237] width 22 height 22
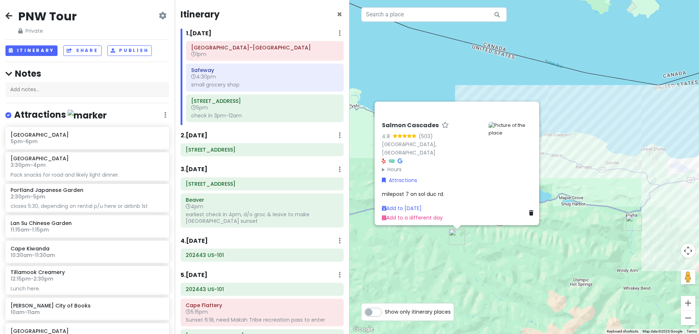
click at [511, 250] on div "Salmon Cascades 4.8 (503) [GEOGRAPHIC_DATA] Hours [DATE] Open 24 hours [DATE] O…" at bounding box center [523, 167] width 349 height 334
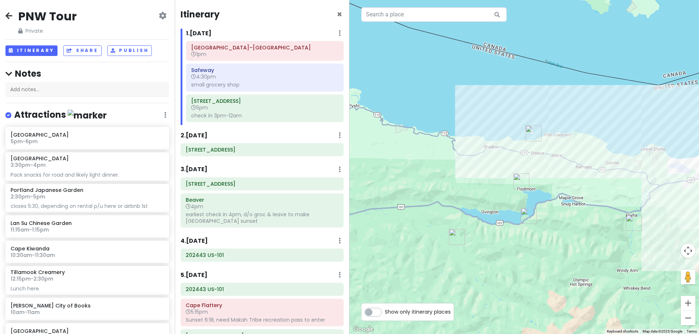
click at [519, 180] on img "Spruce Railroad Trailhead-Camp David Junior Road" at bounding box center [521, 182] width 22 height 22
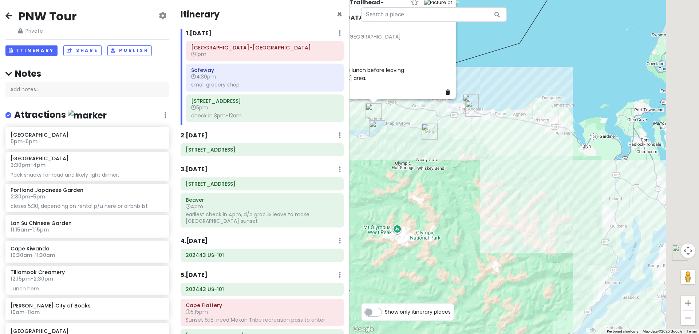
drag, startPoint x: 544, startPoint y: 239, endPoint x: 297, endPoint y: 60, distance: 305.0
click at [297, 60] on div "PNW Tour Private Change Dates Make a Copy Delete Trip Give Feedback 💡 Support S…" at bounding box center [349, 167] width 699 height 334
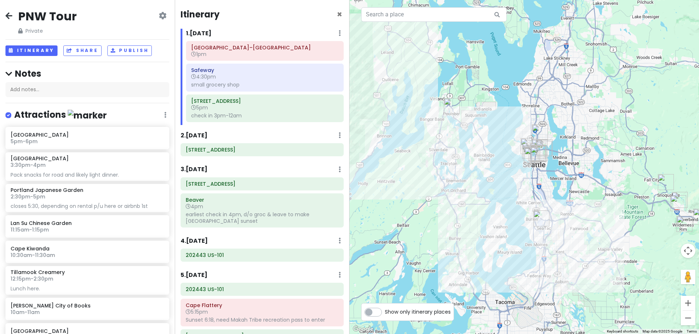
drag, startPoint x: 506, startPoint y: 239, endPoint x: 424, endPoint y: 208, distance: 88.7
click at [424, 208] on div "Spruce Railroad Trailhead-[PERSON_NAME][GEOGRAPHIC_DATA] 4.7 ([GEOGRAPHIC_DATA]…" at bounding box center [523, 167] width 349 height 334
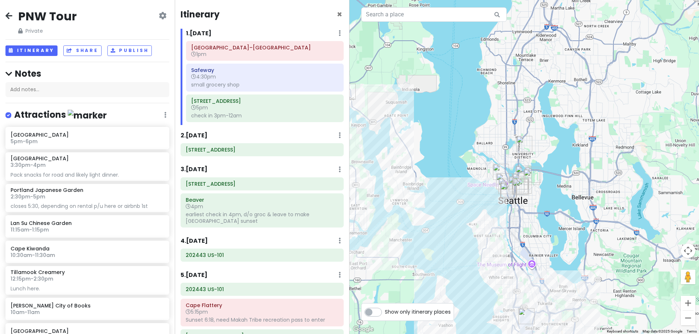
drag, startPoint x: 545, startPoint y: 181, endPoint x: 574, endPoint y: 212, distance: 42.2
click at [574, 212] on div "Spruce Railroad Trailhead-[PERSON_NAME][GEOGRAPHIC_DATA] 4.7 ([GEOGRAPHIC_DATA]…" at bounding box center [523, 167] width 349 height 334
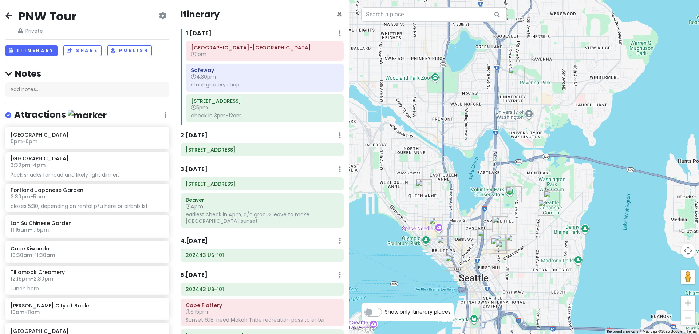
drag, startPoint x: 496, startPoint y: 192, endPoint x: 517, endPoint y: 226, distance: 39.5
click at [521, 228] on div "Spruce Railroad Trailhead-[PERSON_NAME][GEOGRAPHIC_DATA] 4.7 ([GEOGRAPHIC_DATA]…" at bounding box center [523, 167] width 349 height 334
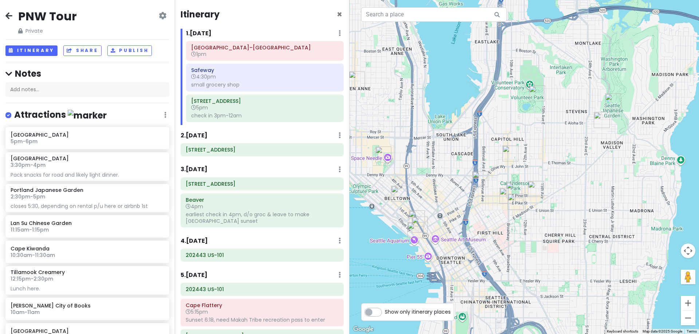
drag, startPoint x: 474, startPoint y: 210, endPoint x: 524, endPoint y: 129, distance: 95.3
click at [524, 129] on div "Spruce Railroad Trailhead-[PERSON_NAME][GEOGRAPHIC_DATA] 4.7 ([GEOGRAPHIC_DATA]…" at bounding box center [523, 167] width 349 height 334
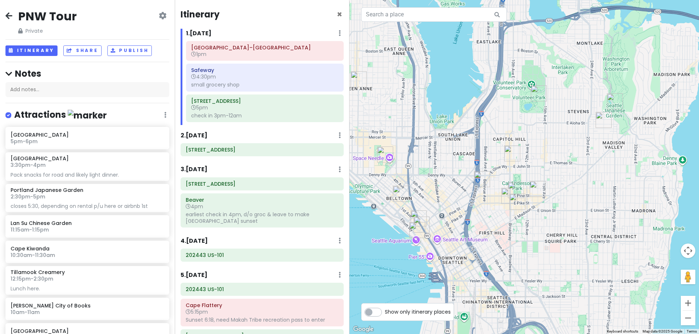
click at [381, 154] on img "Chihuly Garden and Glass" at bounding box center [385, 155] width 22 height 22
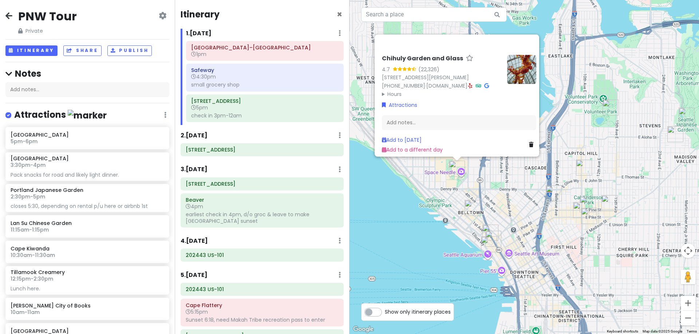
click at [389, 91] on summary "Hours" at bounding box center [441, 94] width 119 height 8
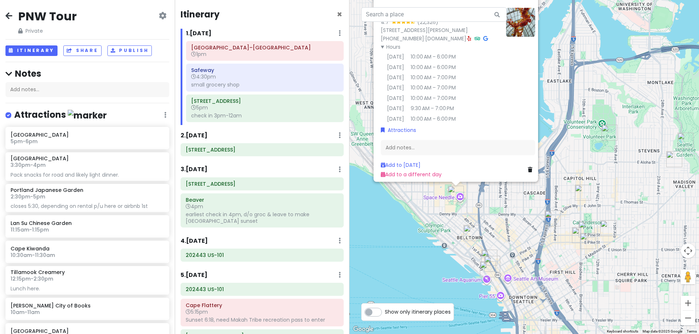
drag, startPoint x: 569, startPoint y: 80, endPoint x: 568, endPoint y: 93, distance: 13.1
click at [568, 93] on div "Chihuly Garden and Glass 4.7 (22,326) [STREET_ADDRESS][PERSON_NAME] [PHONE_NUMB…" at bounding box center [523, 167] width 349 height 334
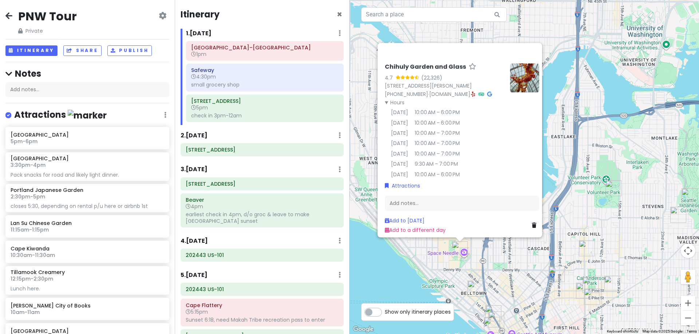
drag, startPoint x: 549, startPoint y: 83, endPoint x: 553, endPoint y: 118, distance: 34.7
click at [553, 118] on div "Chihuly Garden and Glass 4.7 (22,326) [STREET_ADDRESS][PERSON_NAME] [PHONE_NUMB…" at bounding box center [523, 167] width 349 height 334
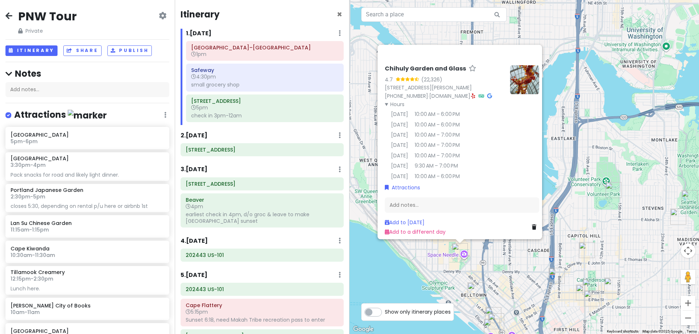
click at [612, 189] on img "Seattle Asian Art Museum" at bounding box center [613, 190] width 22 height 22
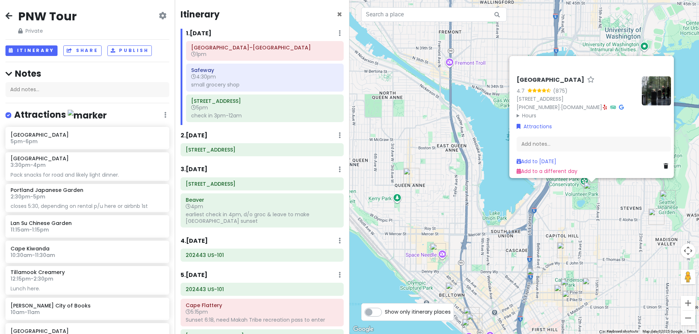
click at [519, 111] on summary "Hours" at bounding box center [575, 115] width 119 height 8
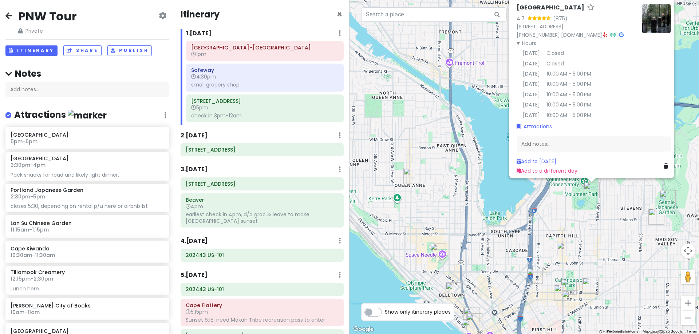
click at [665, 198] on img "Seattle Japanese Garden" at bounding box center [667, 198] width 22 height 22
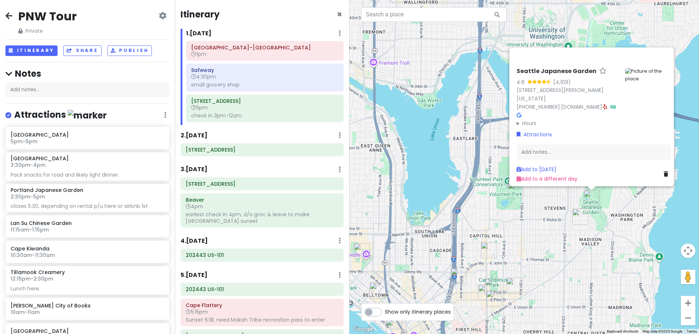
click at [529, 119] on summary "Hours" at bounding box center [567, 123] width 103 height 8
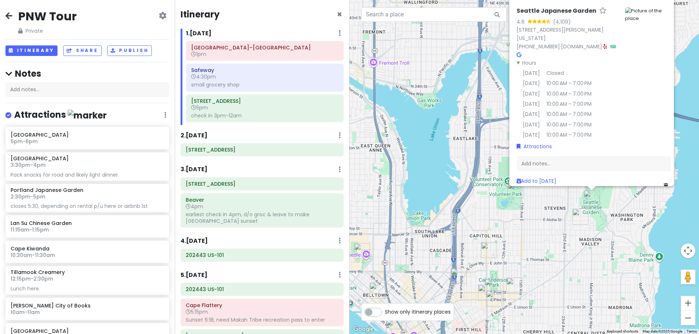
click at [511, 188] on img "Seattle Asian Art Museum" at bounding box center [515, 190] width 22 height 22
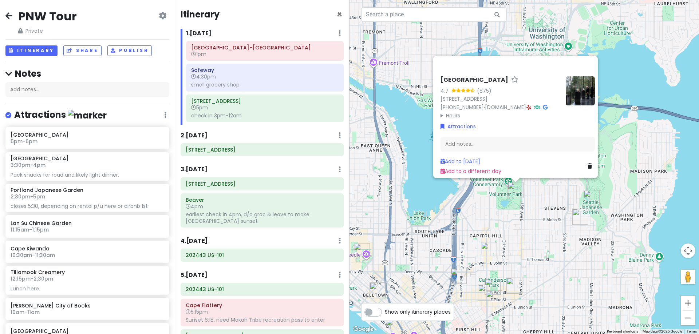
click at [454, 111] on summary "Hours" at bounding box center [499, 115] width 119 height 8
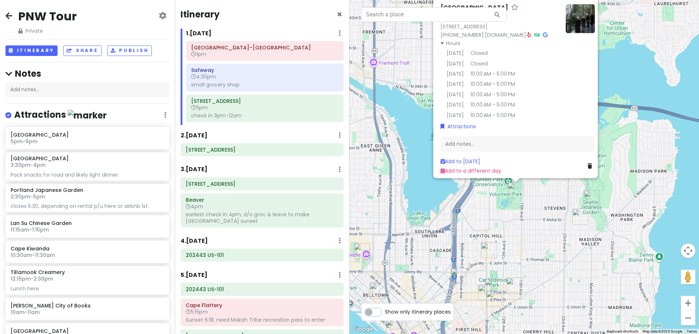
click at [591, 196] on img "Seattle Japanese Garden" at bounding box center [591, 198] width 22 height 22
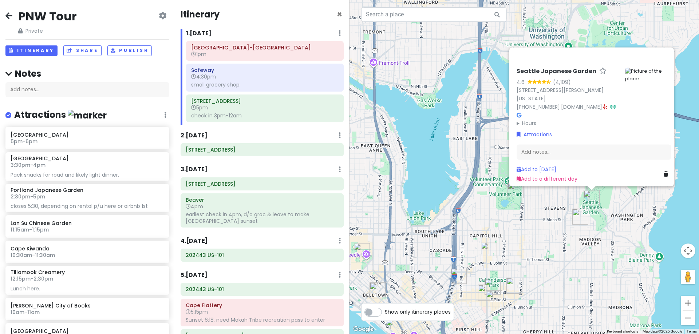
click at [528, 119] on summary "Hours" at bounding box center [567, 123] width 103 height 8
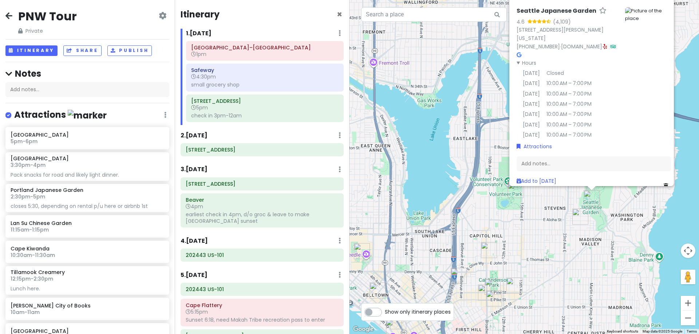
click at [484, 247] on img "Rondo Japanese Kitchen" at bounding box center [489, 250] width 22 height 22
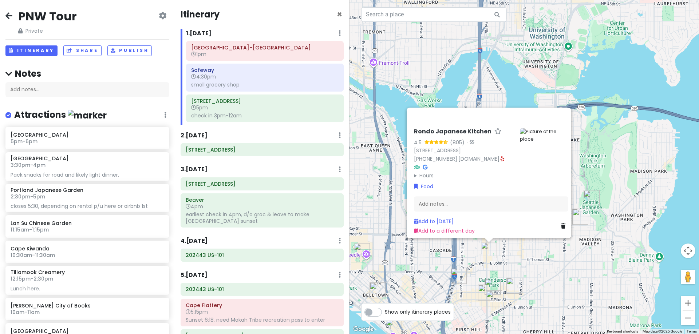
click at [454, 274] on img "Donna's" at bounding box center [459, 276] width 22 height 22
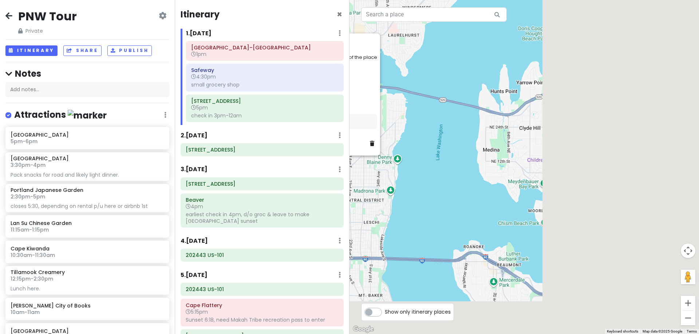
drag, startPoint x: 637, startPoint y: 233, endPoint x: 418, endPoint y: 175, distance: 227.0
click at [410, 171] on div "[PERSON_NAME]'s 4.5 (186) [STREET_ADDRESS] [DOMAIN_NAME] · Hours [DATE] 4:00 PM…" at bounding box center [523, 167] width 349 height 334
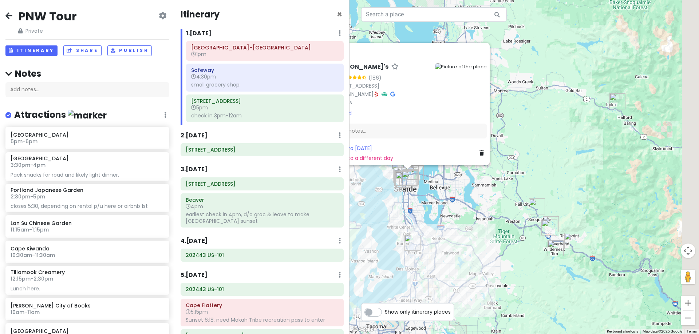
drag, startPoint x: 596, startPoint y: 215, endPoint x: 468, endPoint y: 192, distance: 129.3
click at [468, 192] on div "[PERSON_NAME]'s 4.5 (186) [STREET_ADDRESS] [DOMAIN_NAME] · Hours [DATE] 4:00 PM…" at bounding box center [523, 167] width 349 height 334
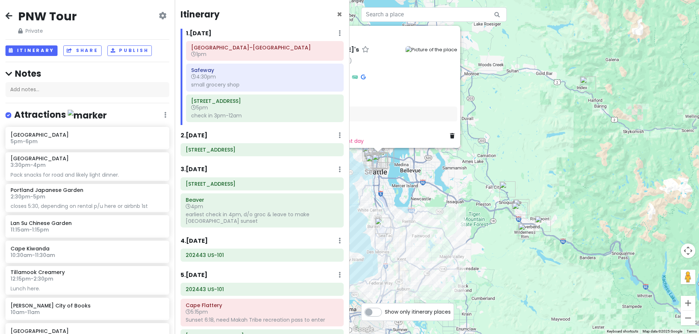
click at [584, 83] on img "Heybrook Lookout Trailhead" at bounding box center [588, 84] width 22 height 22
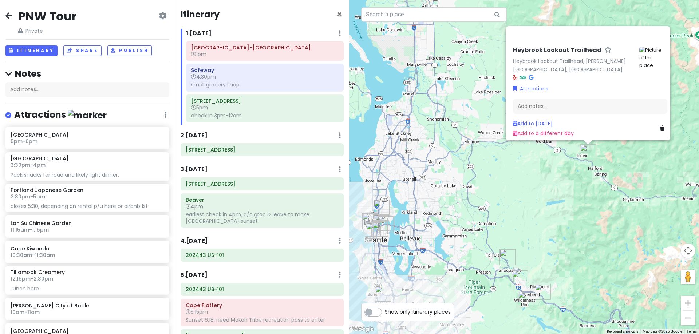
click at [502, 259] on img "Snoqualmie Falls" at bounding box center [507, 258] width 22 height 22
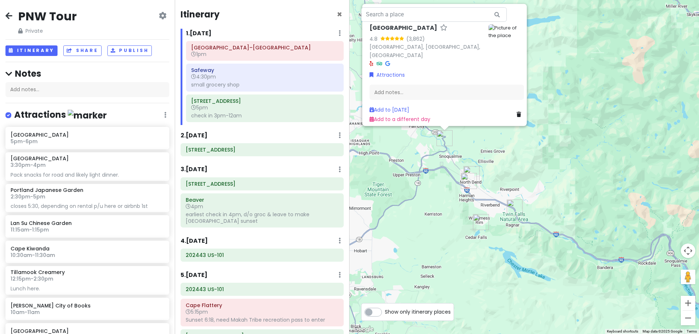
drag, startPoint x: 520, startPoint y: 245, endPoint x: 545, endPoint y: 173, distance: 75.7
click at [545, 173] on div "[GEOGRAPHIC_DATA] 4.8 (3,862) [GEOGRAPHIC_DATA], [GEOGRAPHIC_DATA], [GEOGRAPHIC…" at bounding box center [523, 167] width 349 height 334
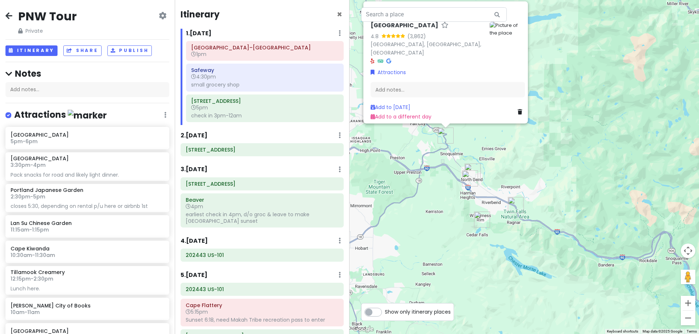
click at [512, 202] on img "Twin Falls Trailhead" at bounding box center [516, 205] width 22 height 22
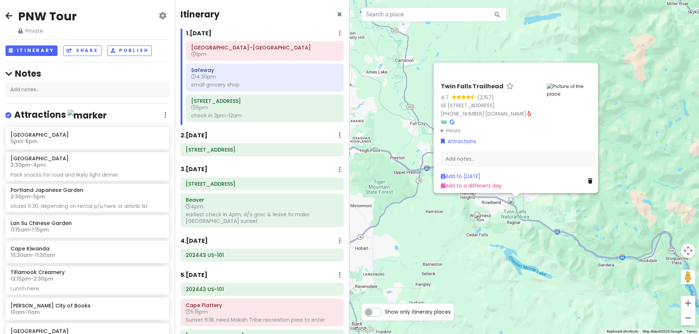
click at [478, 216] on img "Rattlesnake Ledge Trailhead" at bounding box center [482, 220] width 22 height 22
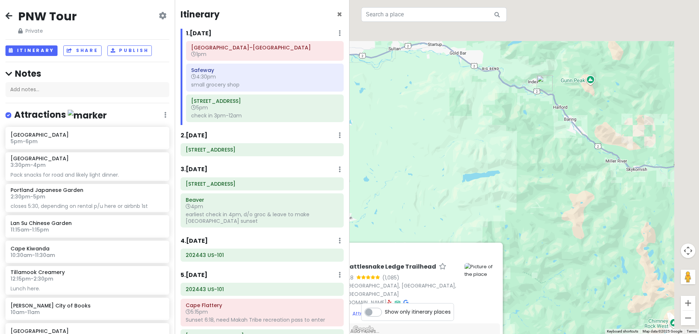
drag, startPoint x: 547, startPoint y: 244, endPoint x: 491, endPoint y: 330, distance: 102.6
click at [491, 330] on div "Rattlesnake Ledge Trailhead 4.8 (1,085) [GEOGRAPHIC_DATA], [GEOGRAPHIC_DATA] [D…" at bounding box center [523, 167] width 349 height 334
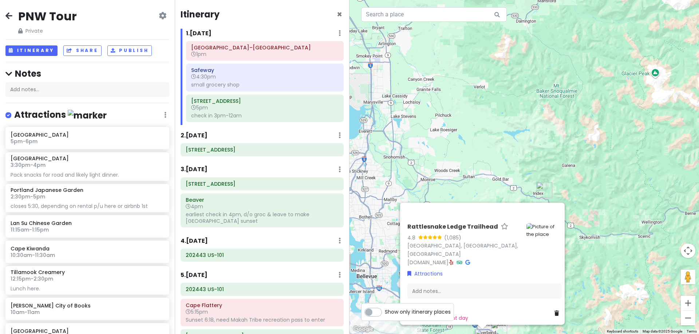
click at [583, 146] on div "Rattlesnake Ledge Trailhead 4.8 (1,085) [GEOGRAPHIC_DATA], [GEOGRAPHIC_DATA] [D…" at bounding box center [523, 167] width 349 height 334
drag, startPoint x: 482, startPoint y: 186, endPoint x: 486, endPoint y: 116, distance: 70.3
click at [486, 116] on div "Rattlesnake Ledge Trailhead 4.8 (1,085) [GEOGRAPHIC_DATA], [GEOGRAPHIC_DATA] [D…" at bounding box center [523, 167] width 349 height 334
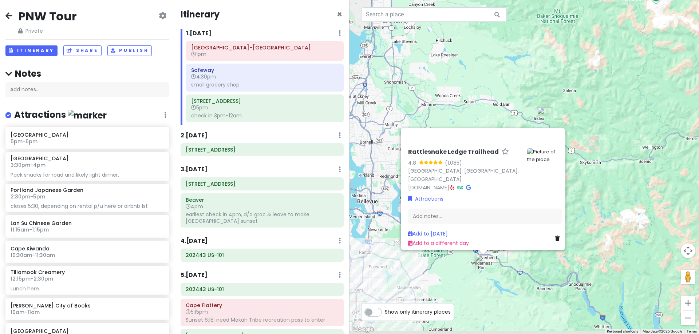
drag, startPoint x: 592, startPoint y: 296, endPoint x: 592, endPoint y: 221, distance: 75.0
click at [592, 221] on div "Rattlesnake Ledge Trailhead 4.8 (1,085) [GEOGRAPHIC_DATA], [GEOGRAPHIC_DATA] [D…" at bounding box center [523, 167] width 349 height 334
click at [592, 220] on div "Rattlesnake Ledge Trailhead 4.8 (1,085) [GEOGRAPHIC_DATA], [GEOGRAPHIC_DATA] [D…" at bounding box center [523, 167] width 349 height 334
